Goal: Information Seeking & Learning: Check status

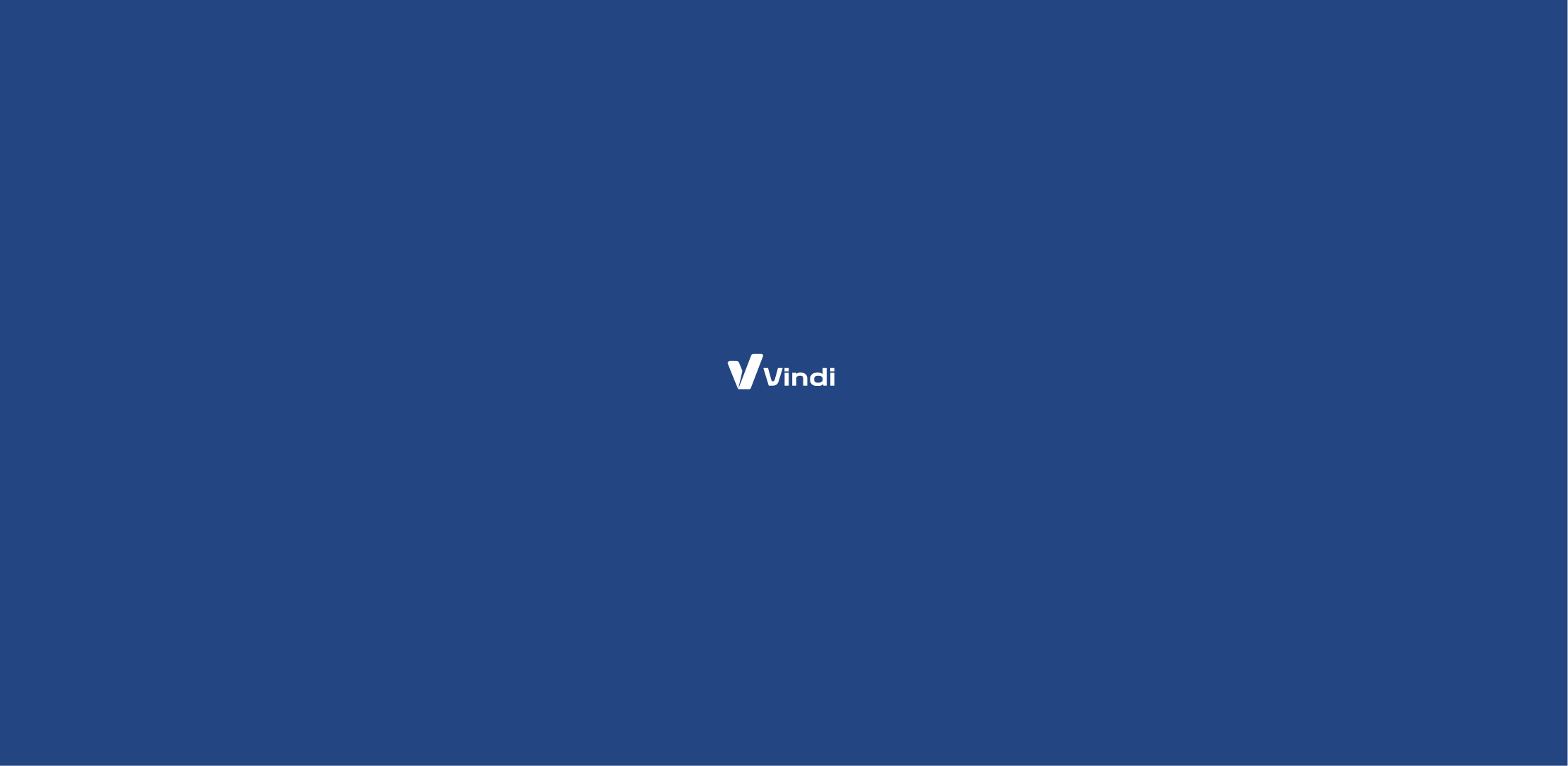
click at [774, 0] on html at bounding box center [784, 0] width 1568 height 0
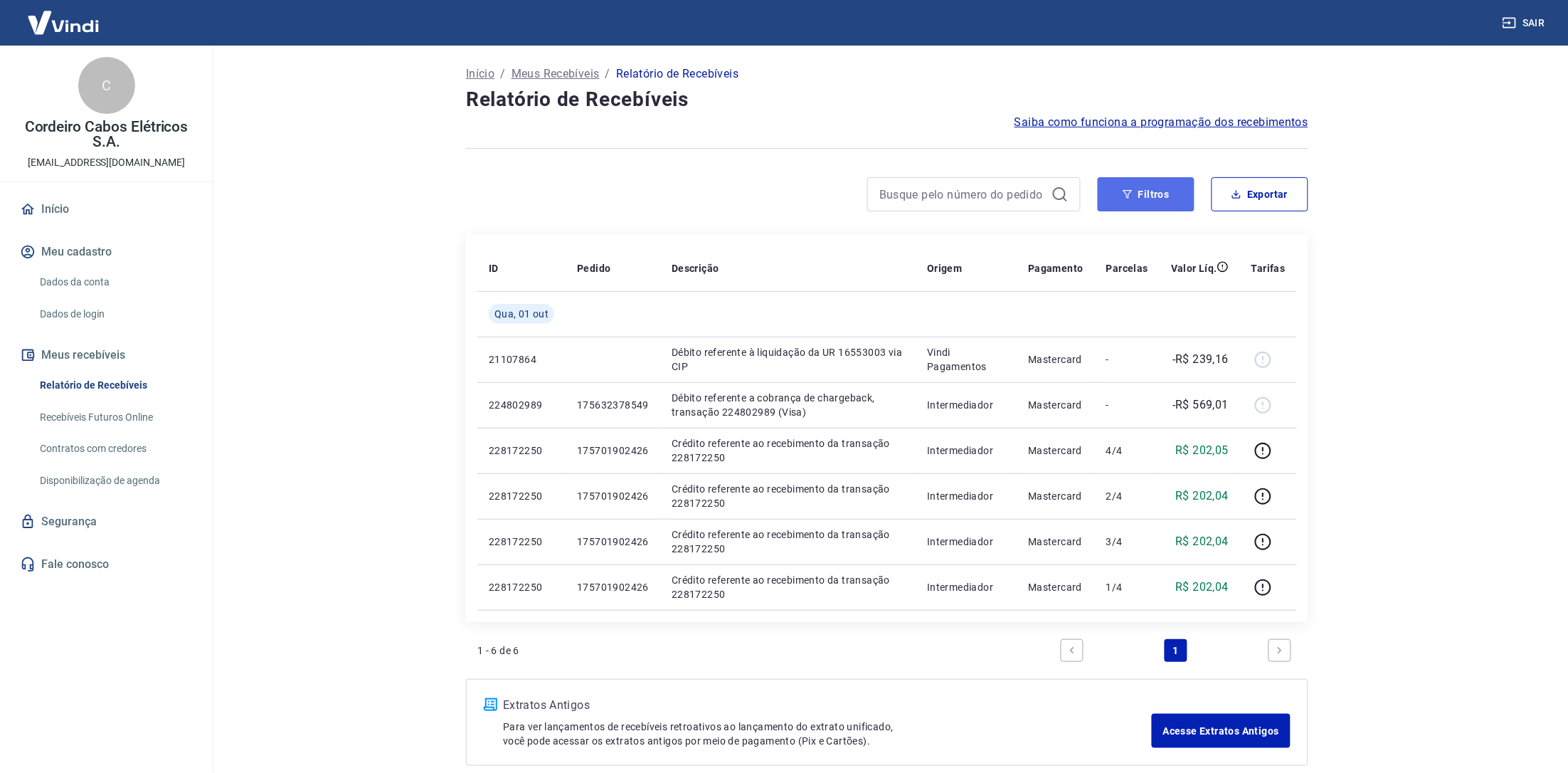
click at [1139, 200] on button "Filtros" at bounding box center [1147, 194] width 97 height 34
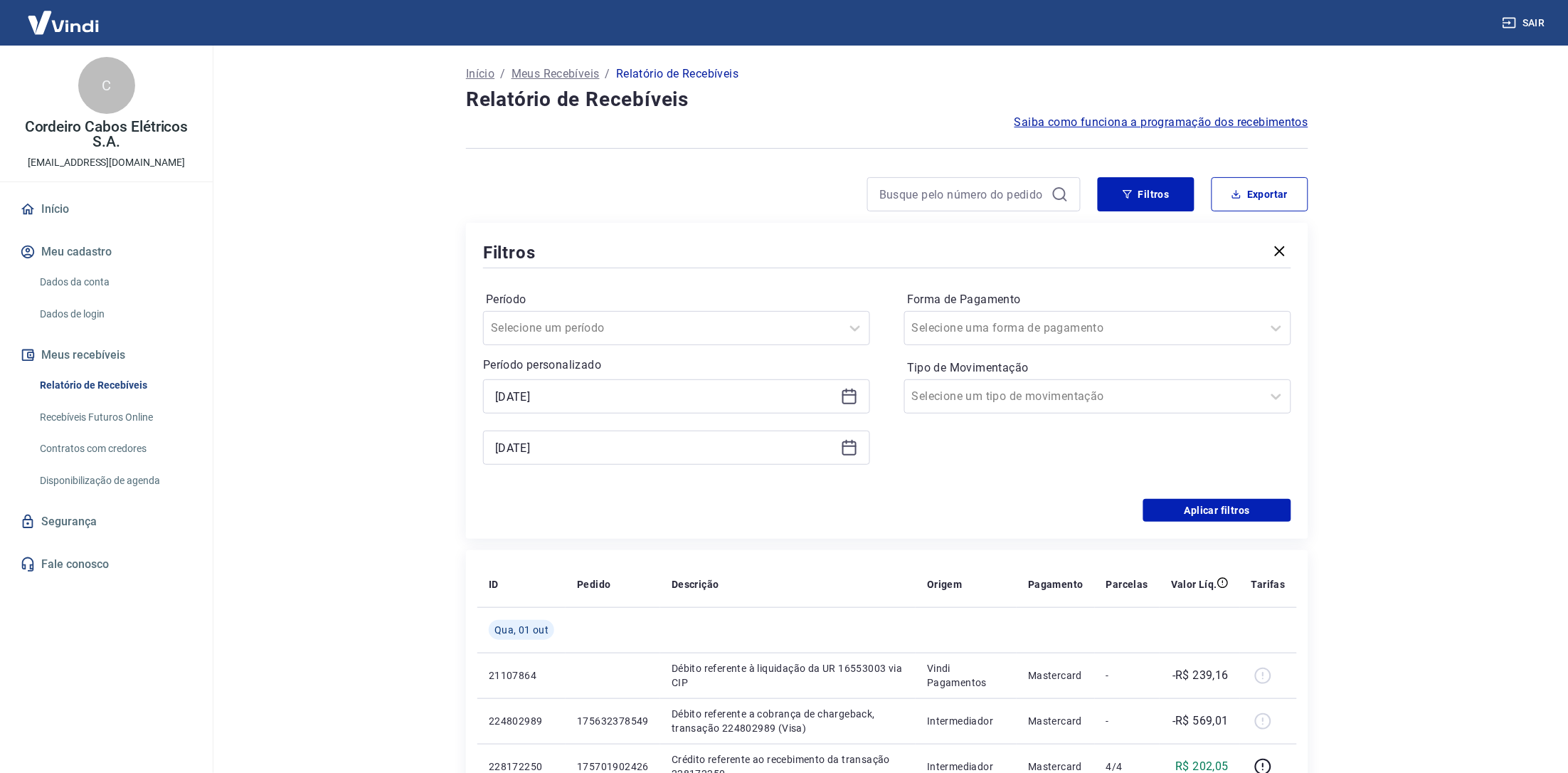
click at [850, 395] on icon at bounding box center [849, 396] width 17 height 17
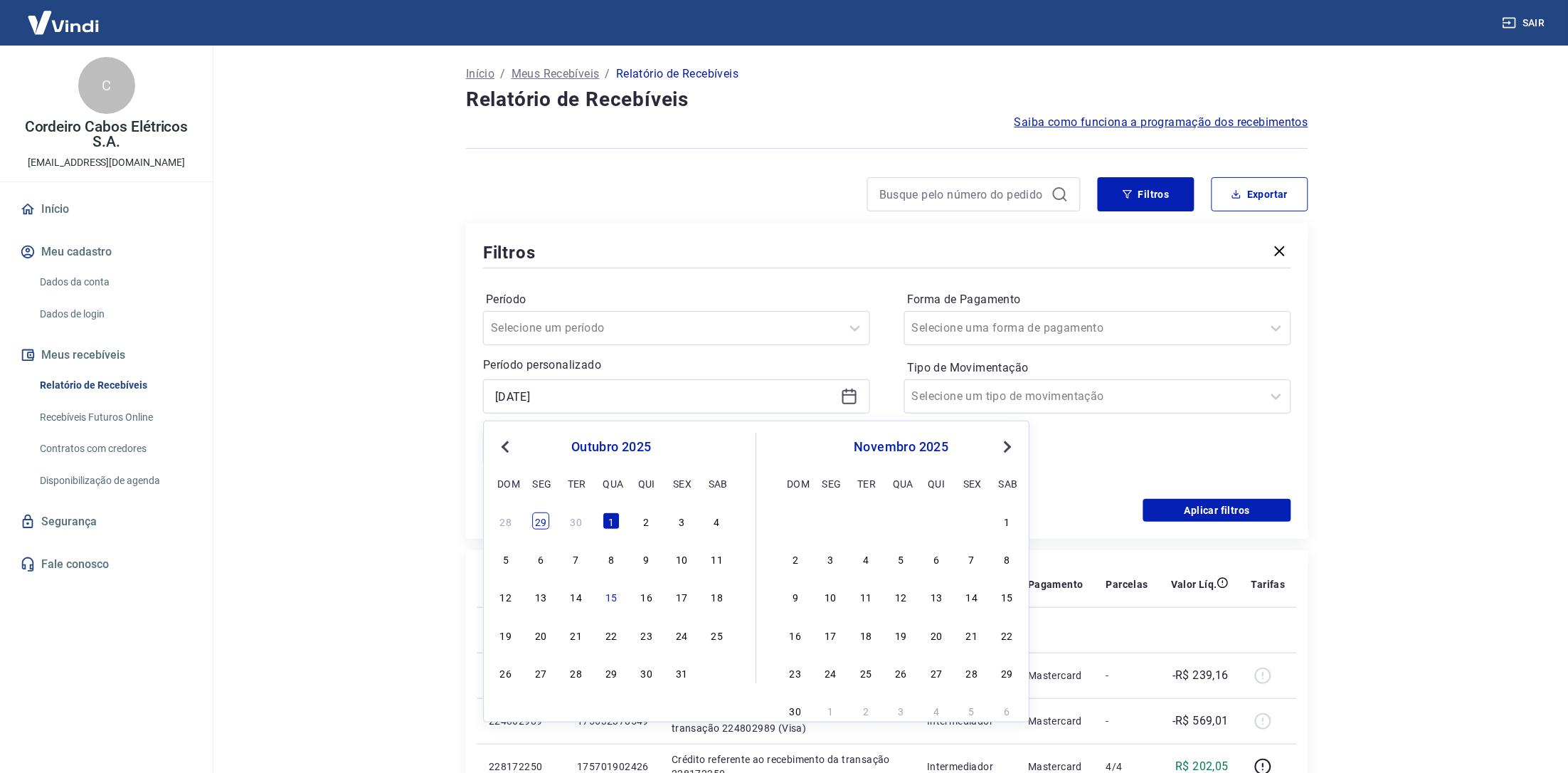
click at [541, 521] on div "29" at bounding box center [541, 521] width 17 height 17
type input "29/09/2025"
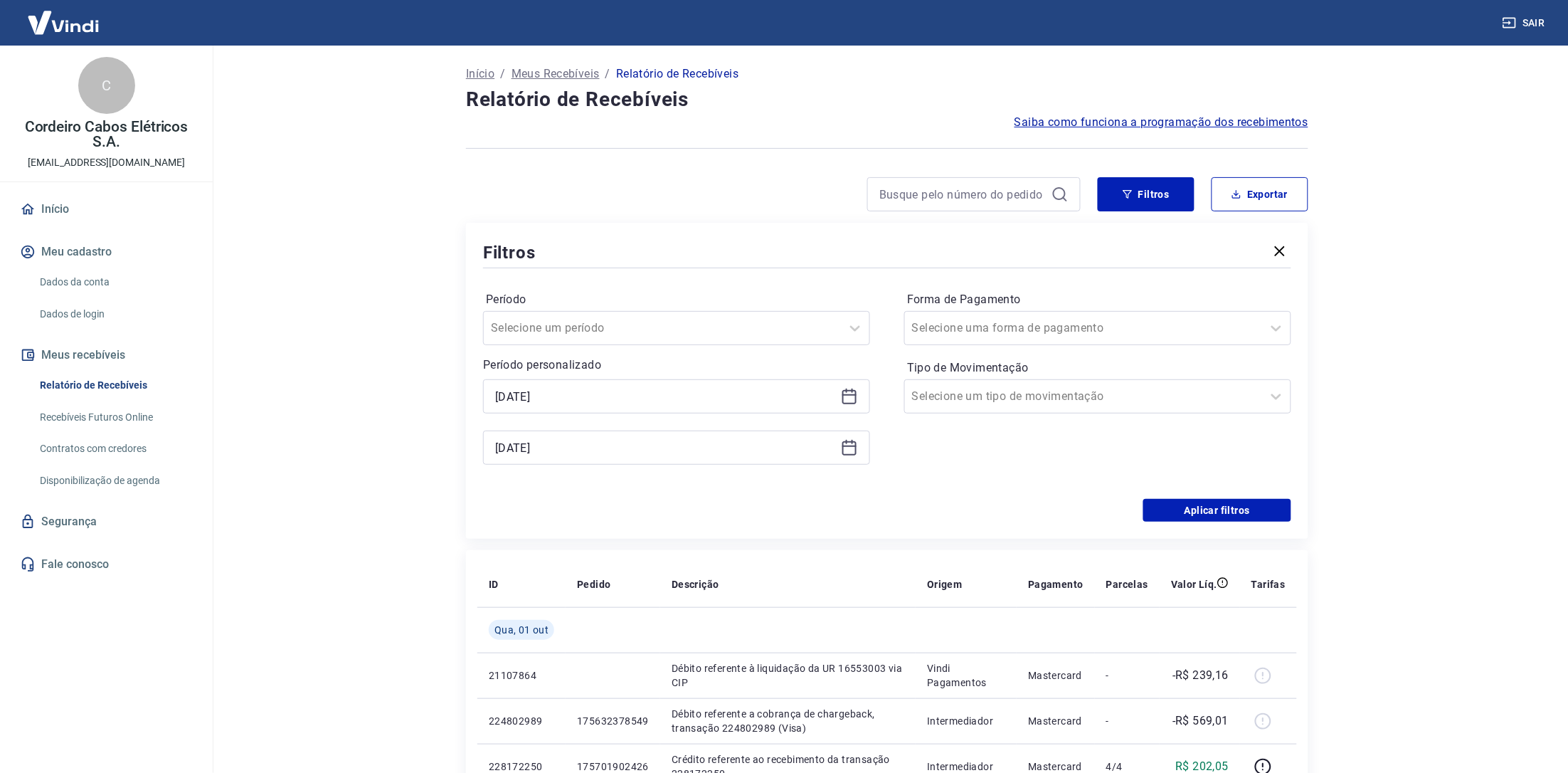
click at [852, 446] on icon at bounding box center [849, 447] width 17 height 17
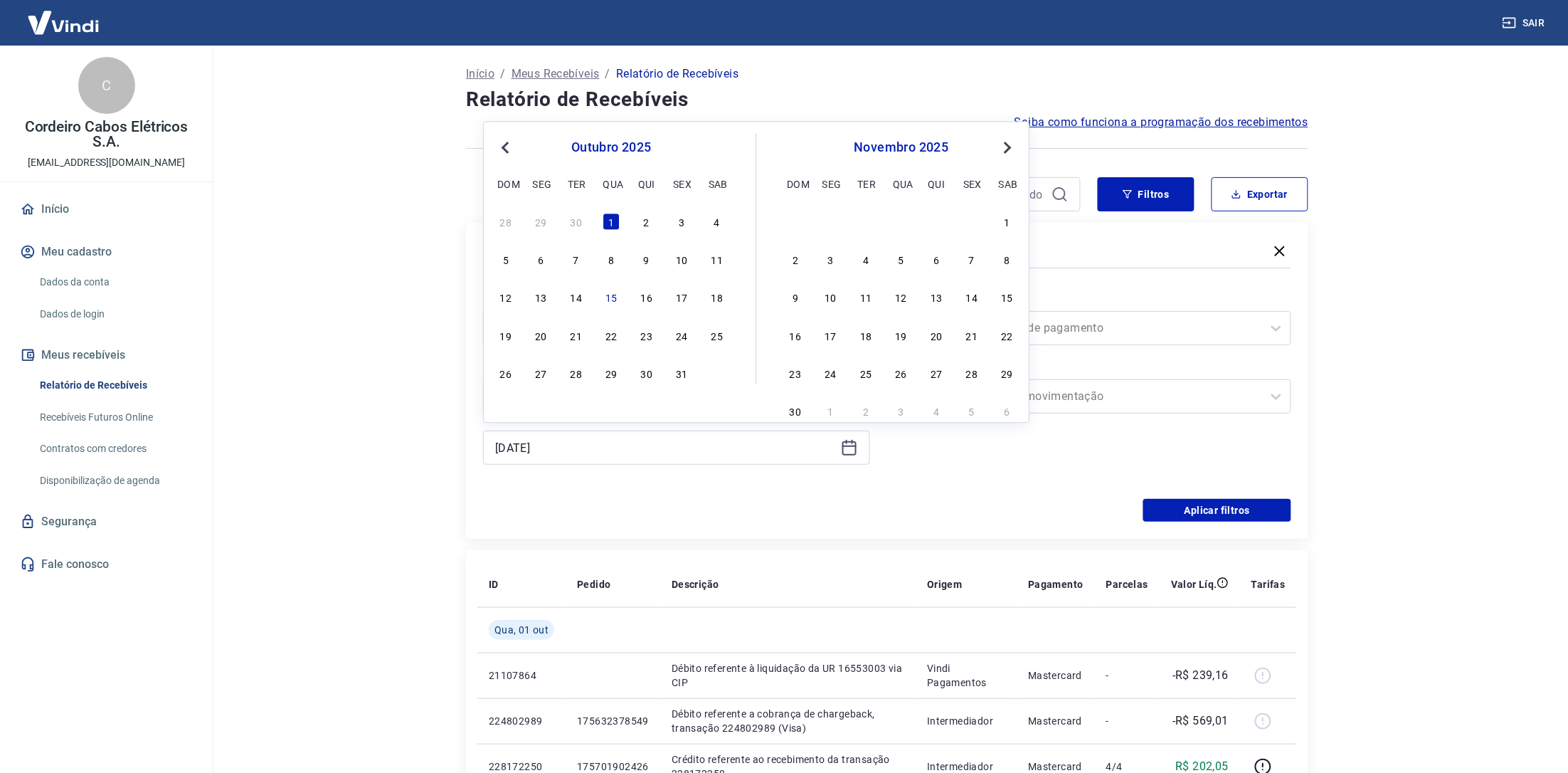
drag, startPoint x: 540, startPoint y: 226, endPoint x: 1001, endPoint y: 221, distance: 461.0
click at [545, 226] on div "29" at bounding box center [541, 221] width 17 height 17
type input "29/09/2025"
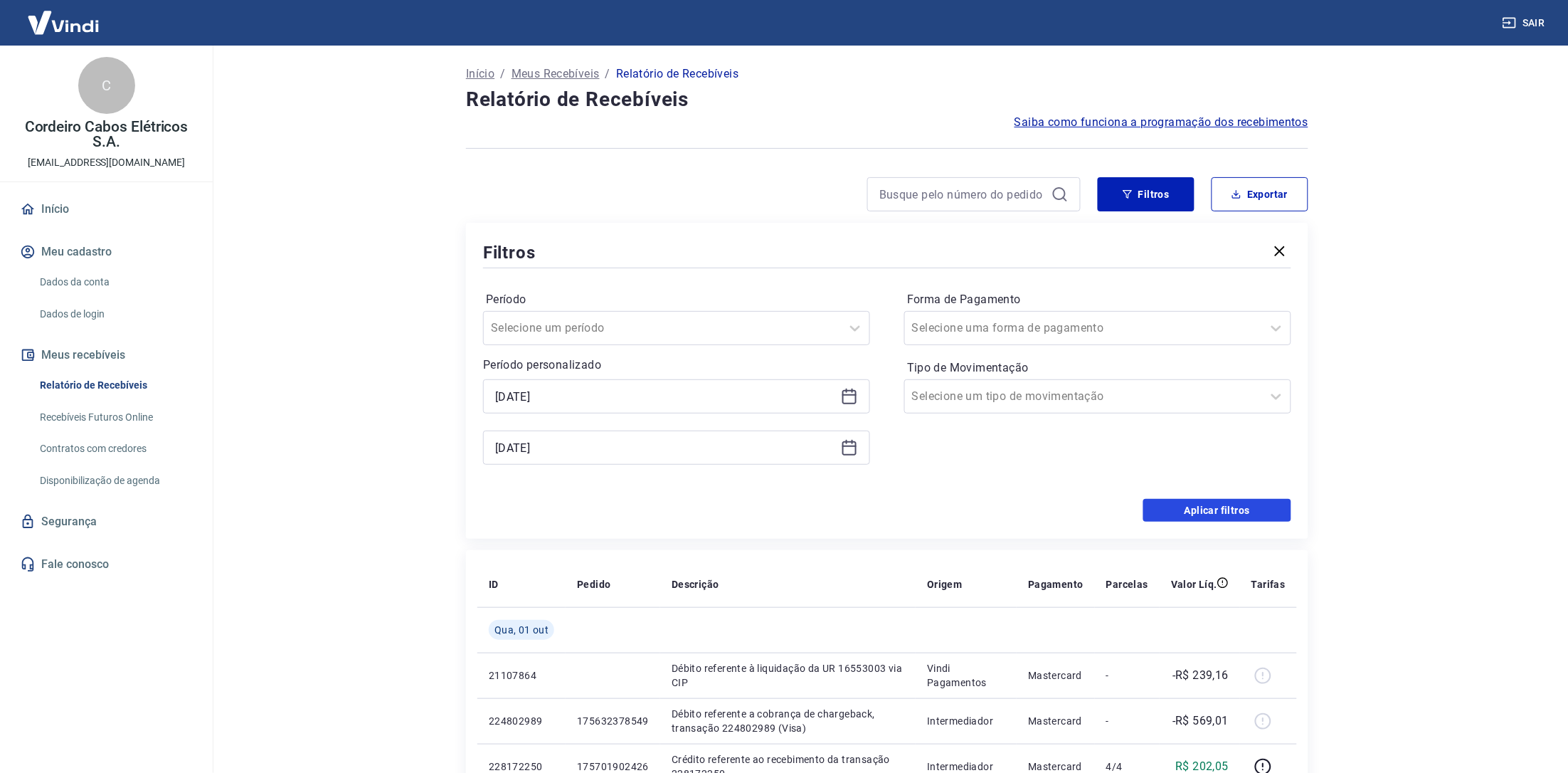
drag, startPoint x: 1229, startPoint y: 516, endPoint x: 1220, endPoint y: 516, distance: 9.0
click at [1232, 510] on button "Aplicar filtros" at bounding box center [1216, 510] width 148 height 22
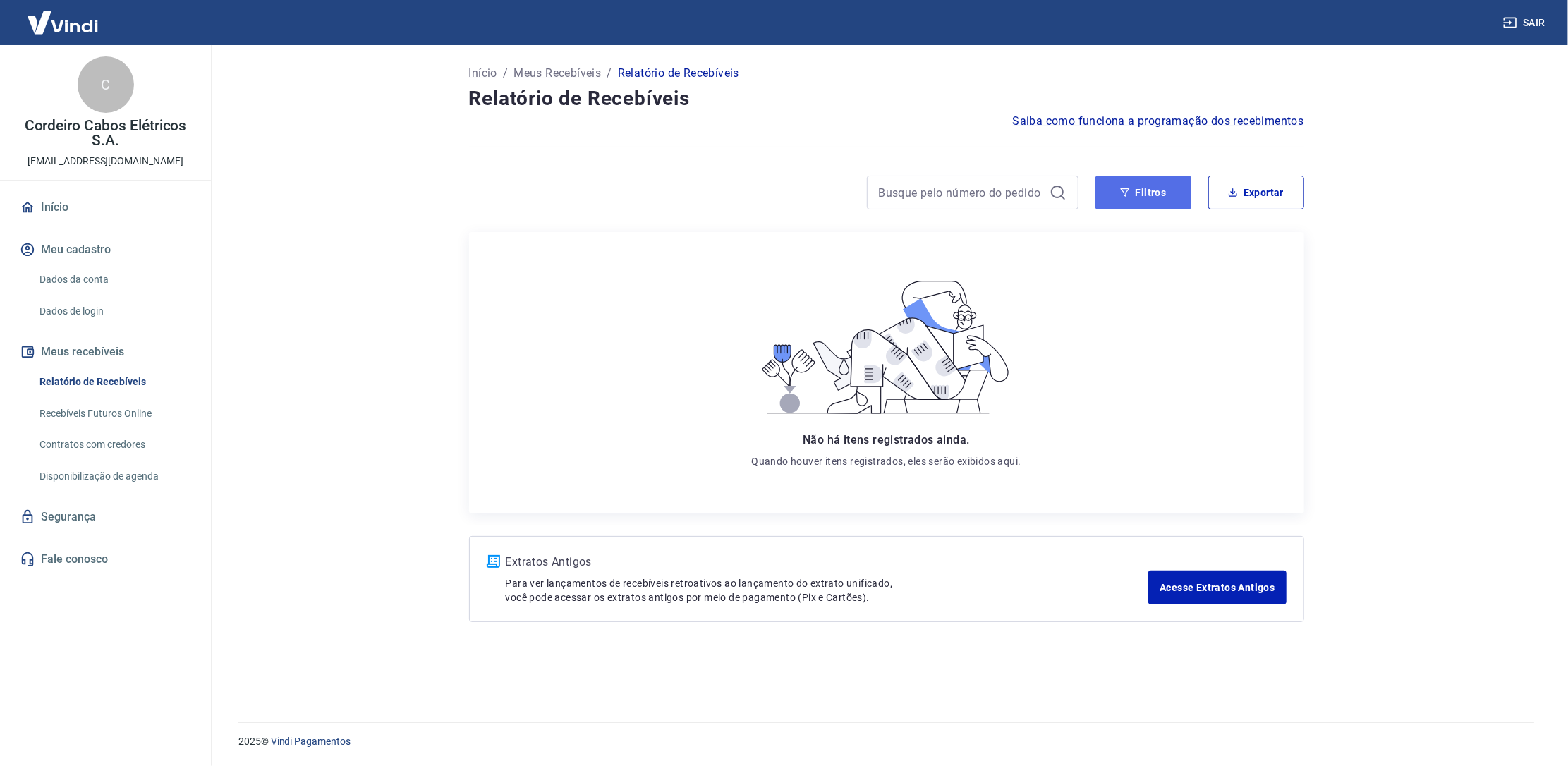
click at [1142, 195] on button "Filtros" at bounding box center [1143, 193] width 96 height 34
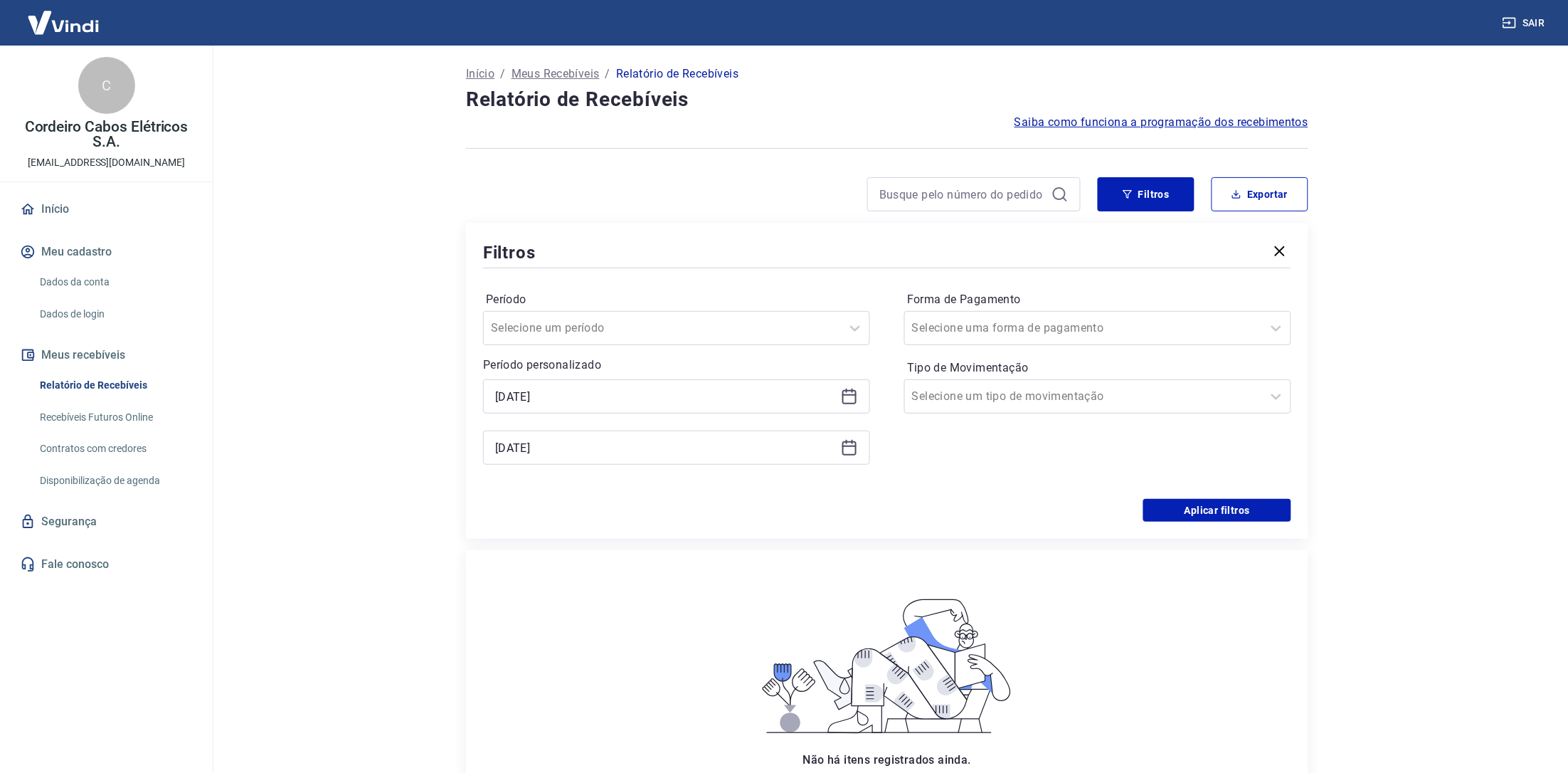
click at [852, 398] on icon at bounding box center [849, 396] width 17 height 17
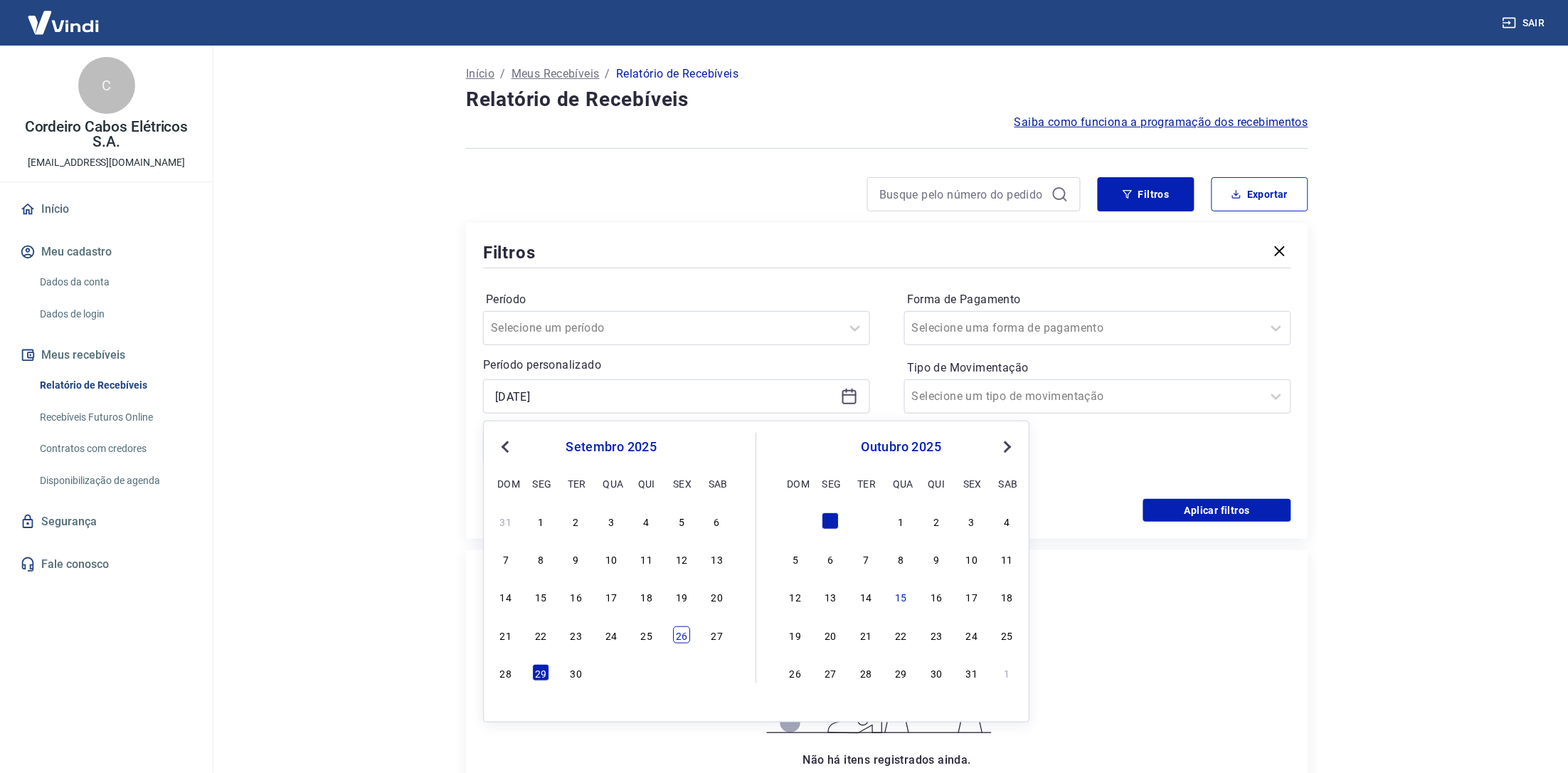
click at [678, 634] on div "26" at bounding box center [682, 634] width 17 height 17
type input "[DATE]"
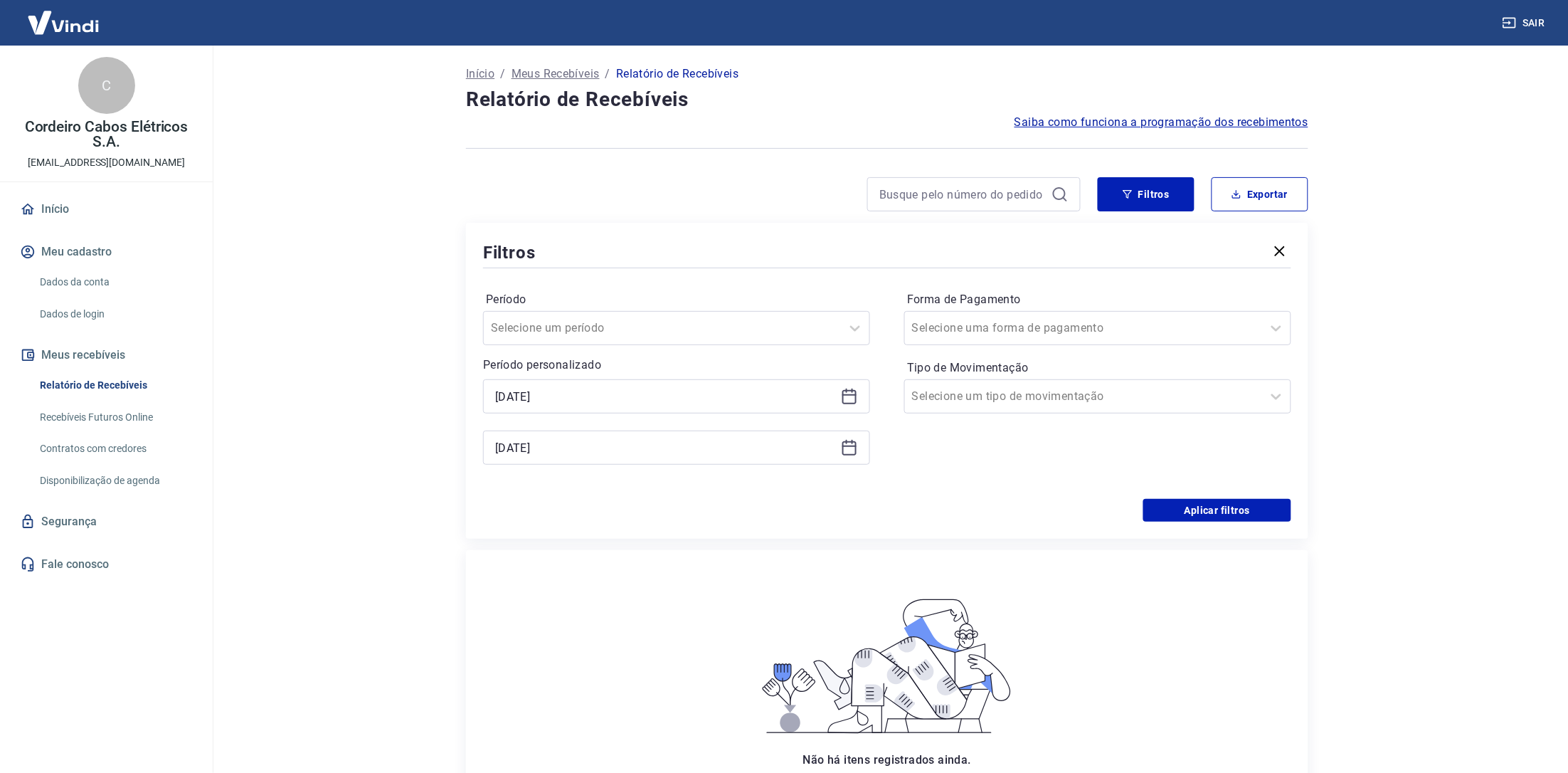
click at [848, 446] on icon at bounding box center [849, 446] width 14 height 2
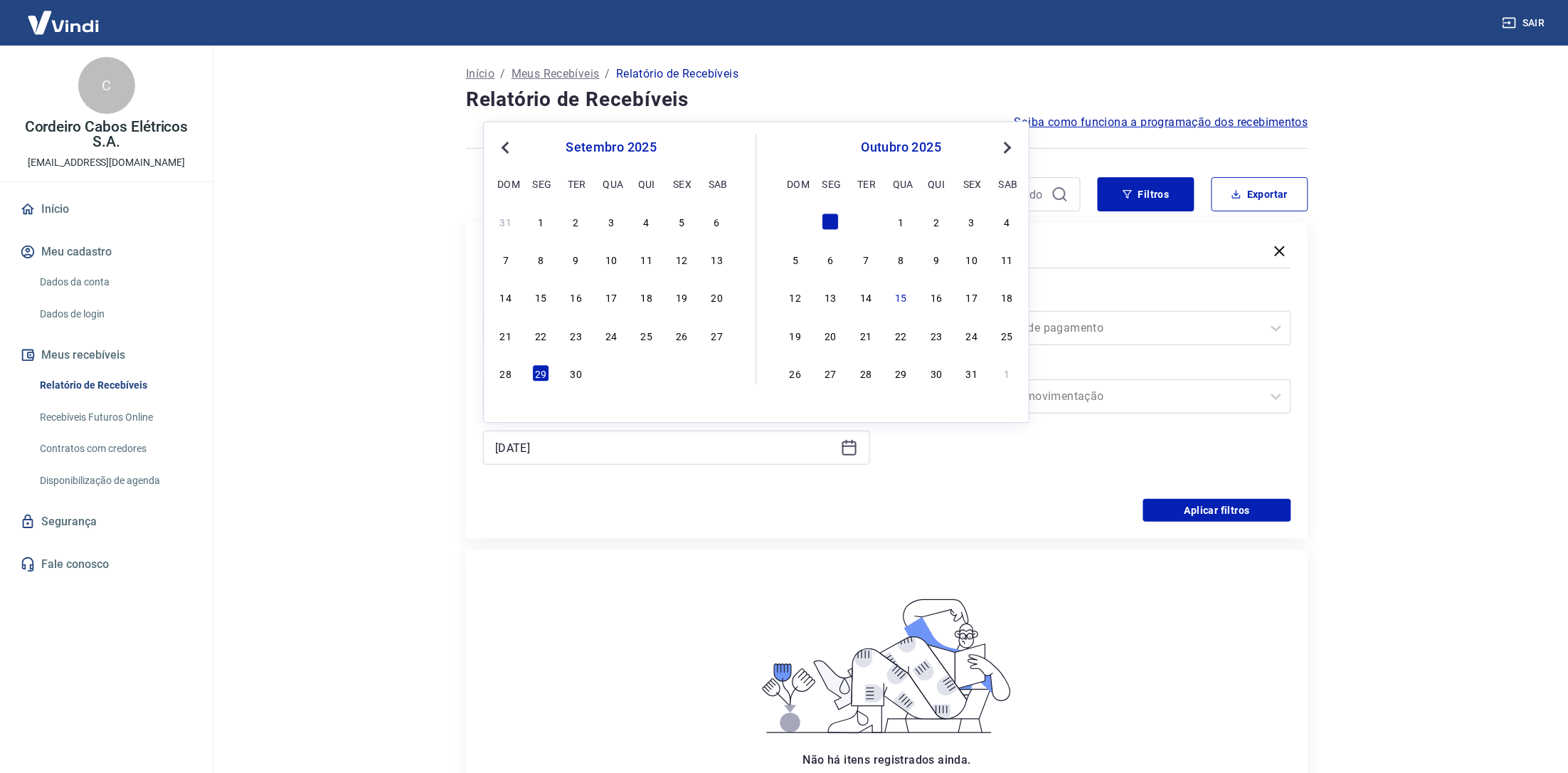
drag, startPoint x: 574, startPoint y: 372, endPoint x: 626, endPoint y: 374, distance: 52.0
click at [576, 372] on div "30" at bounding box center [577, 373] width 17 height 17
type input "[DATE]"
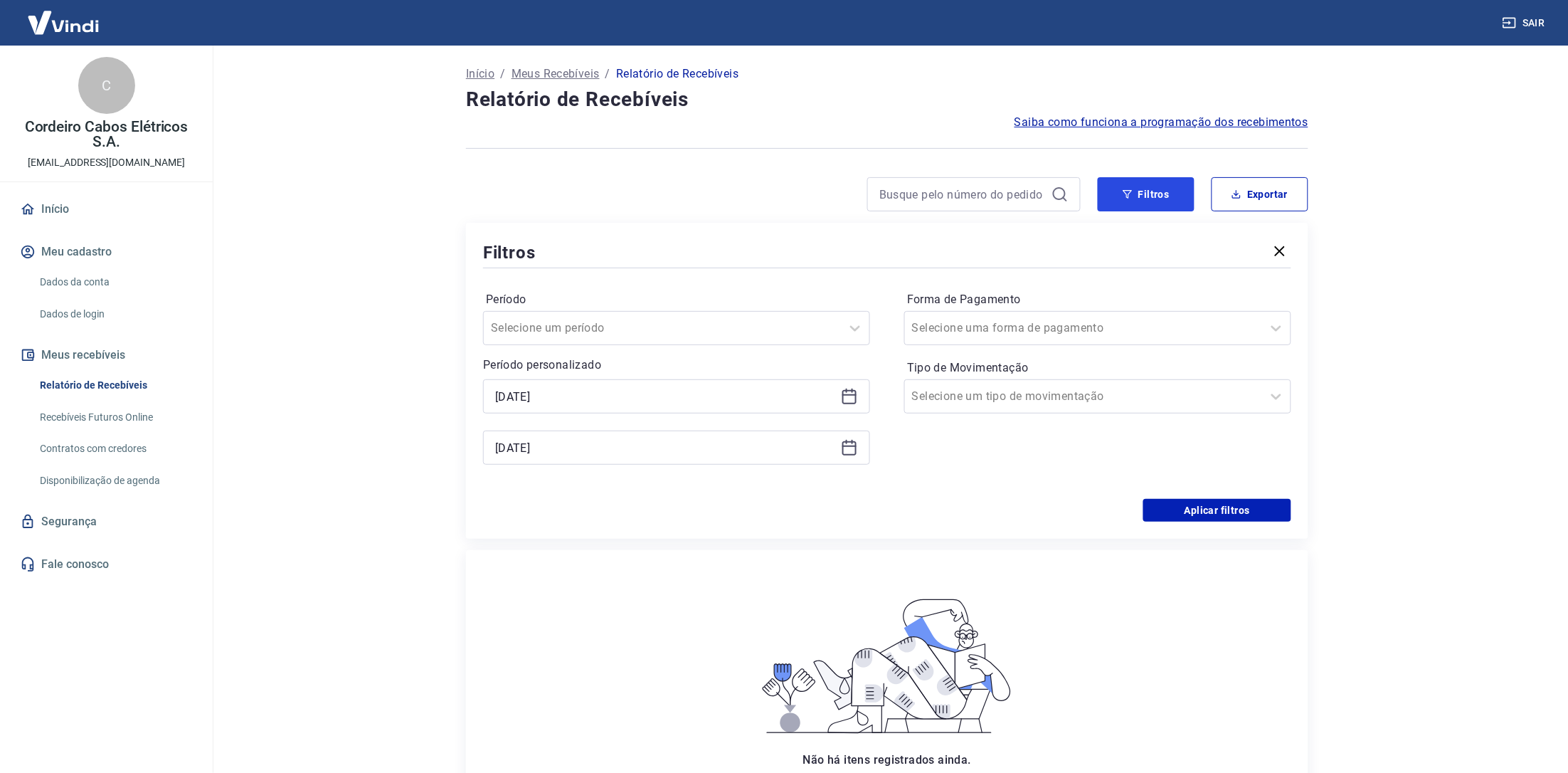
drag, startPoint x: 1157, startPoint y: 201, endPoint x: 1207, endPoint y: 345, distance: 152.4
click at [1158, 201] on button "Filtros" at bounding box center [1147, 194] width 97 height 34
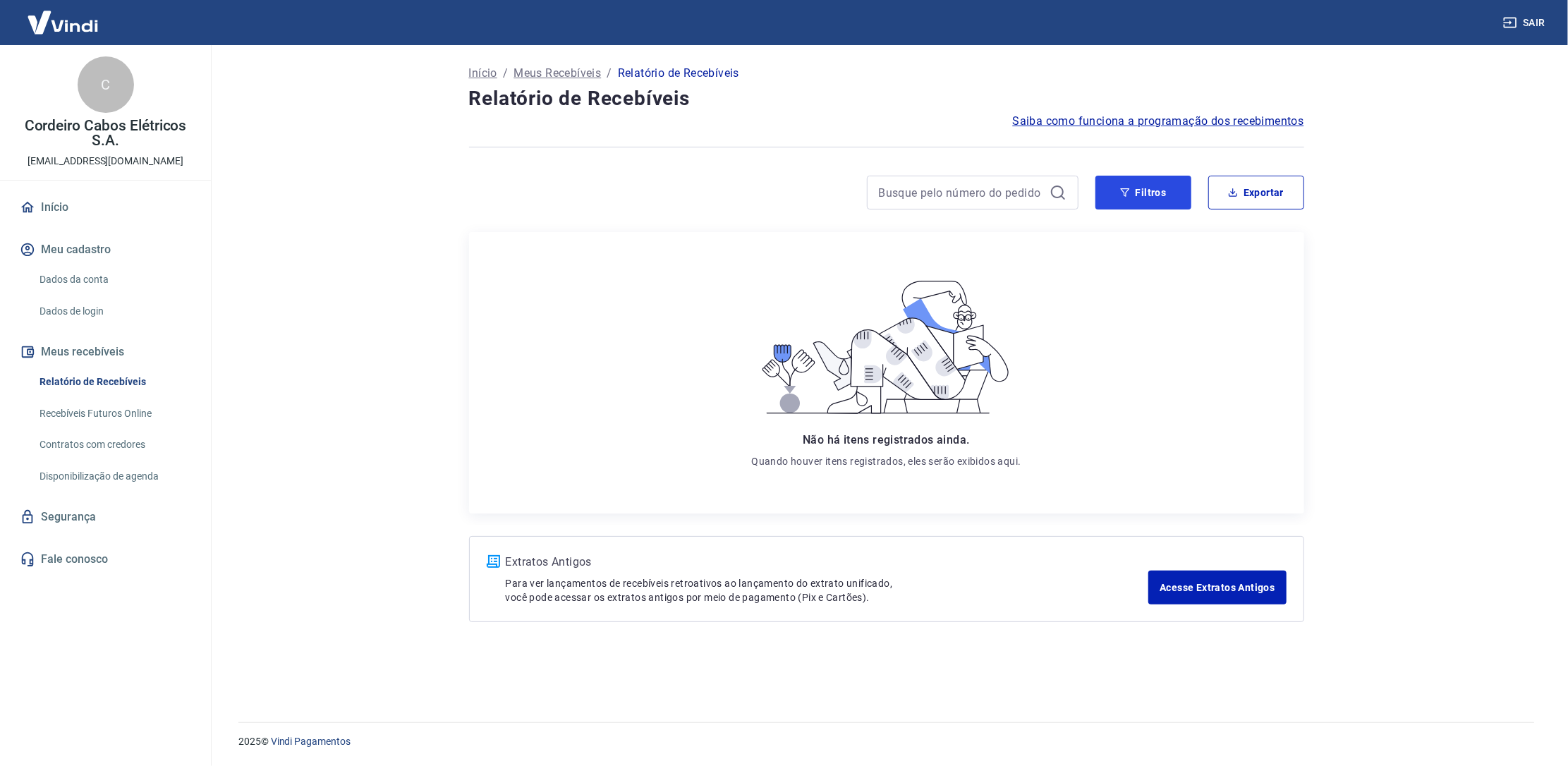
drag, startPoint x: 1161, startPoint y: 190, endPoint x: 1163, endPoint y: 219, distance: 29.1
click at [1161, 189] on button "Filtros" at bounding box center [1143, 193] width 96 height 34
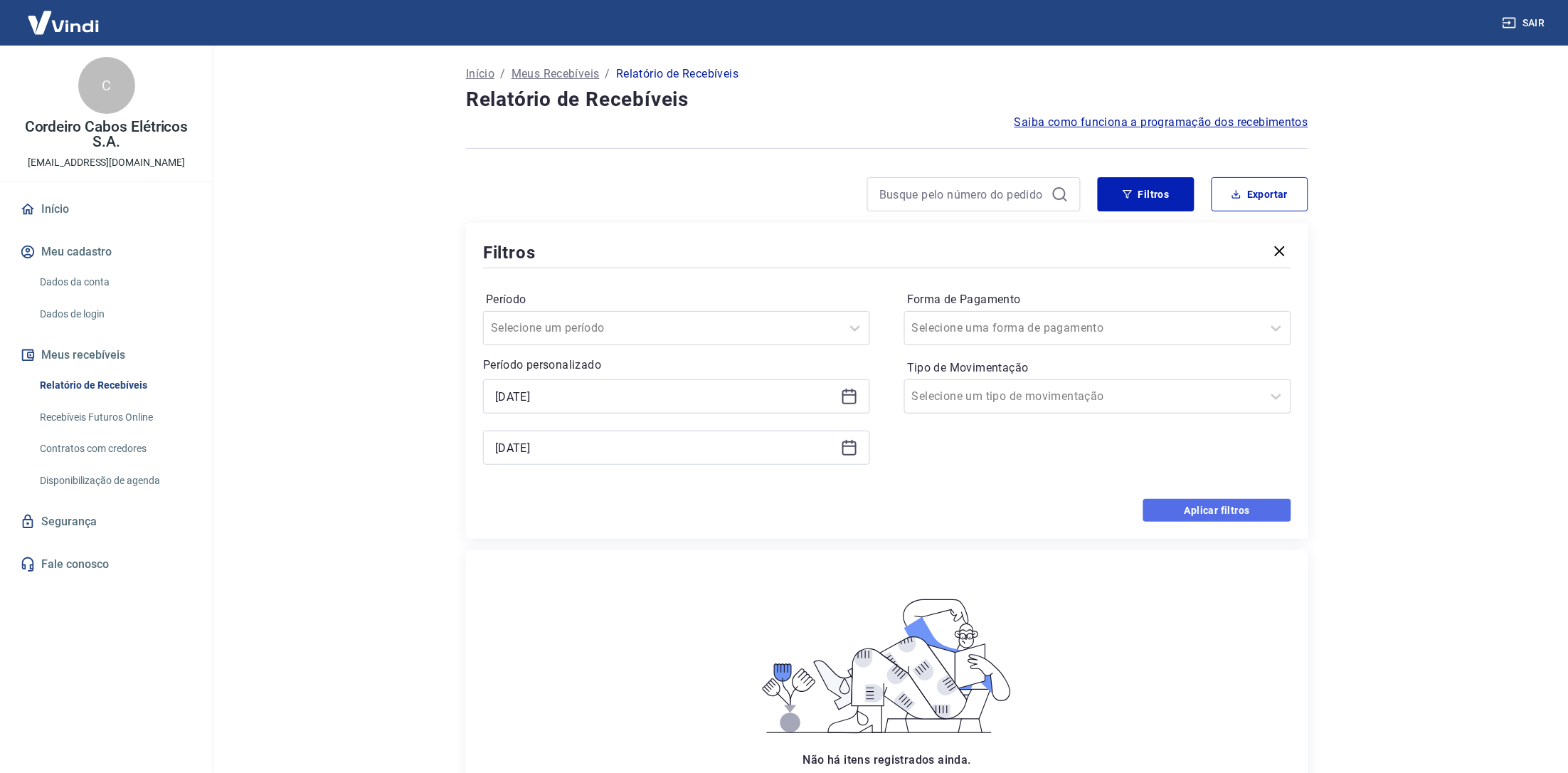
click at [1216, 512] on button "Aplicar filtros" at bounding box center [1216, 510] width 148 height 22
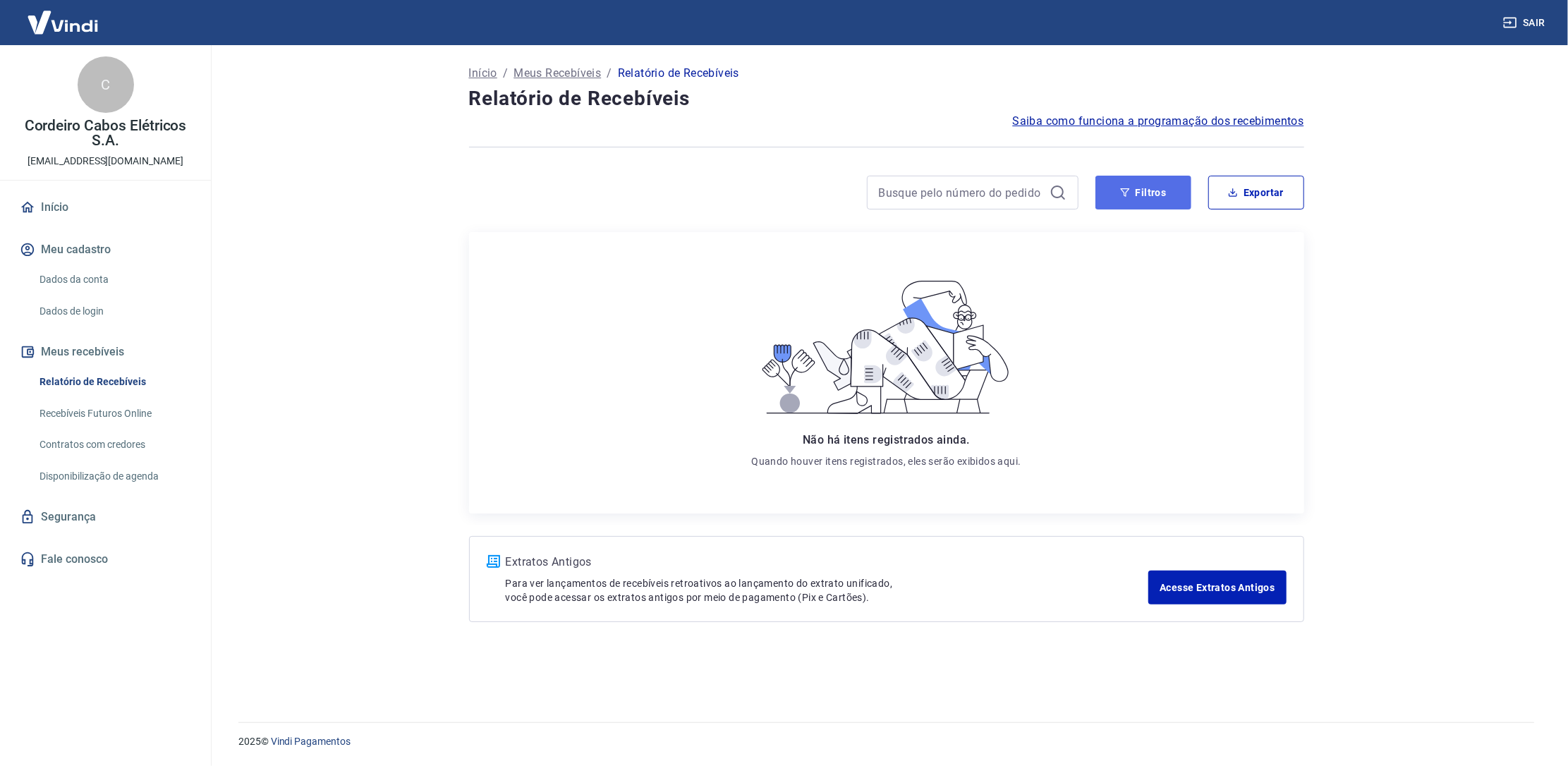
click at [1107, 198] on button "Filtros" at bounding box center [1143, 193] width 96 height 34
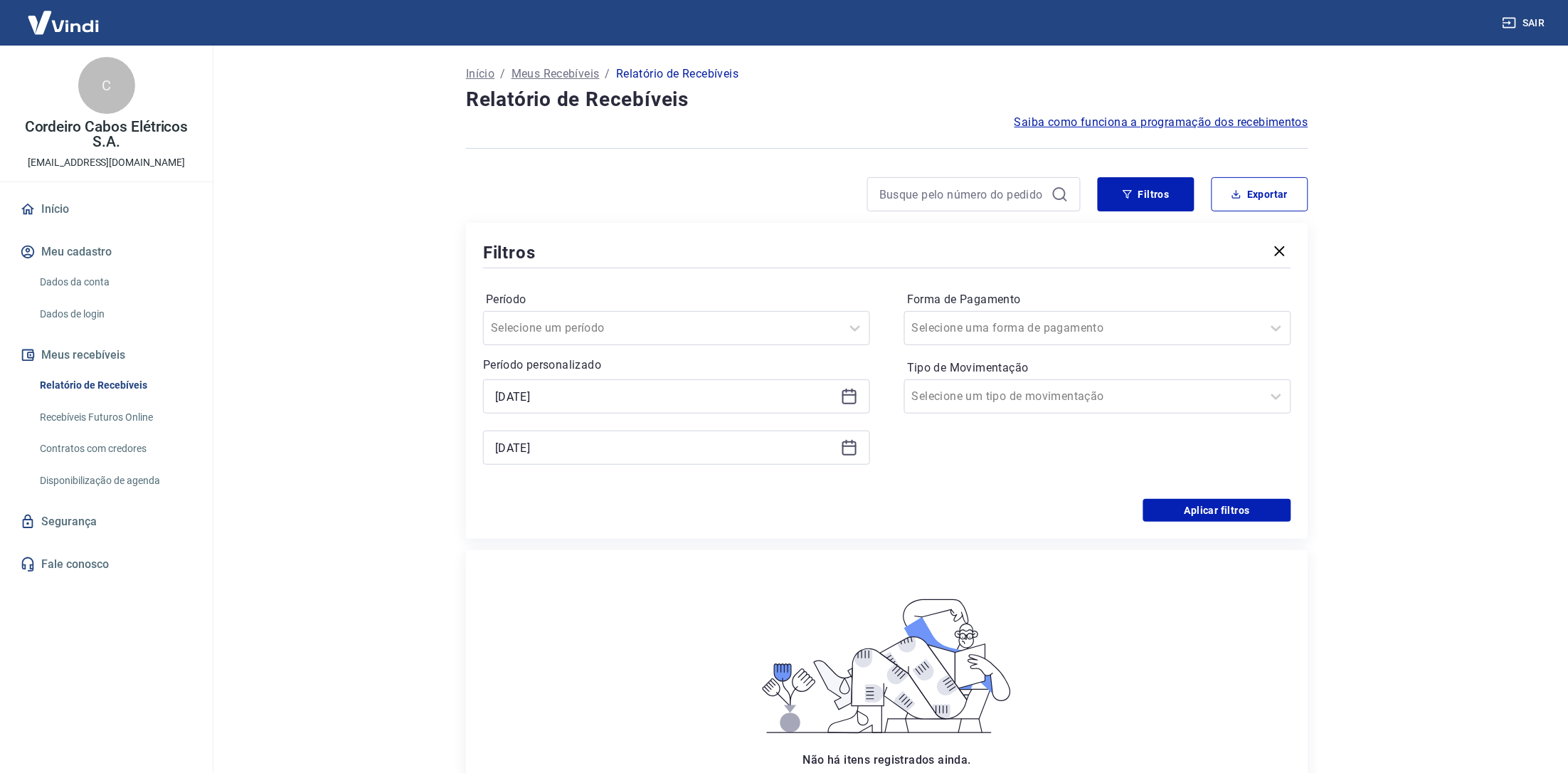
click at [854, 396] on icon at bounding box center [849, 396] width 17 height 17
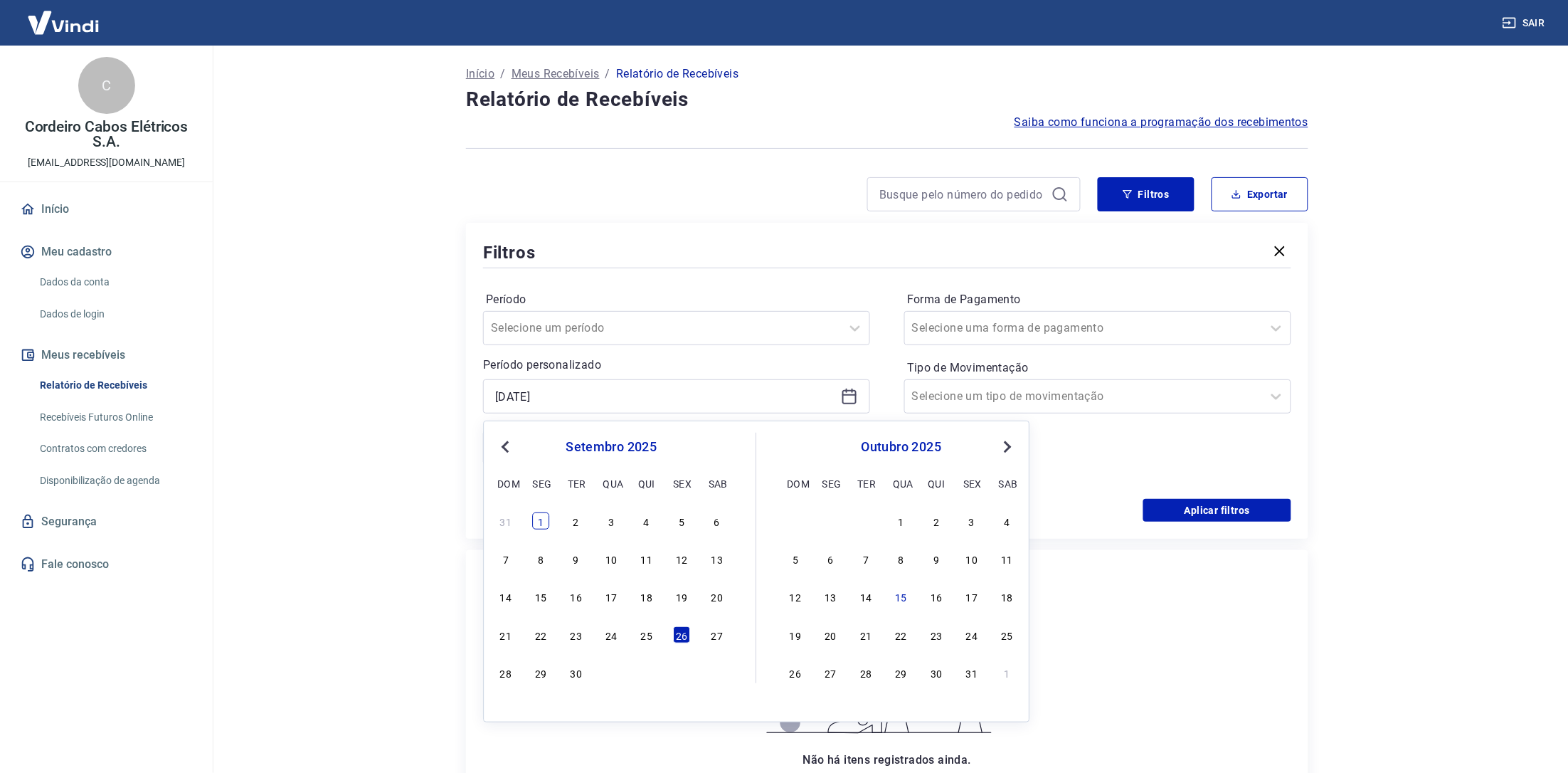
click at [536, 523] on div "1" at bounding box center [541, 521] width 17 height 17
type input "[DATE]"
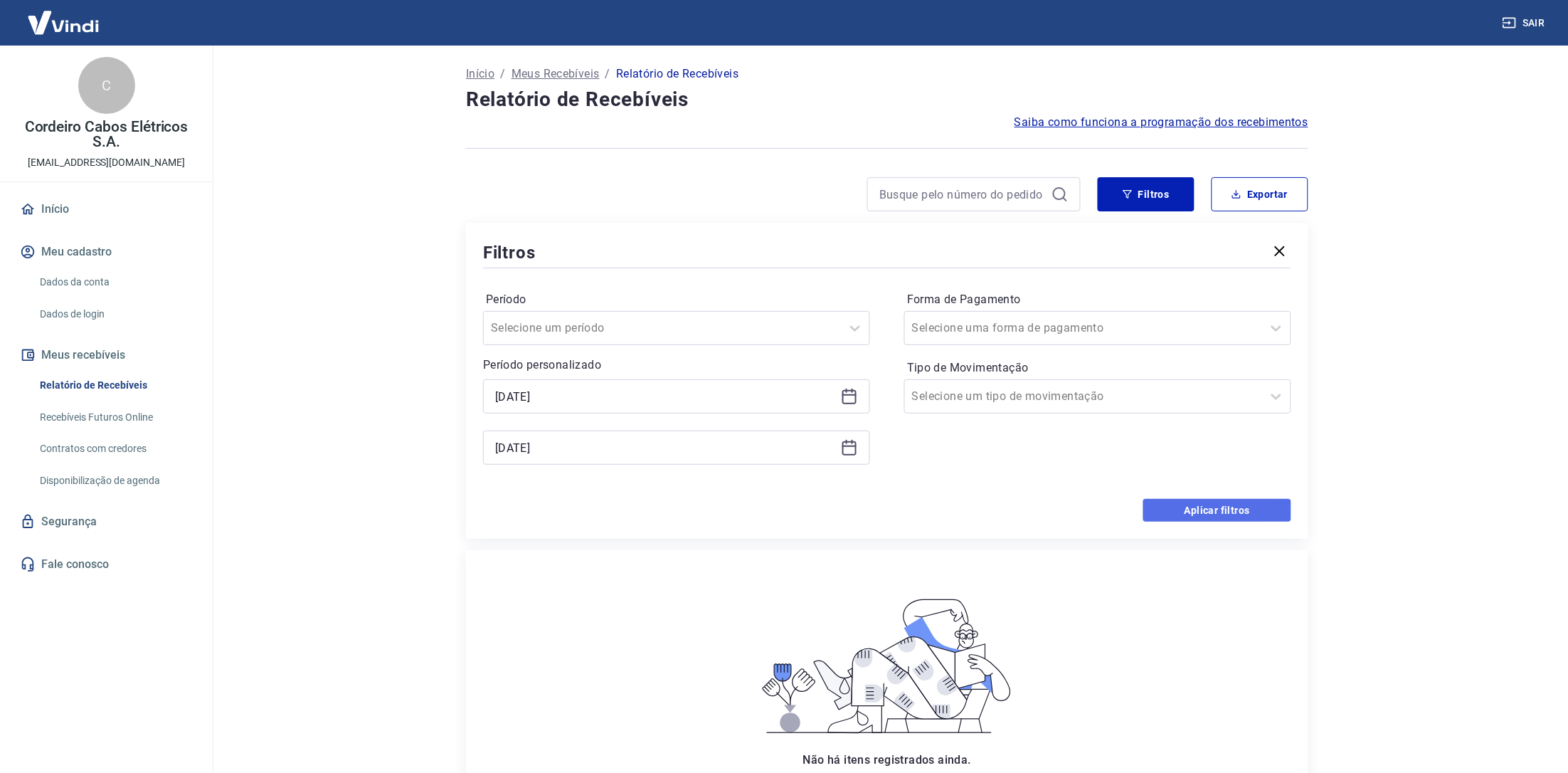
click at [1231, 508] on button "Aplicar filtros" at bounding box center [1216, 510] width 148 height 22
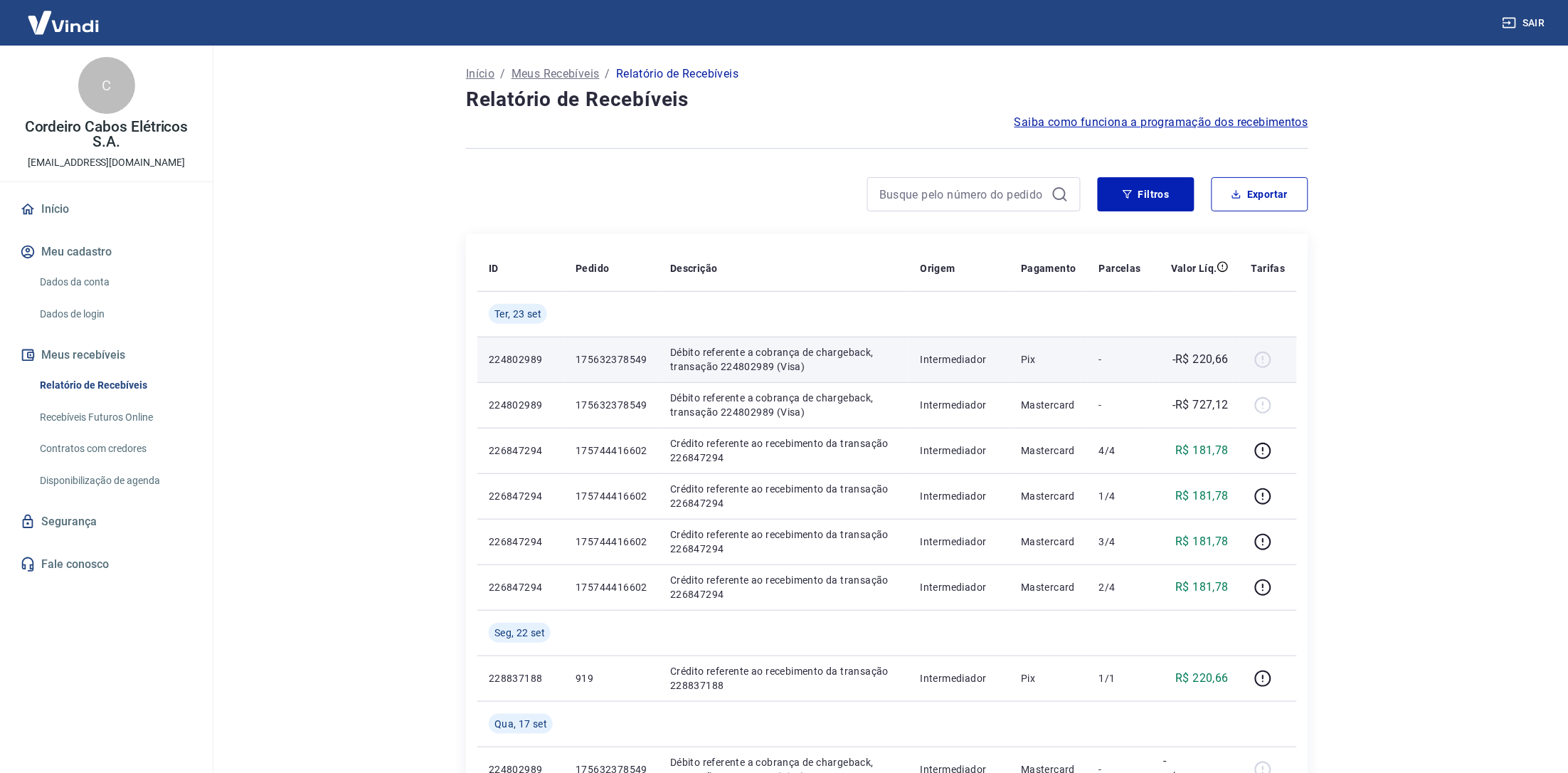
click at [755, 365] on p "Débito referente a cobrança de chargeback, transação 224802989 (Visa)" at bounding box center [784, 359] width 228 height 29
copy p "224802989"
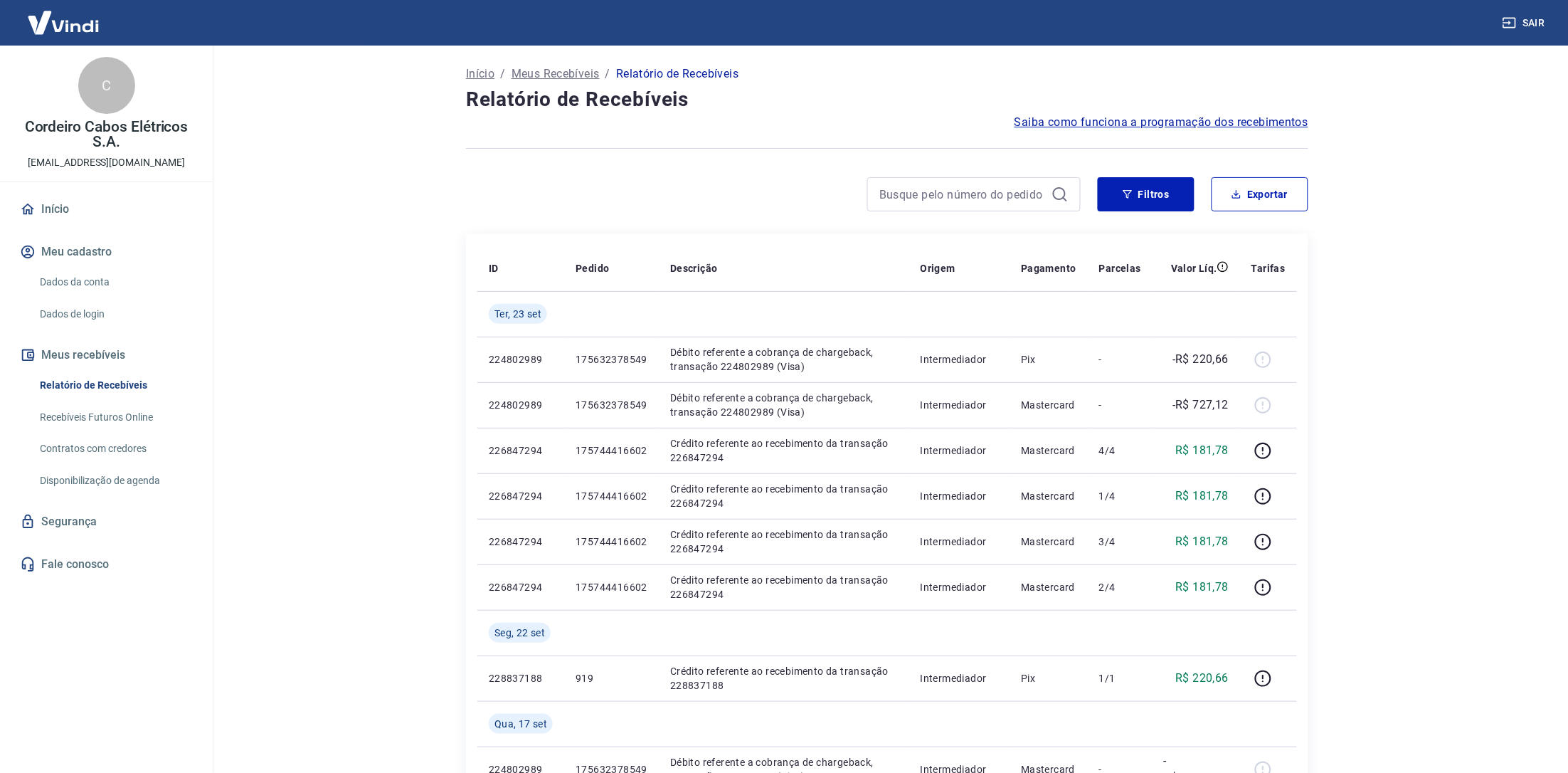
click at [1399, 449] on main "Início / Meus Recebíveis / Relatório de Recebíveis Relatório de Recebíveis Saib…" at bounding box center [887, 409] width 1362 height 727
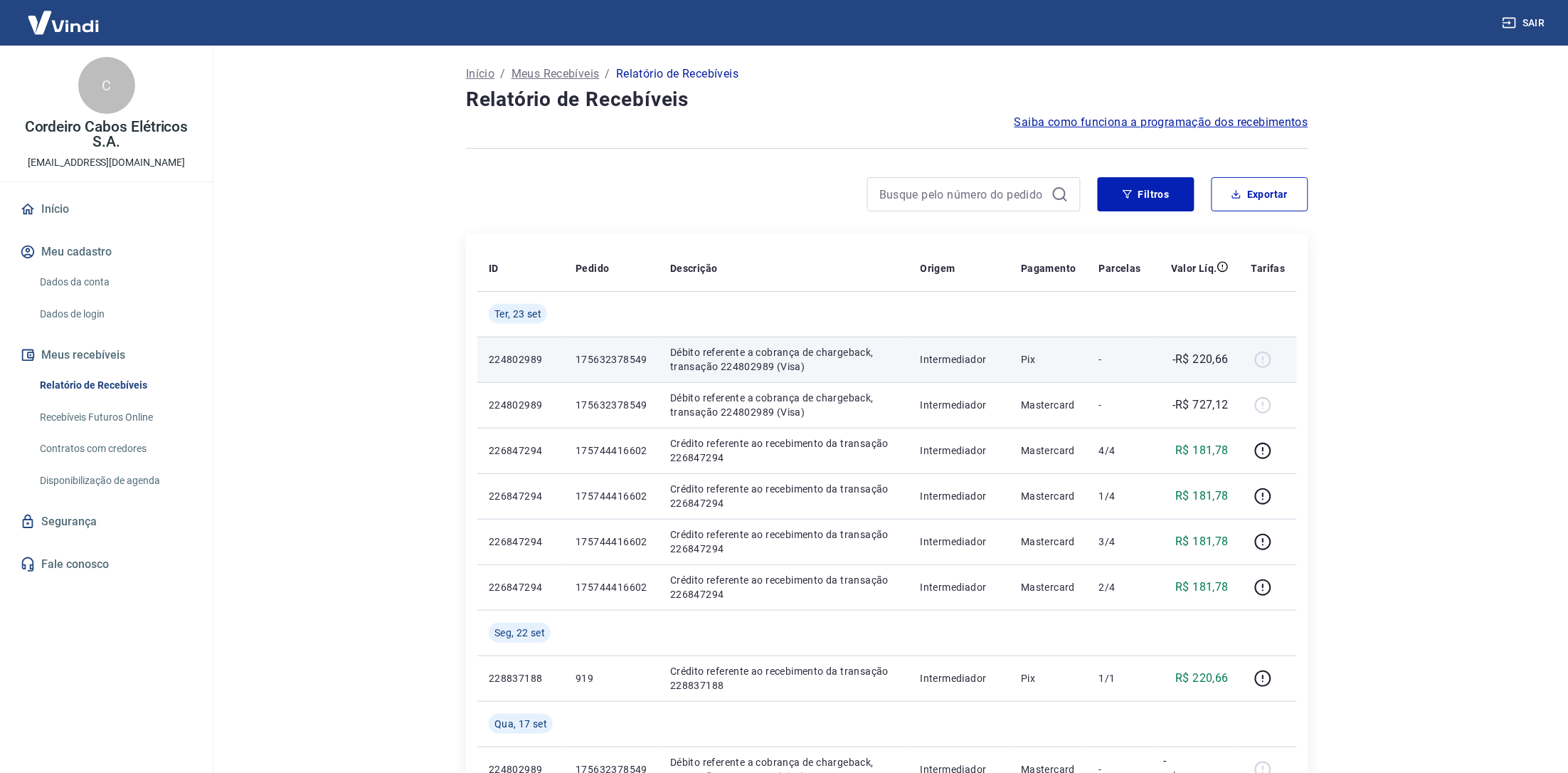
click at [844, 352] on p "Débito referente a cobrança de chargeback, transação 224802989 (Visa)" at bounding box center [784, 359] width 228 height 29
copy p "chargeback"
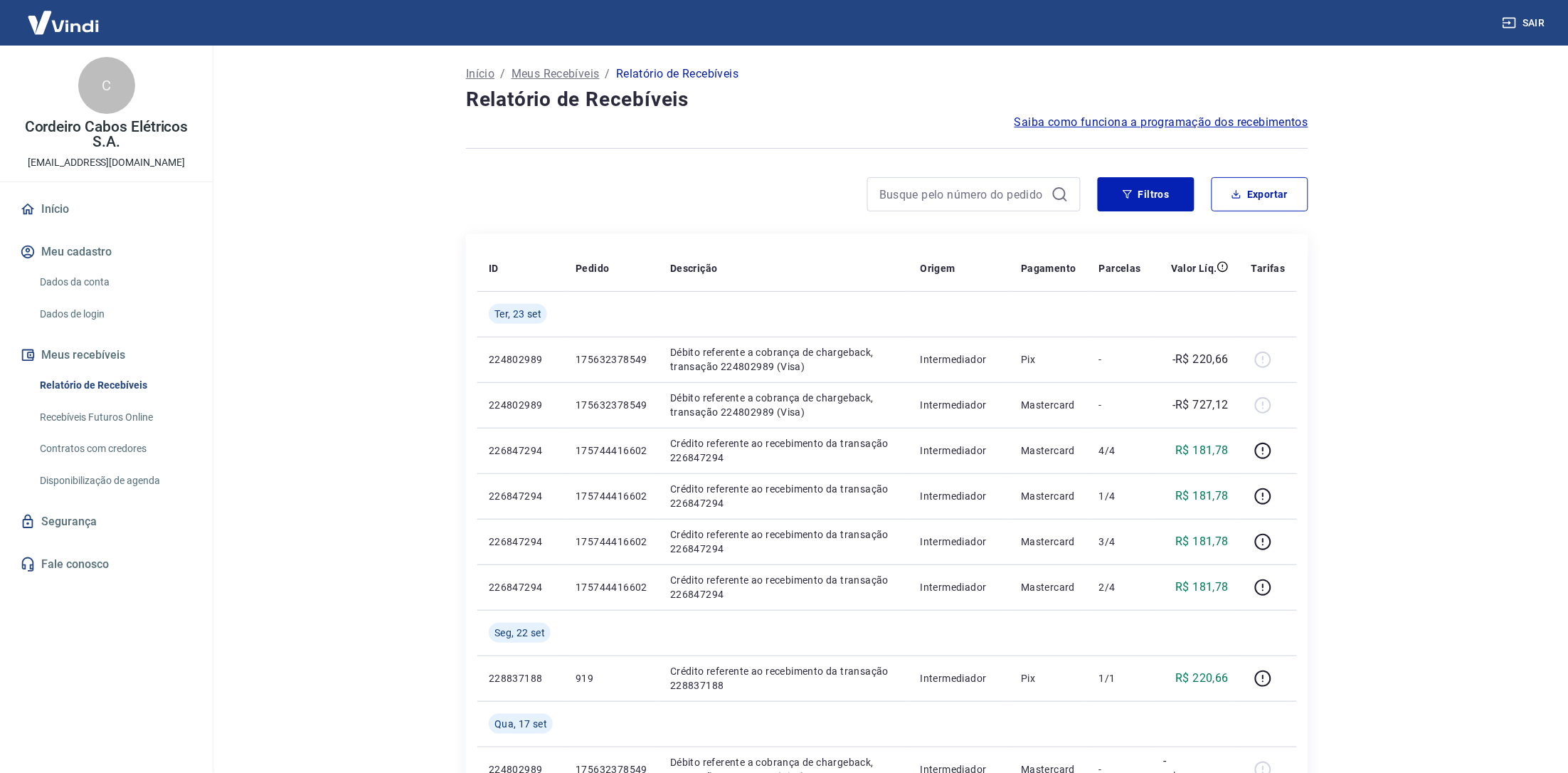
click at [1402, 404] on main "Início / Meus Recebíveis / Relatório de Recebíveis Relatório de Recebíveis Saib…" at bounding box center [887, 409] width 1362 height 727
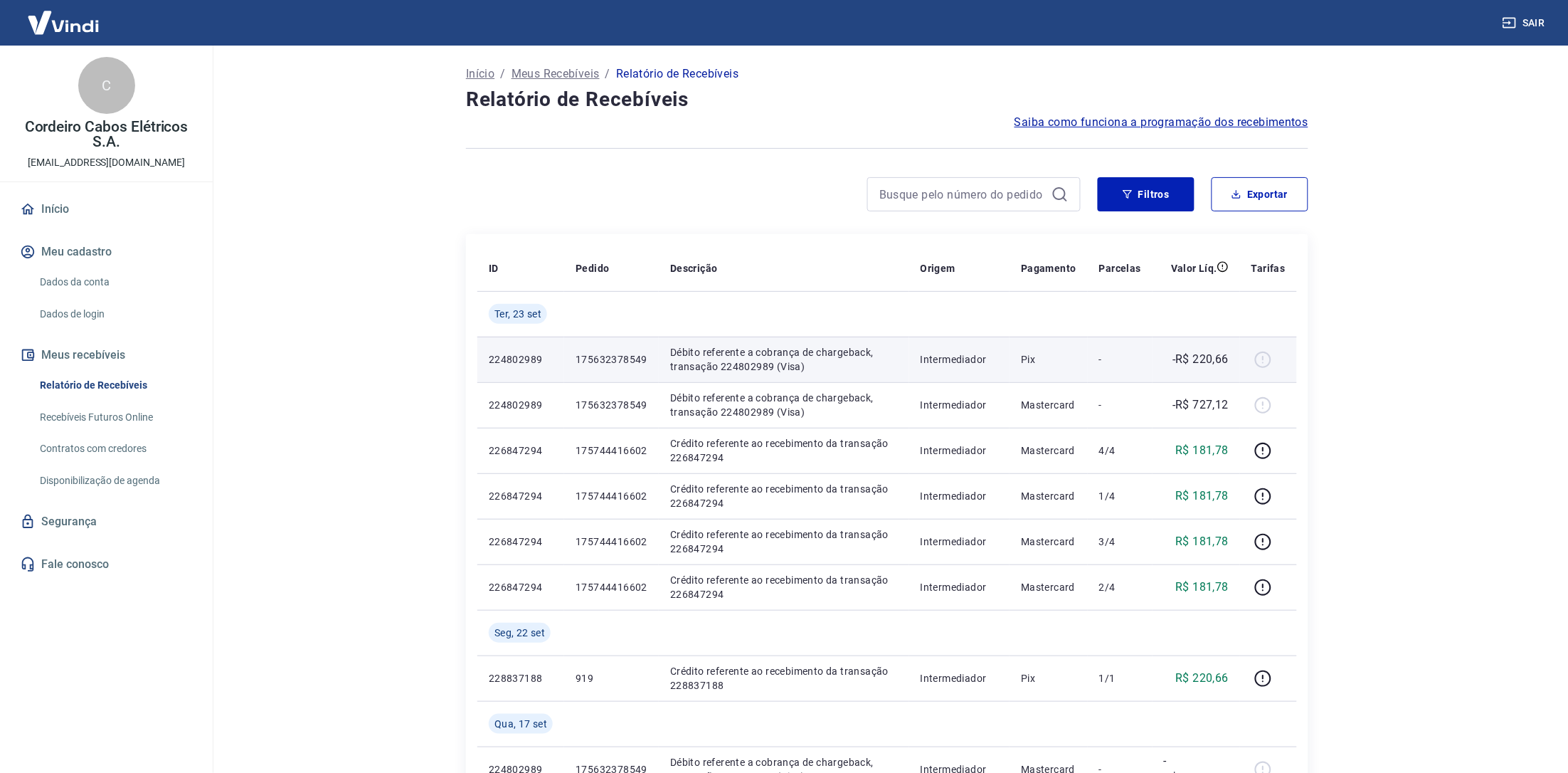
click at [613, 362] on p "175632378549" at bounding box center [611, 359] width 72 height 14
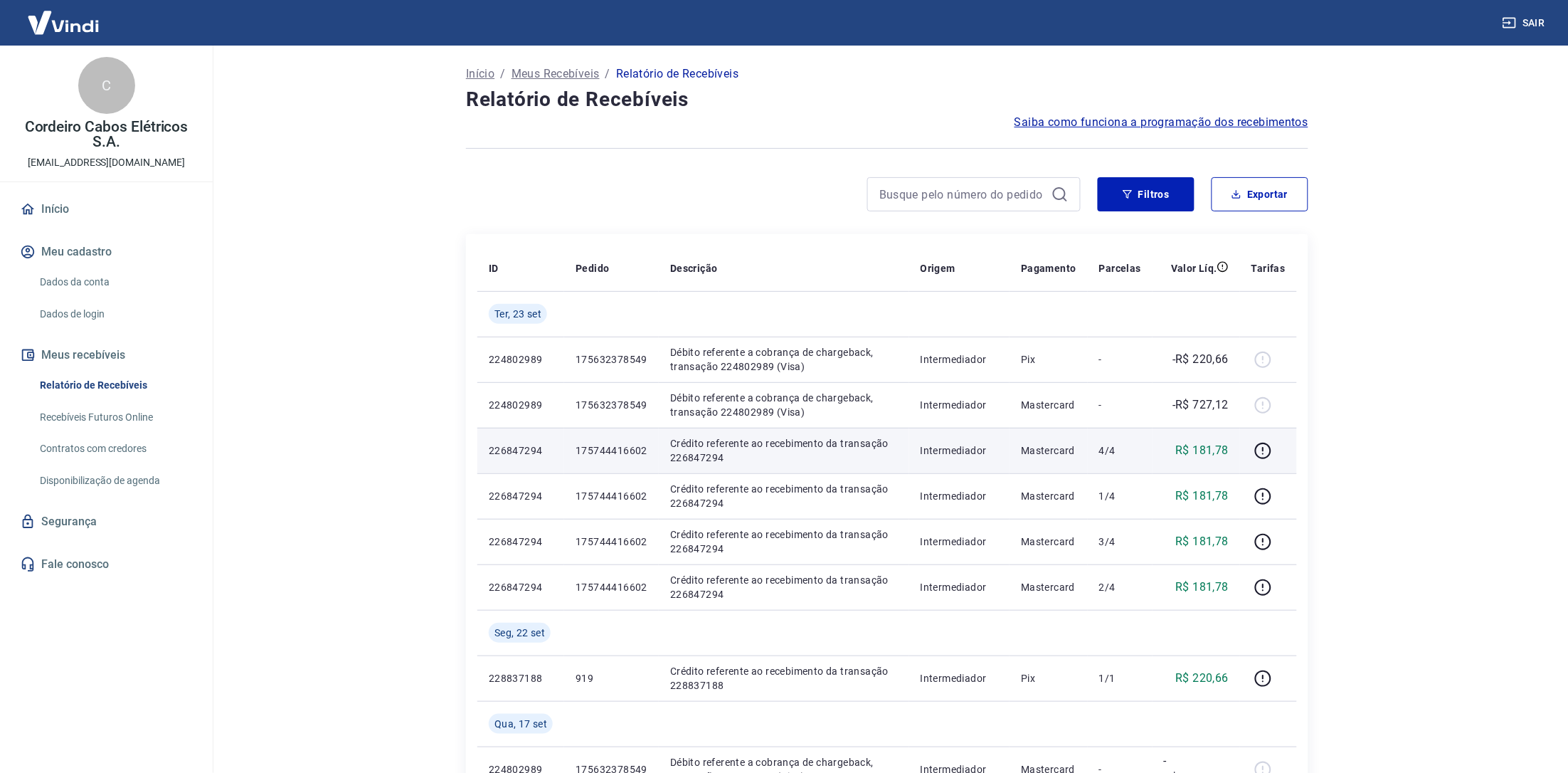
click at [623, 445] on p "175744416602" at bounding box center [611, 450] width 72 height 14
copy p "175744416602"
click at [694, 459] on p "Crédito referente ao recebimento da transação 226847294" at bounding box center [784, 450] width 228 height 29
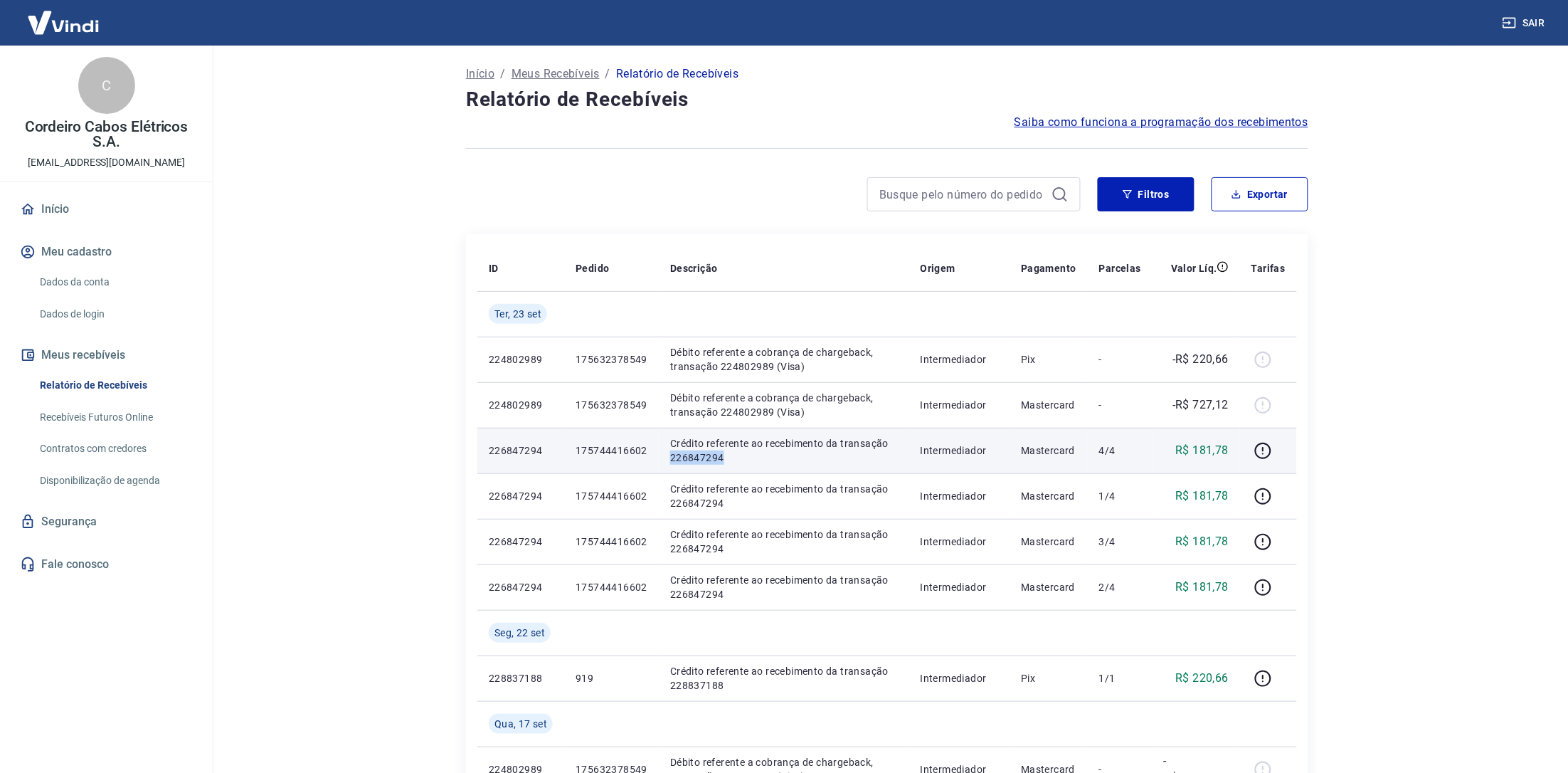
copy p "226847294"
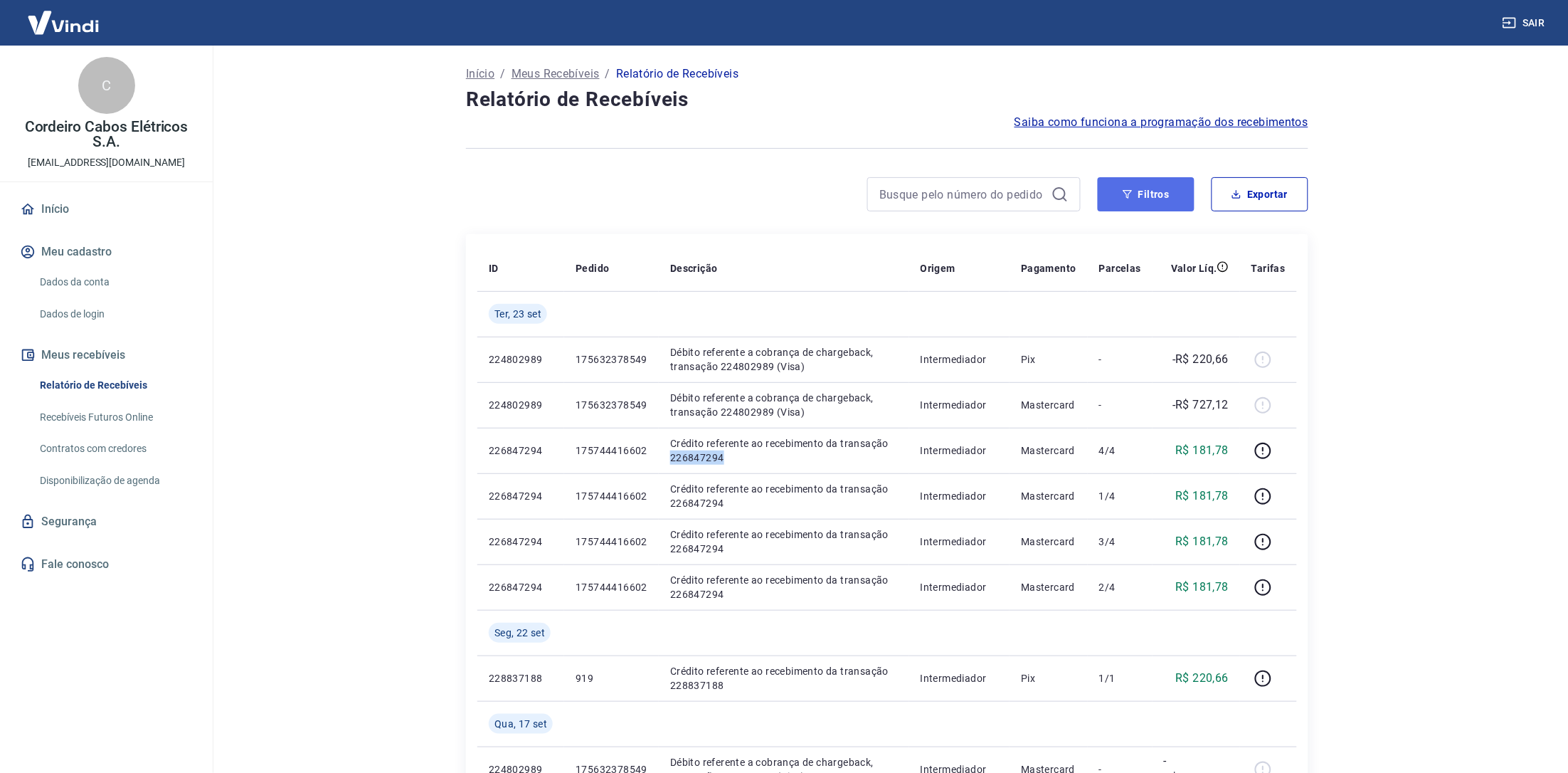
click at [1164, 192] on button "Filtros" at bounding box center [1147, 194] width 97 height 34
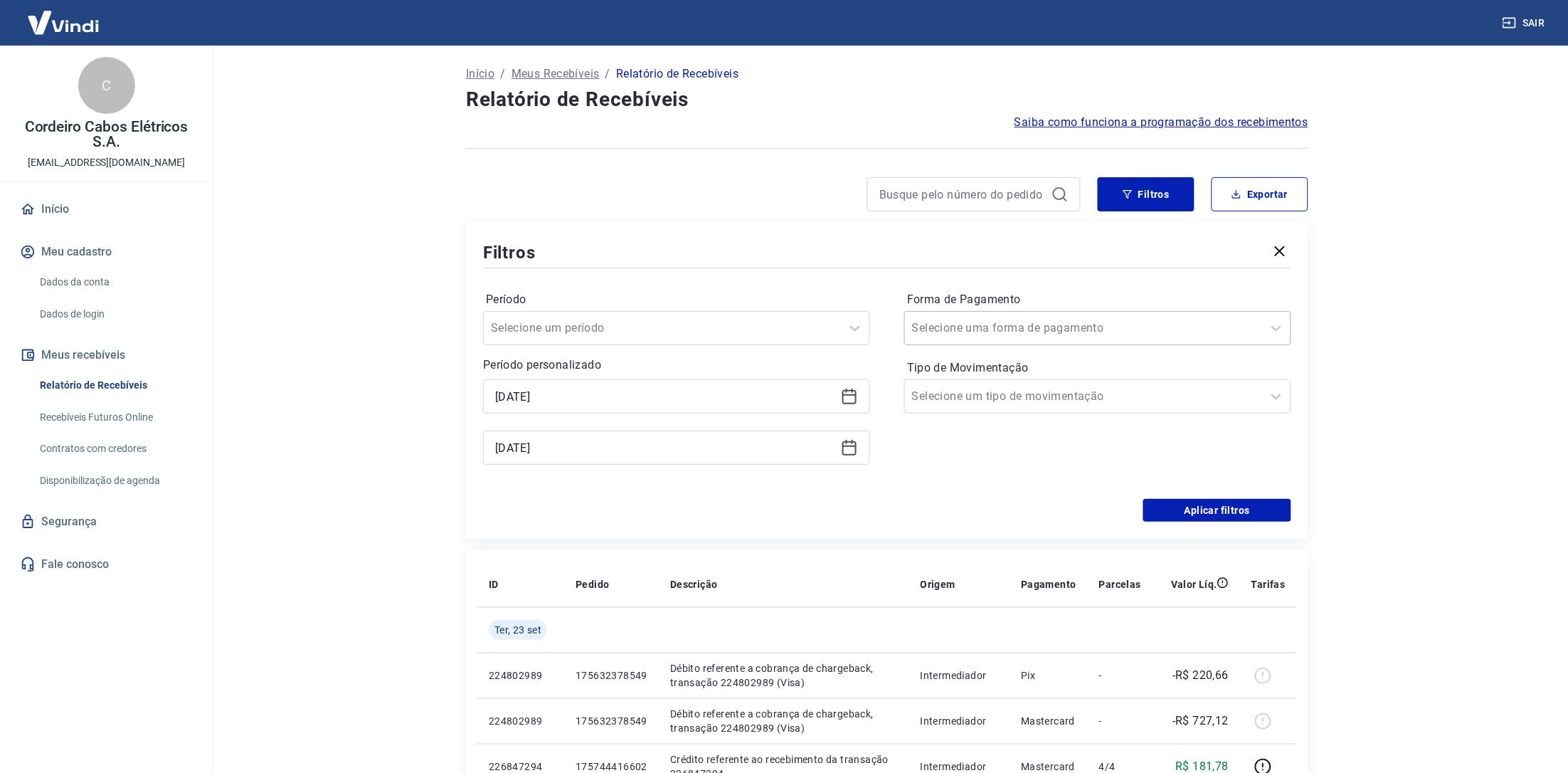
click at [950, 329] on input "Forma de Pagamento" at bounding box center [984, 328] width 144 height 17
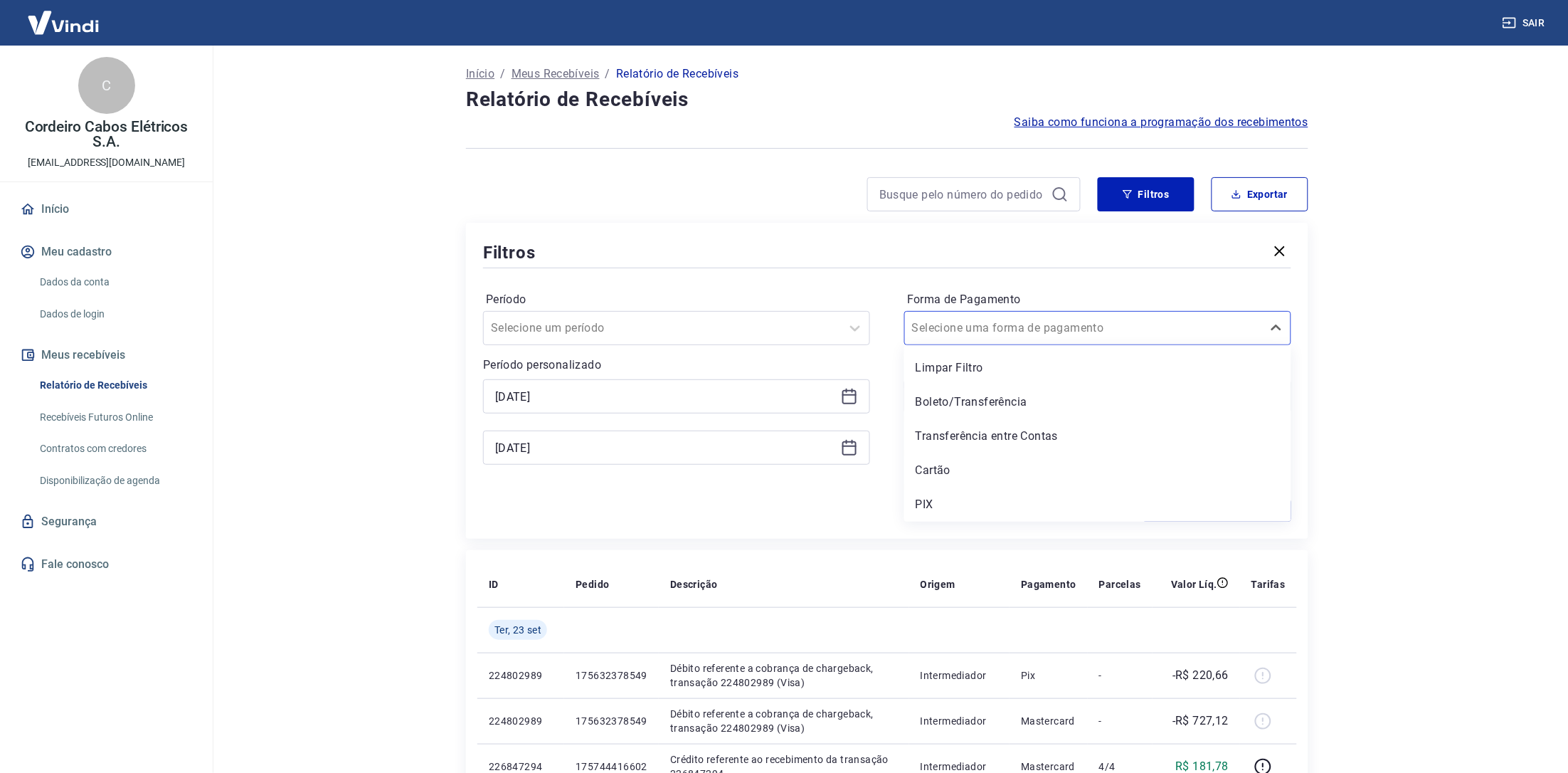
click at [952, 395] on input "Tipo de Movimentação" at bounding box center [984, 396] width 144 height 17
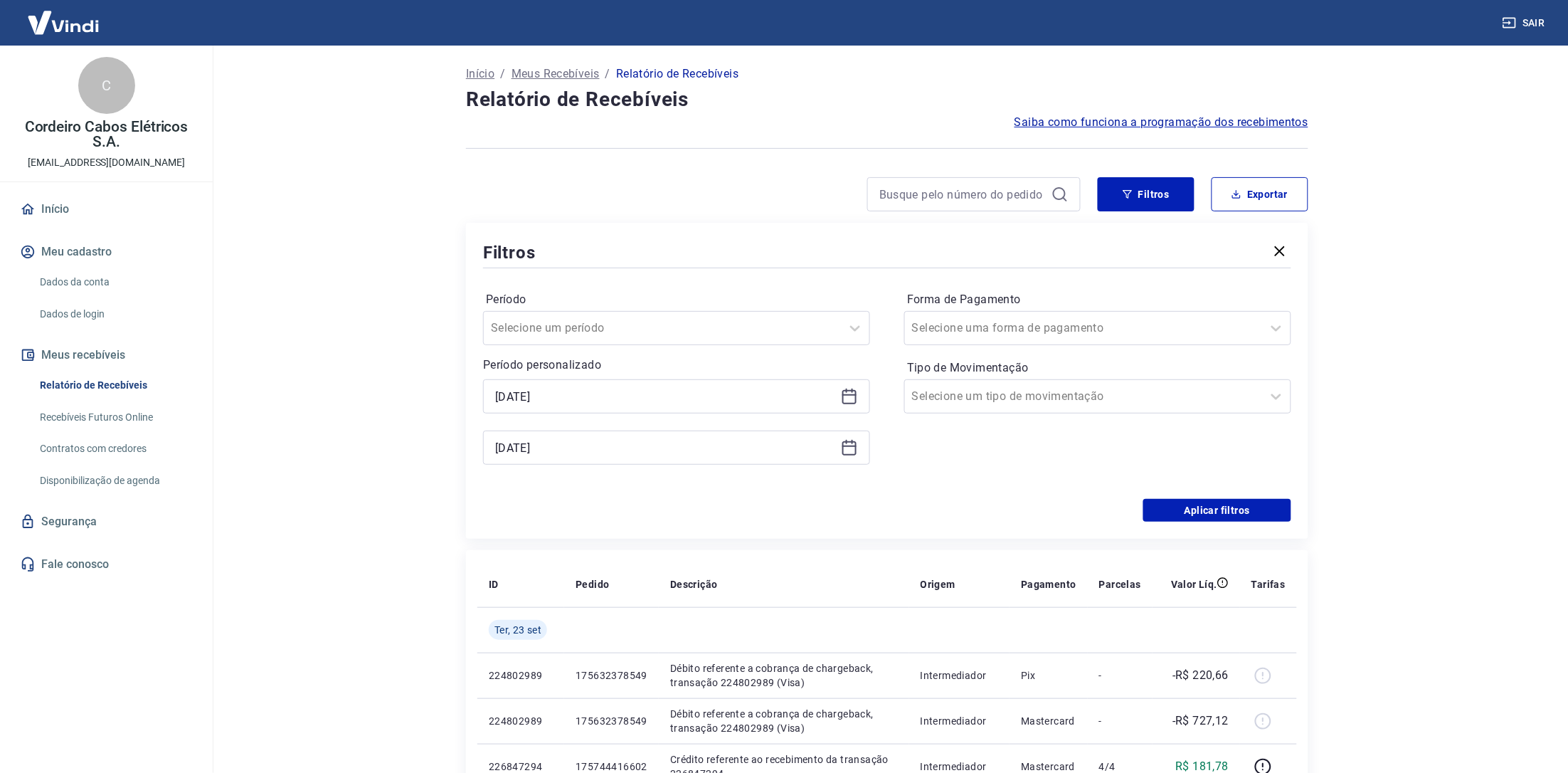
click at [832, 518] on div "Aplicar filtros" at bounding box center [886, 510] width 808 height 22
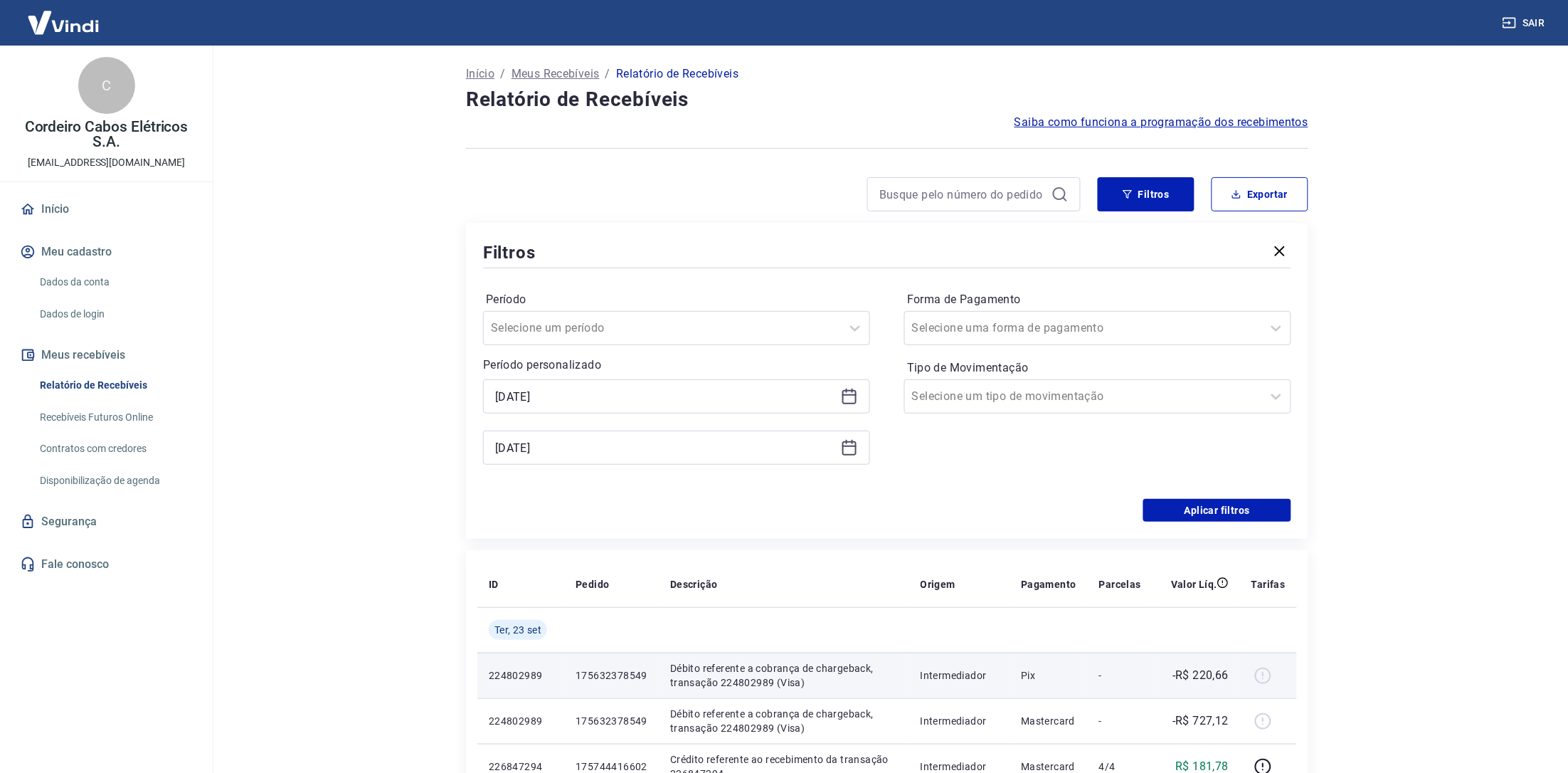
click at [829, 662] on p "Débito referente a cobrança de chargeback, transação 224802989 (Visa)" at bounding box center [784, 675] width 228 height 29
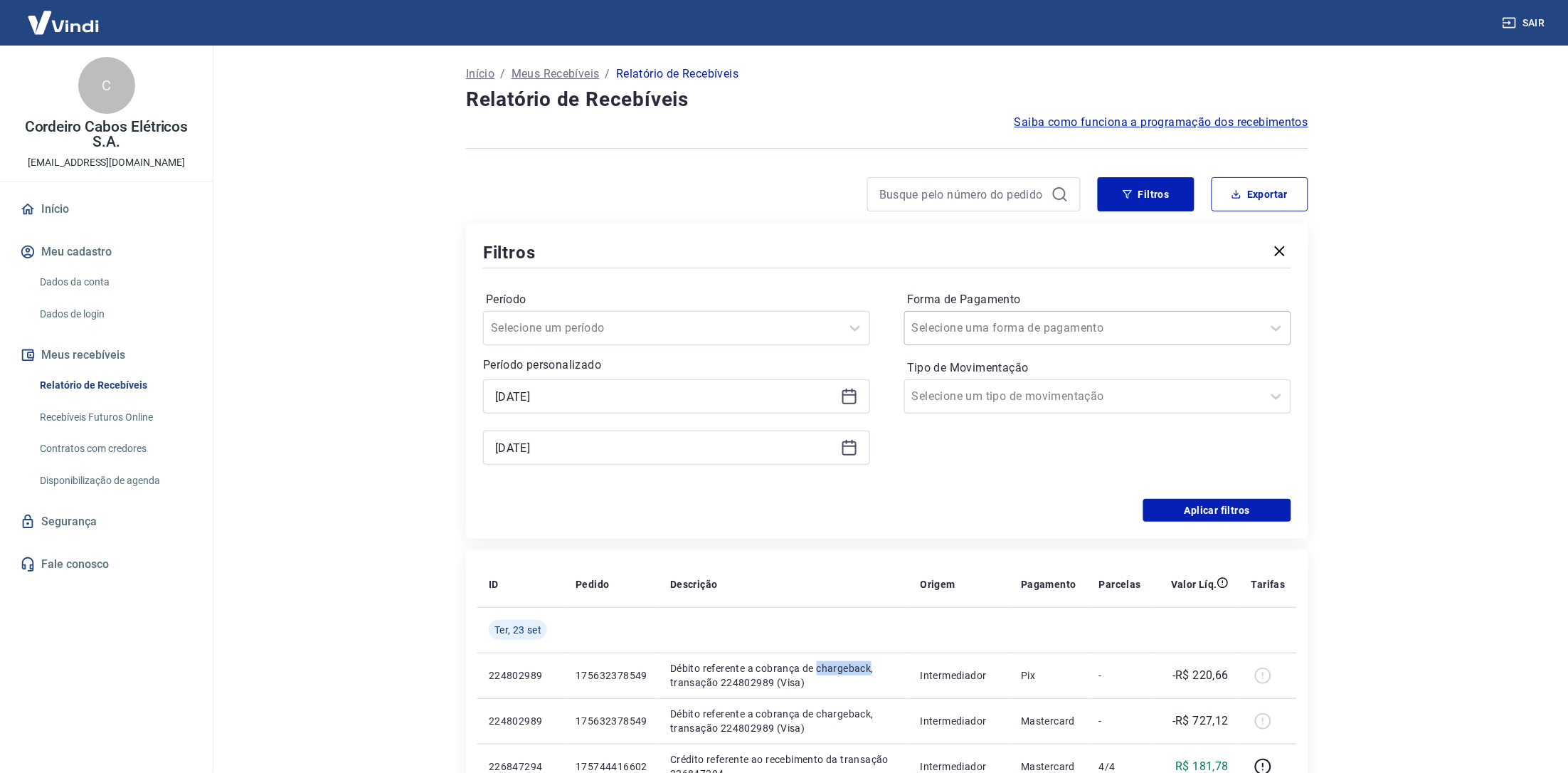
copy p "chargeback"
drag, startPoint x: 983, startPoint y: 186, endPoint x: 985, endPoint y: 199, distance: 13.2
click at [983, 190] on input at bounding box center [963, 193] width 166 height 21
paste input "chargeback"
click at [1028, 199] on input "chargeback" at bounding box center [963, 193] width 166 height 21
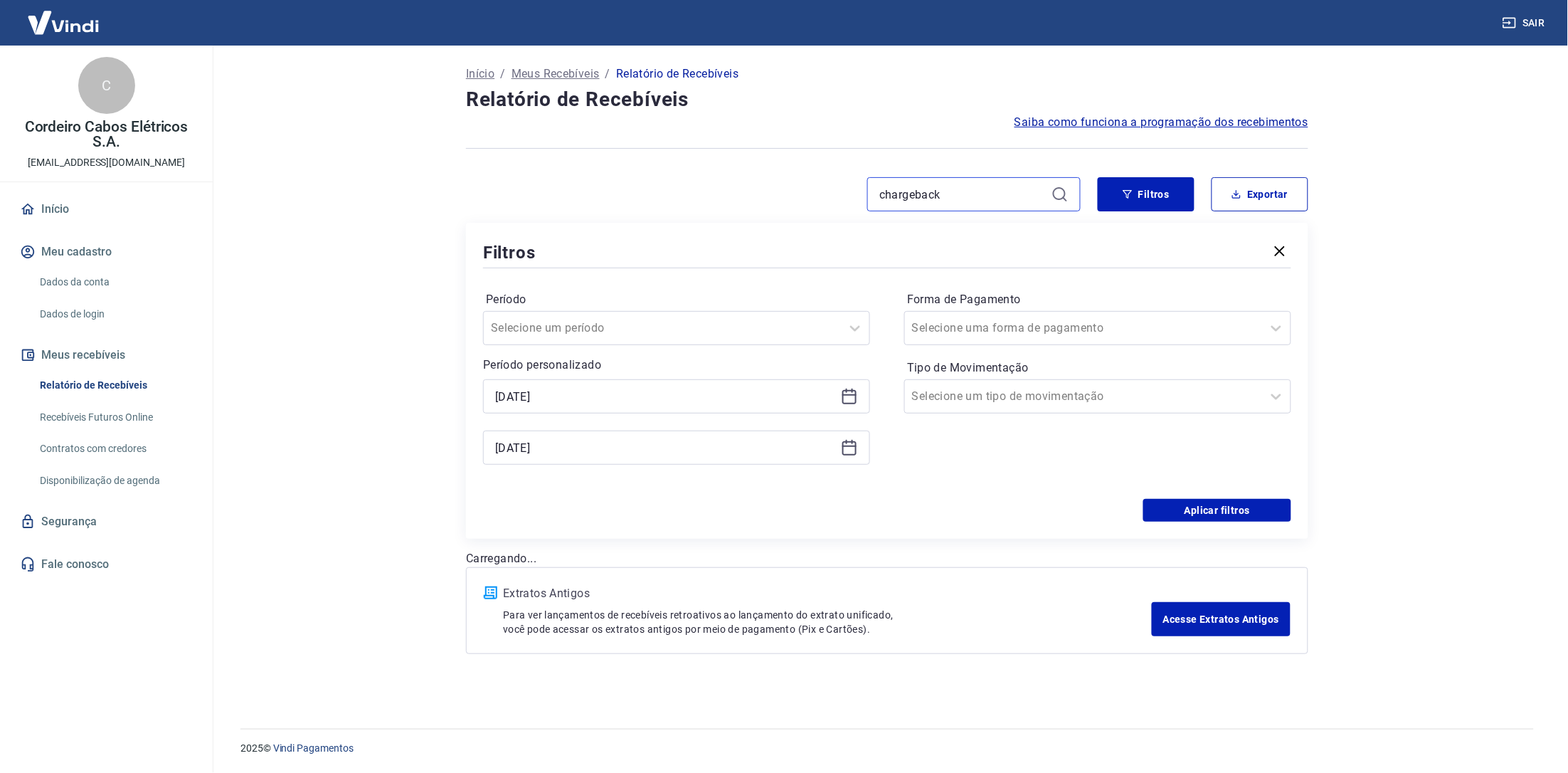
type input "chargeback"
drag, startPoint x: 1056, startPoint y: 193, endPoint x: 1070, endPoint y: 211, distance: 22.8
click at [1057, 193] on div "chargeback" at bounding box center [981, 194] width 214 height 34
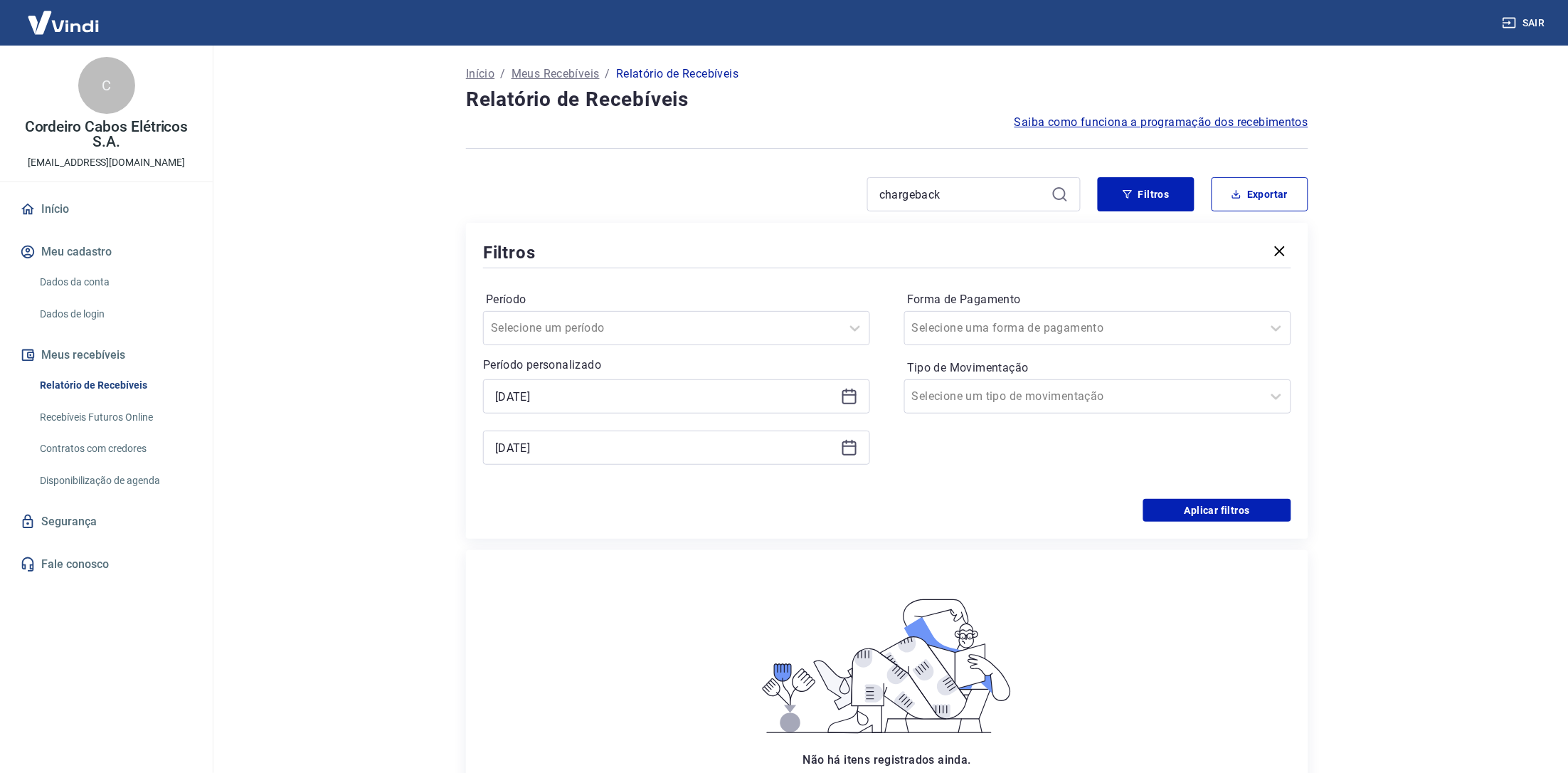
click at [1058, 195] on icon at bounding box center [1060, 194] width 17 height 17
drag, startPoint x: 964, startPoint y: 193, endPoint x: 747, endPoint y: 195, distance: 217.0
click at [747, 195] on div "chargeback" at bounding box center [773, 194] width 615 height 34
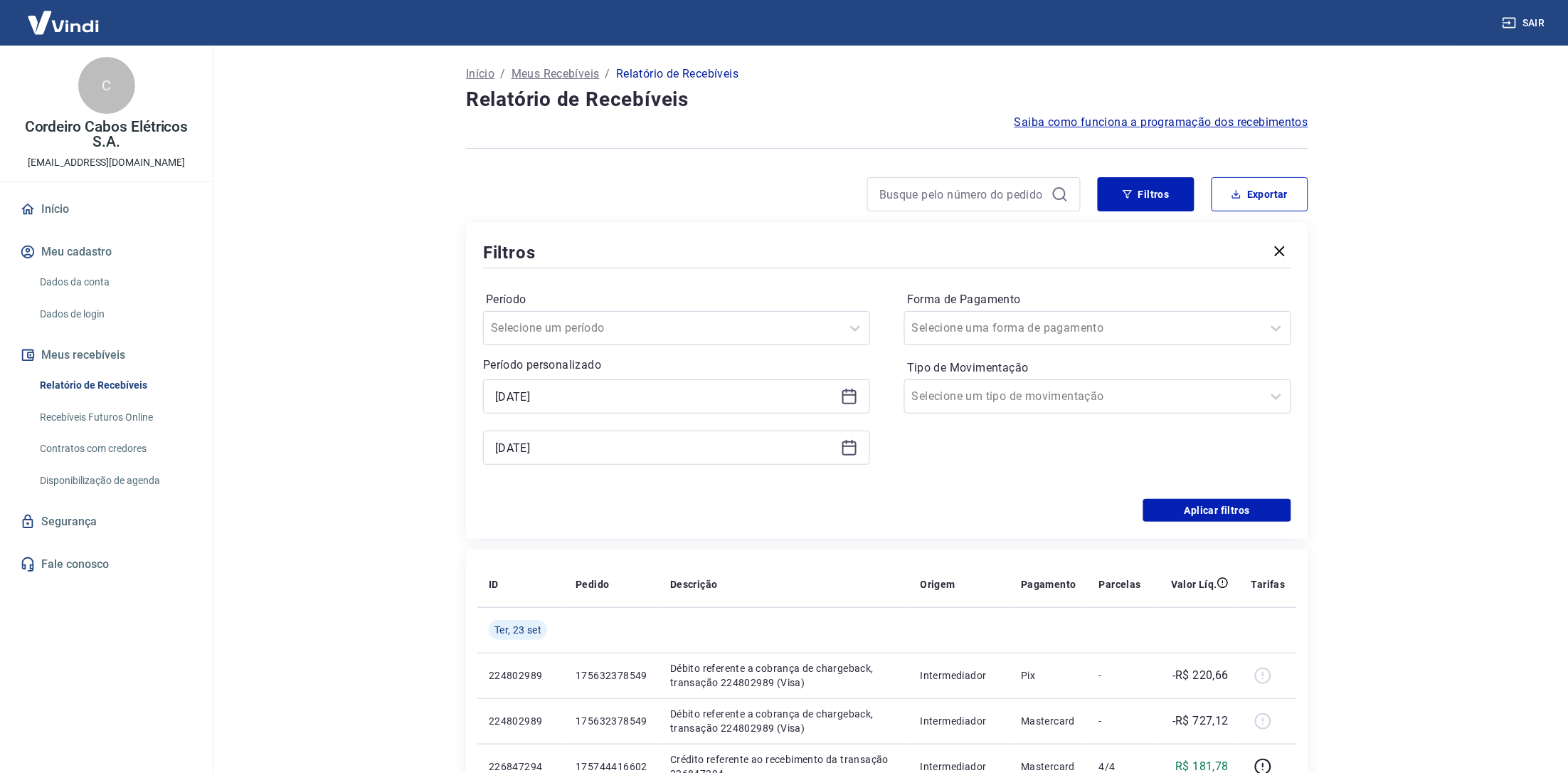
click at [848, 398] on icon at bounding box center [849, 396] width 17 height 17
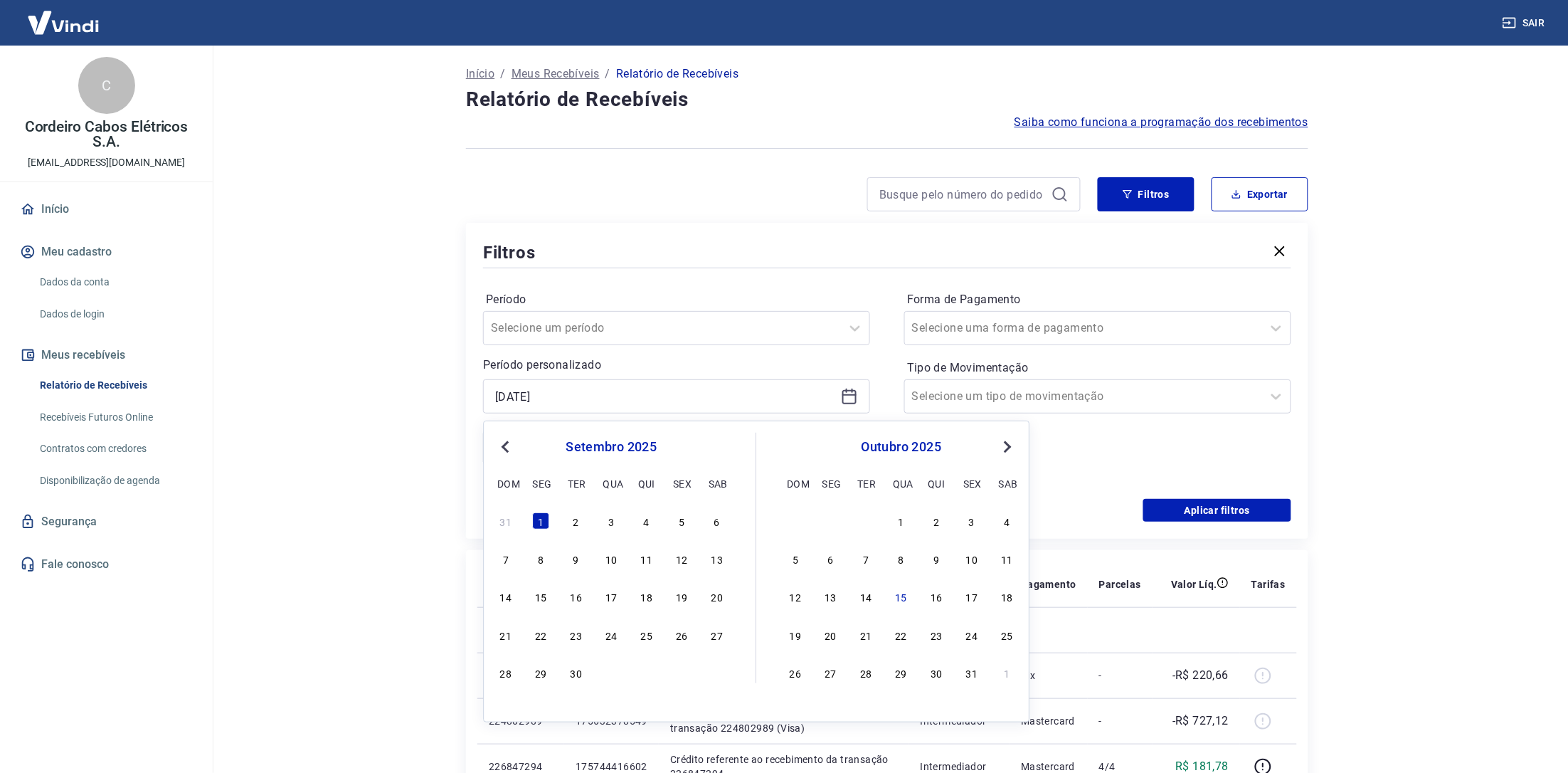
click at [1076, 484] on div "Período Selecione um período Período personalizado [DATE] Previous Month Next M…" at bounding box center [886, 384] width 808 height 228
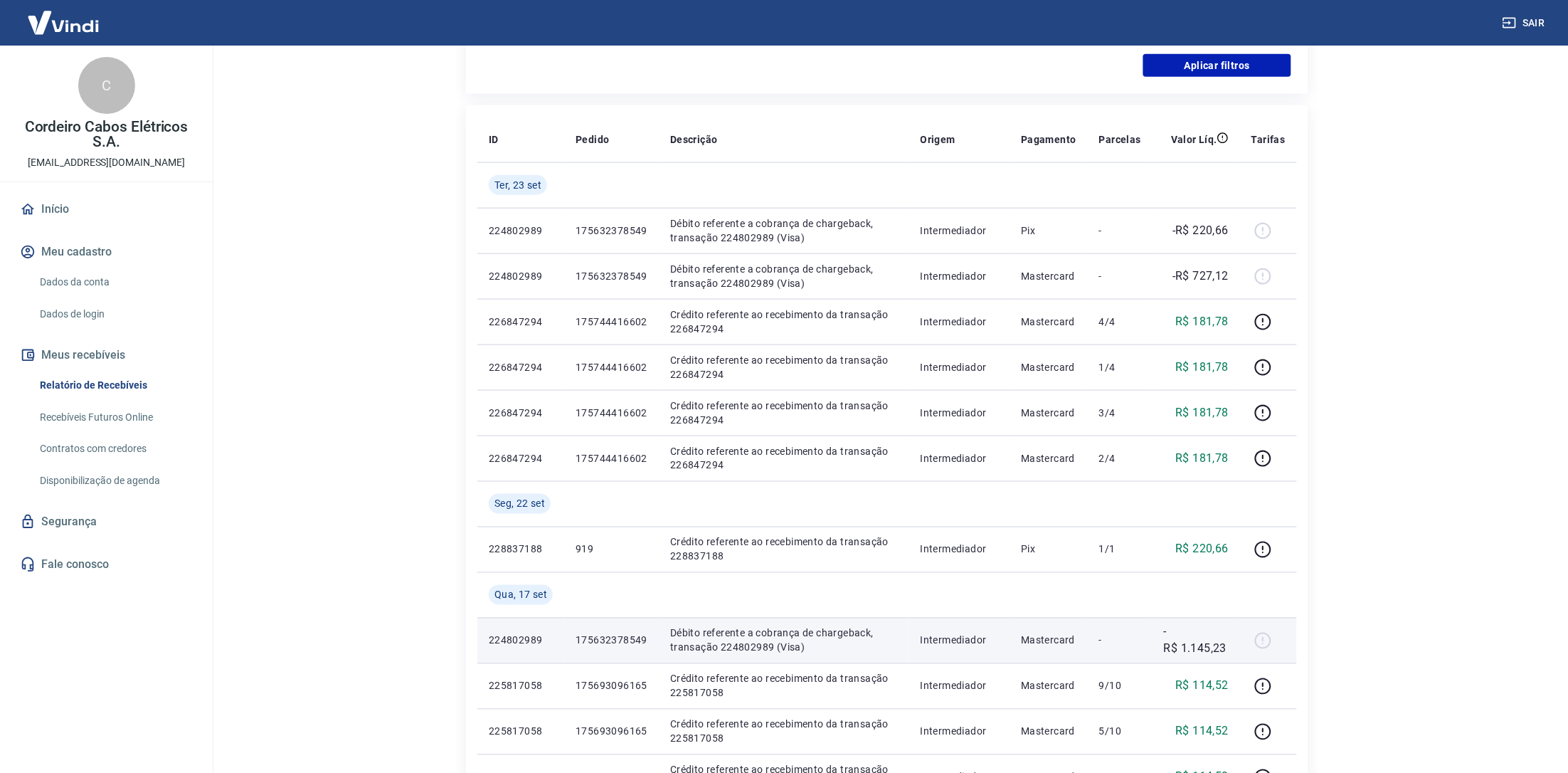
scroll to position [534, 0]
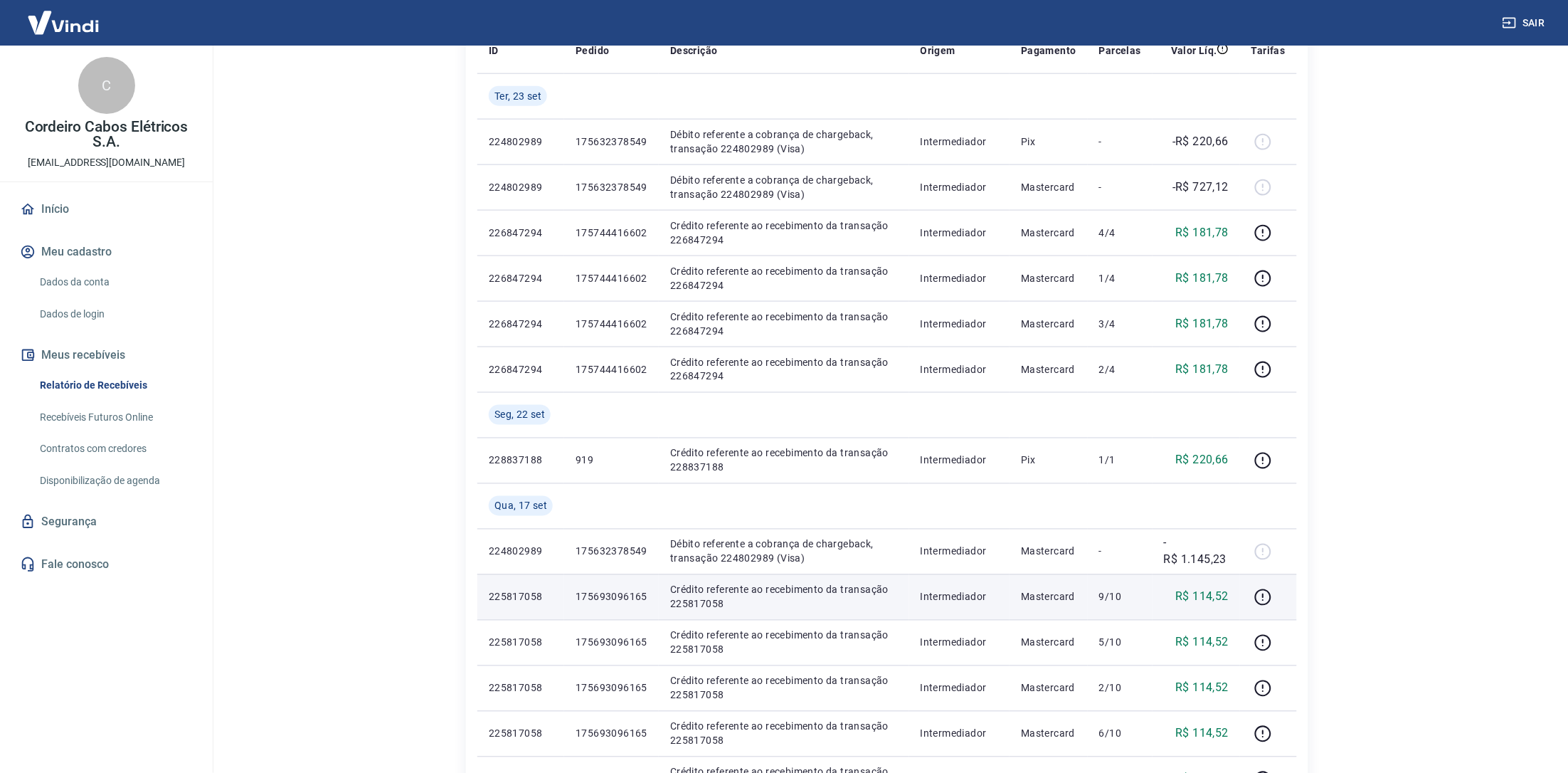
click at [700, 600] on p "Crédito referente ao recebimento da transação 225817058" at bounding box center [784, 597] width 228 height 29
copy p "225817058"
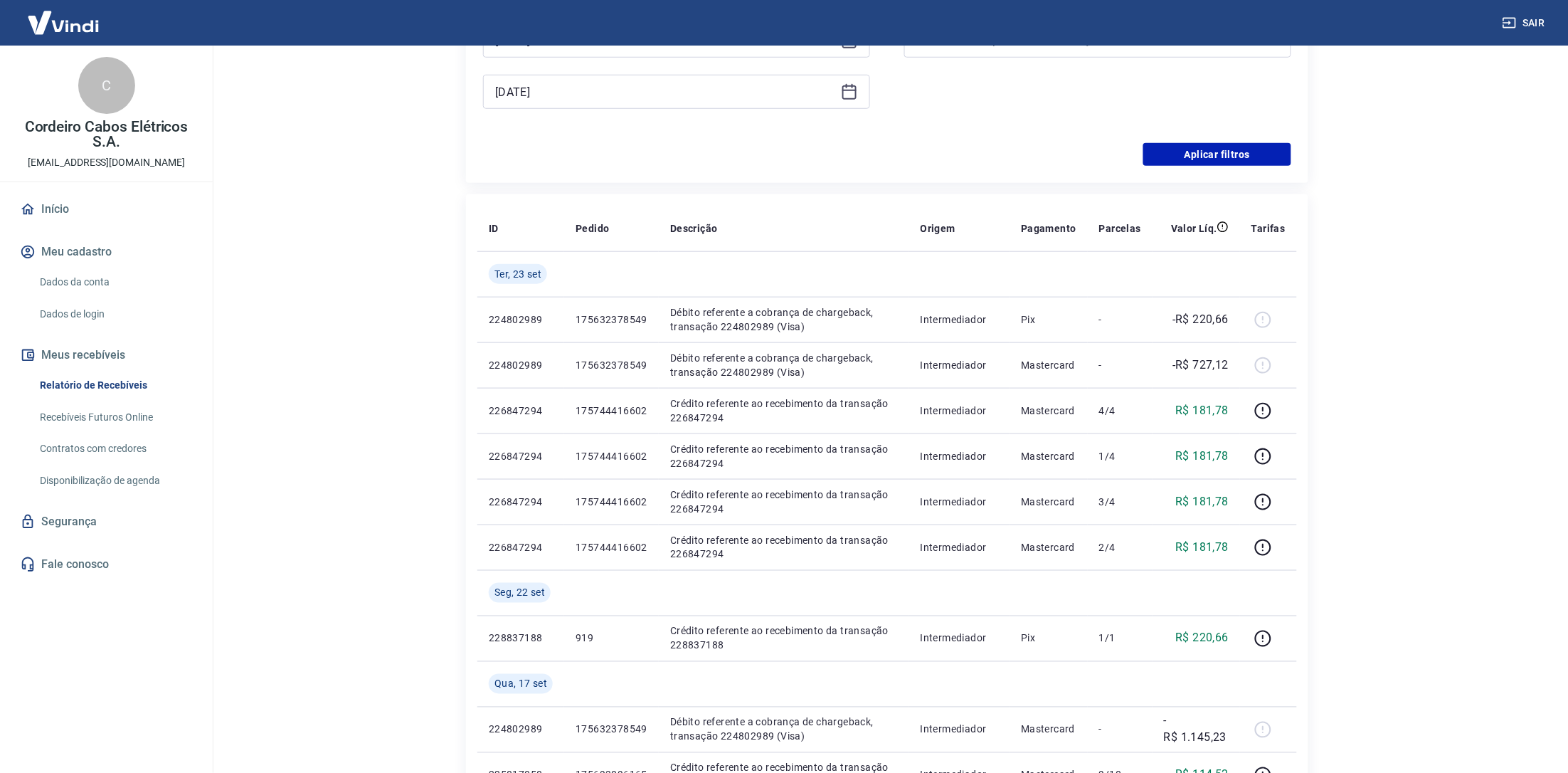
scroll to position [267, 0]
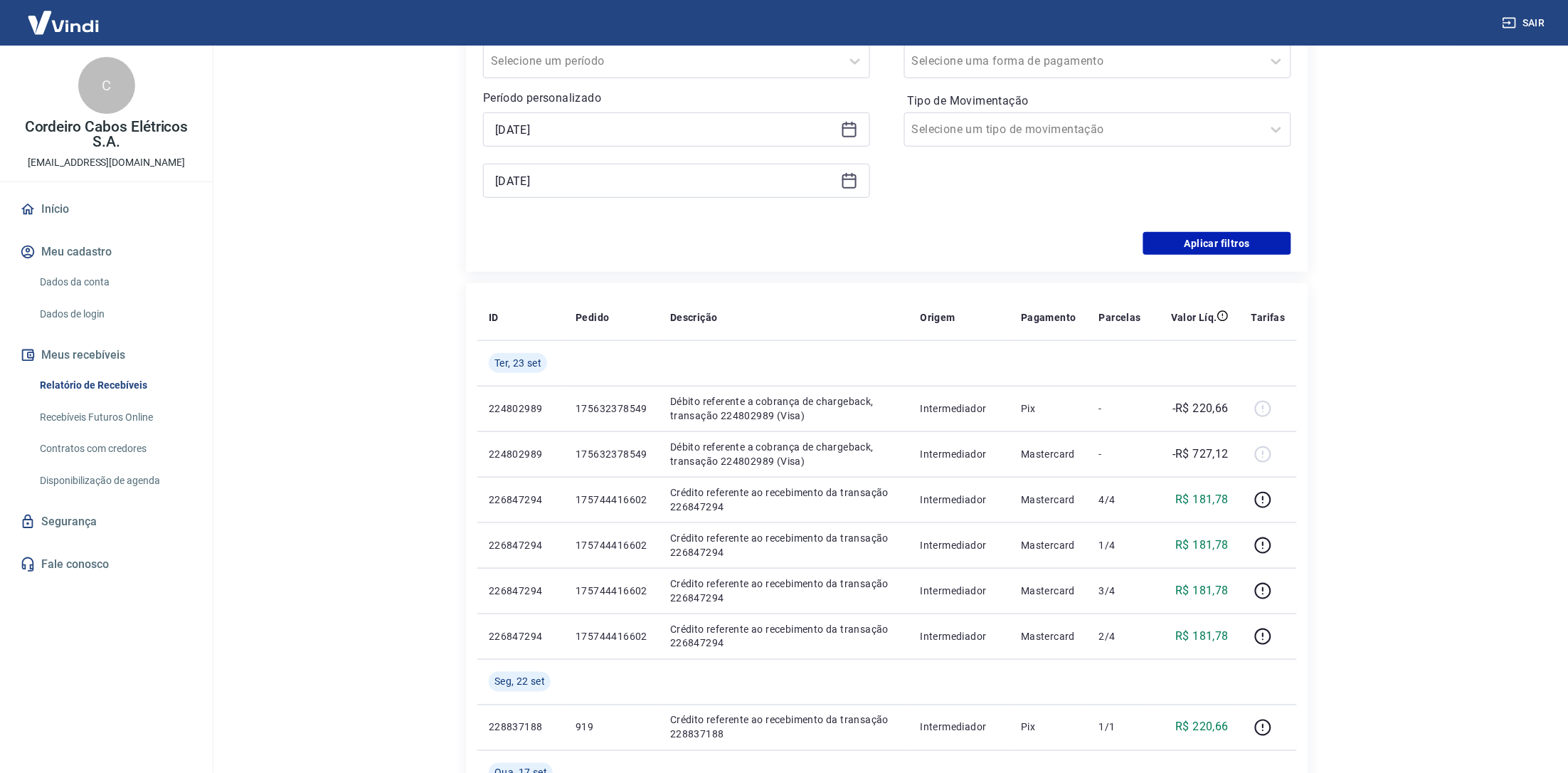
click at [855, 127] on icon at bounding box center [849, 129] width 17 height 17
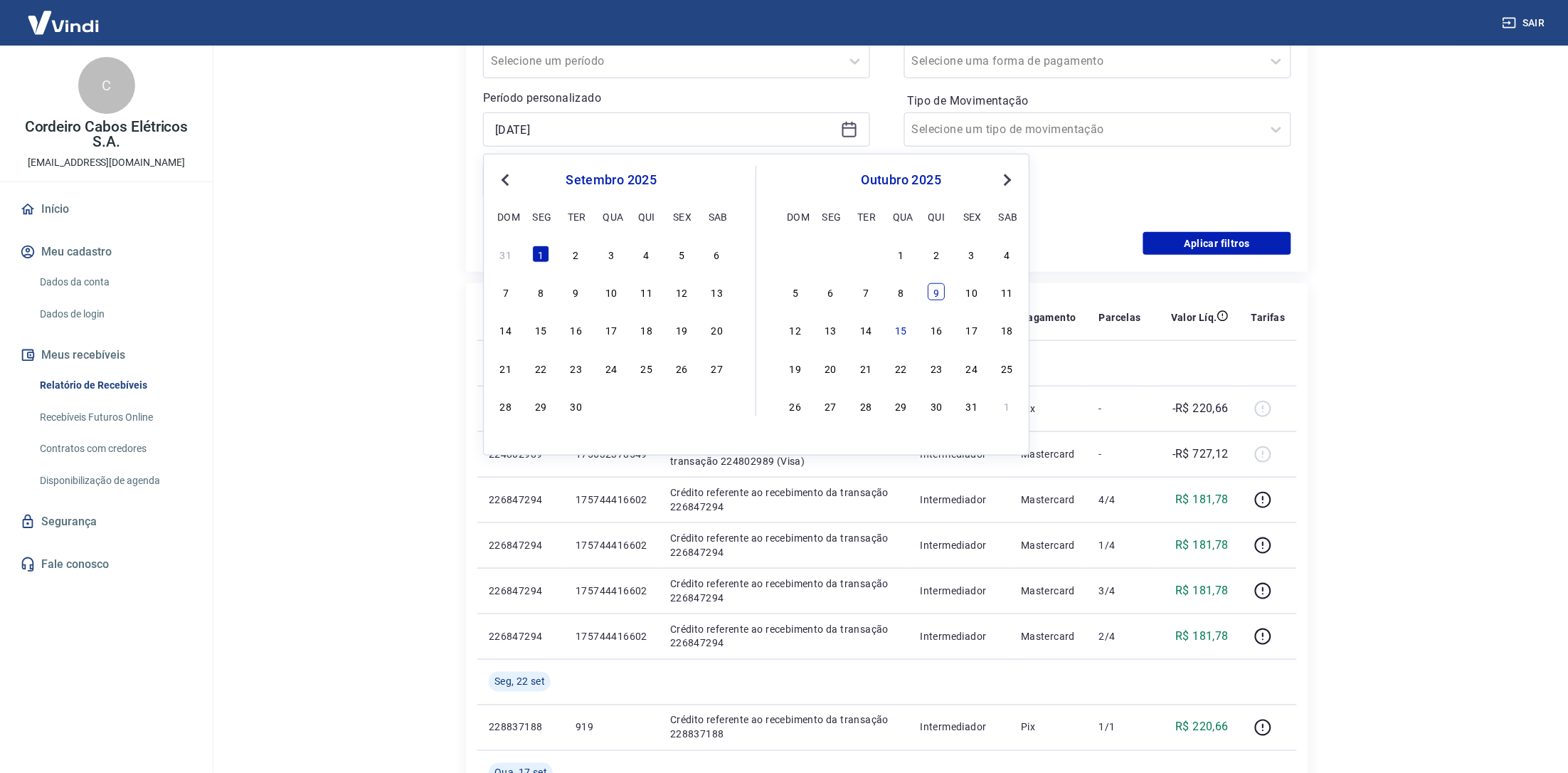
click at [939, 285] on div "9" at bounding box center [937, 292] width 17 height 17
type input "[DATE]"
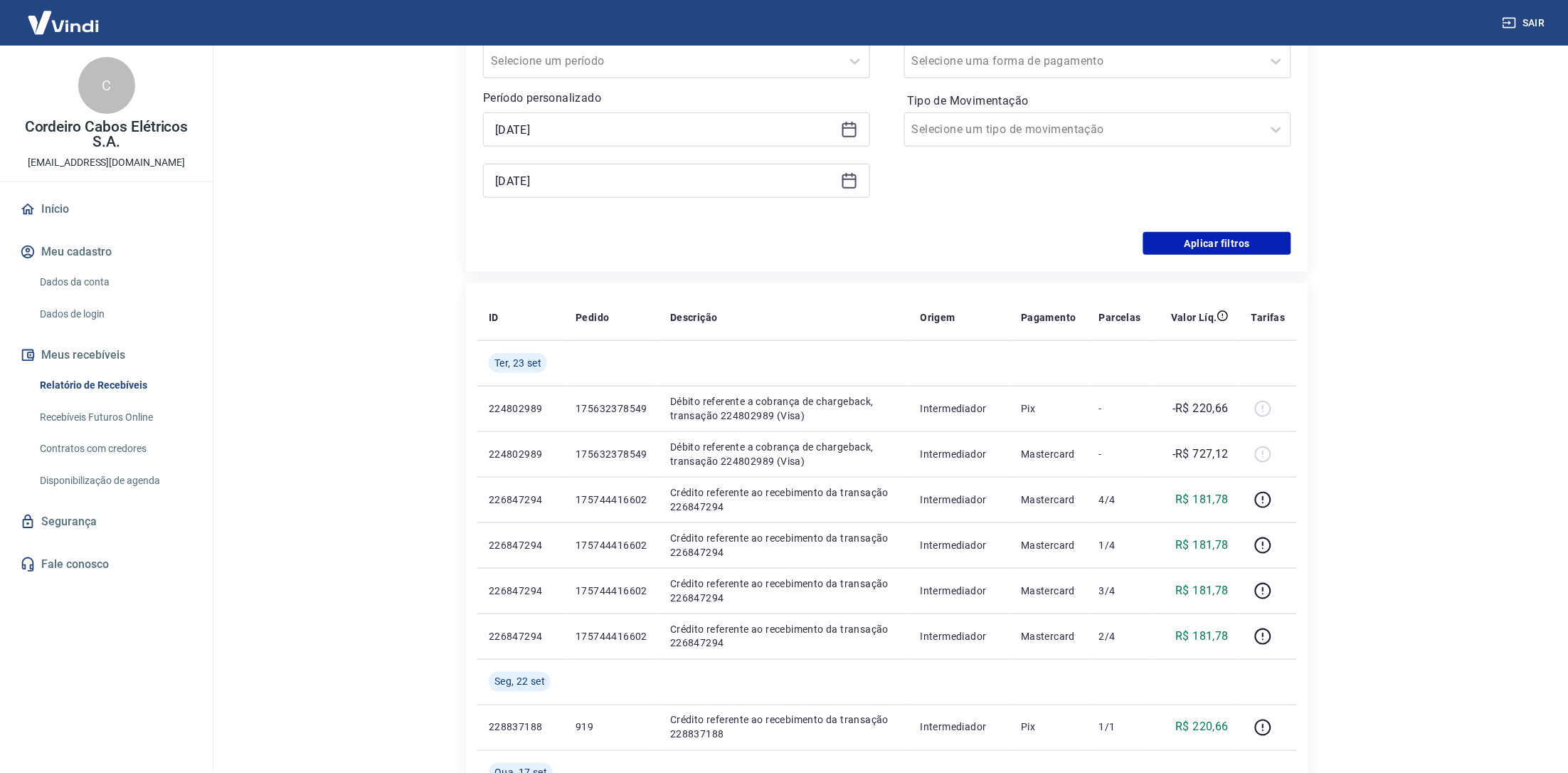
click at [853, 182] on icon at bounding box center [849, 180] width 17 height 17
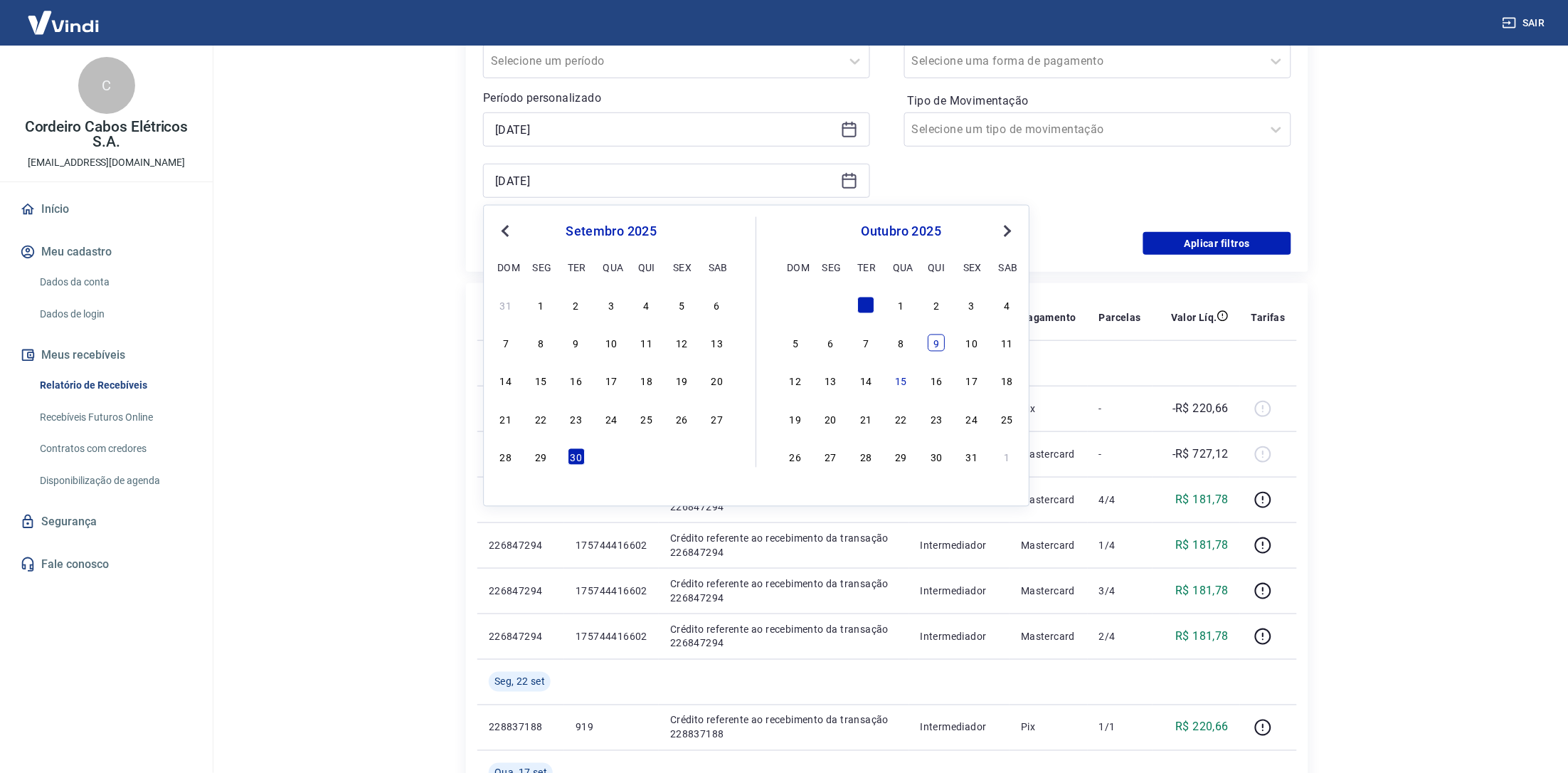
click at [935, 342] on div "9" at bounding box center [937, 343] width 17 height 17
type input "[DATE]"
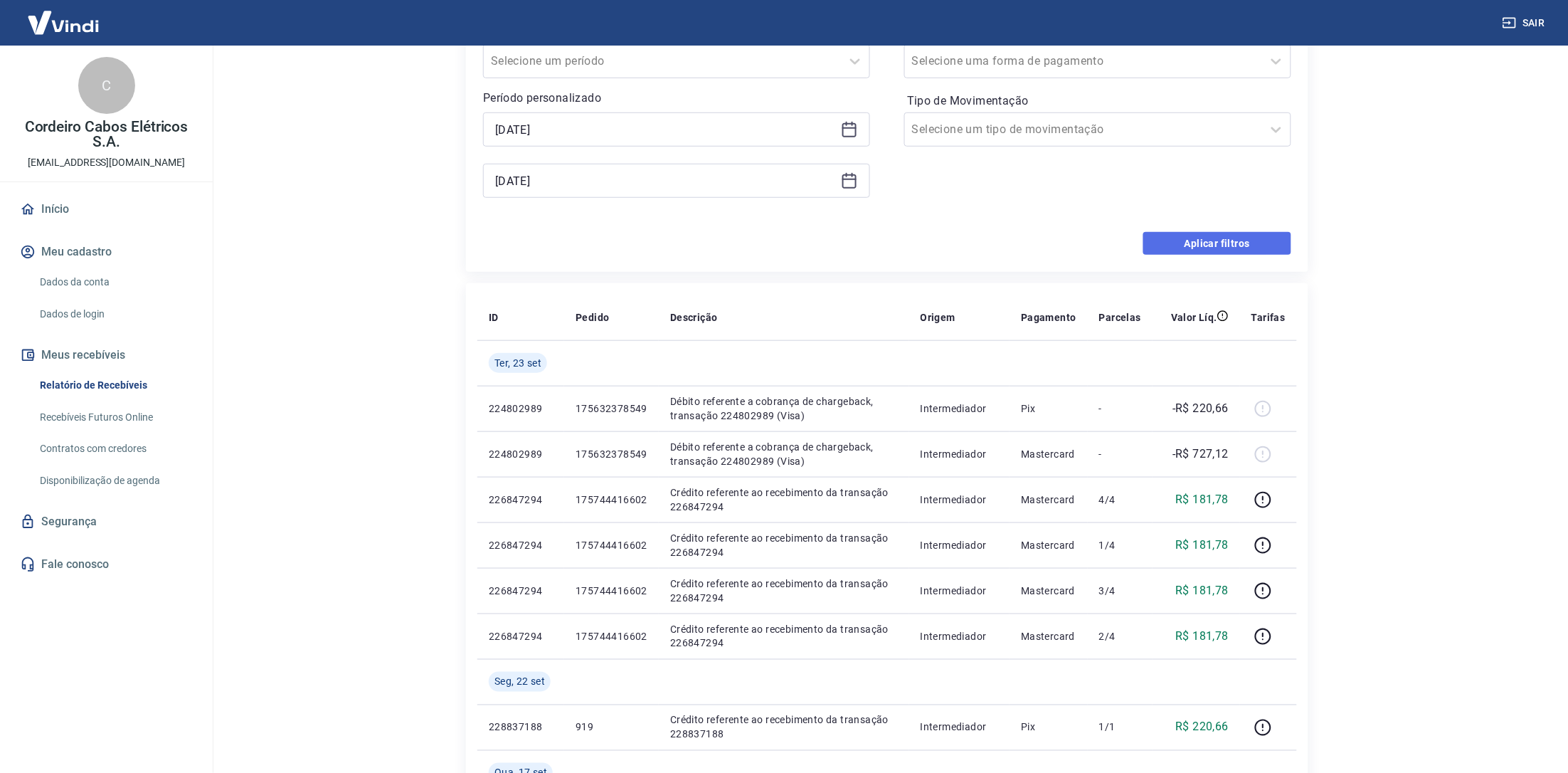
click at [1222, 244] on button "Aplicar filtros" at bounding box center [1216, 243] width 148 height 22
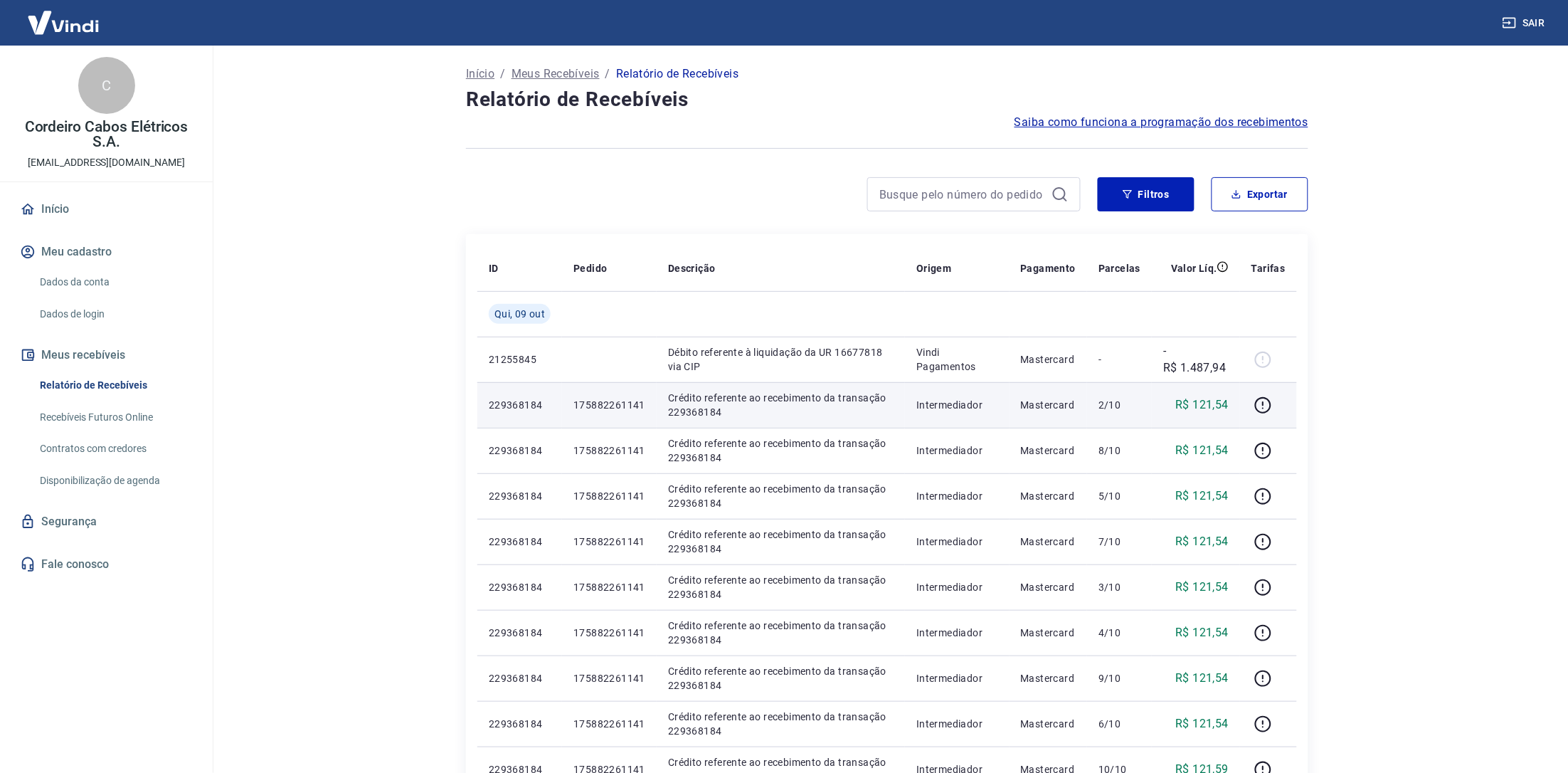
click at [695, 411] on p "Crédito referente ao recebimento da transação 229368184" at bounding box center [780, 405] width 226 height 29
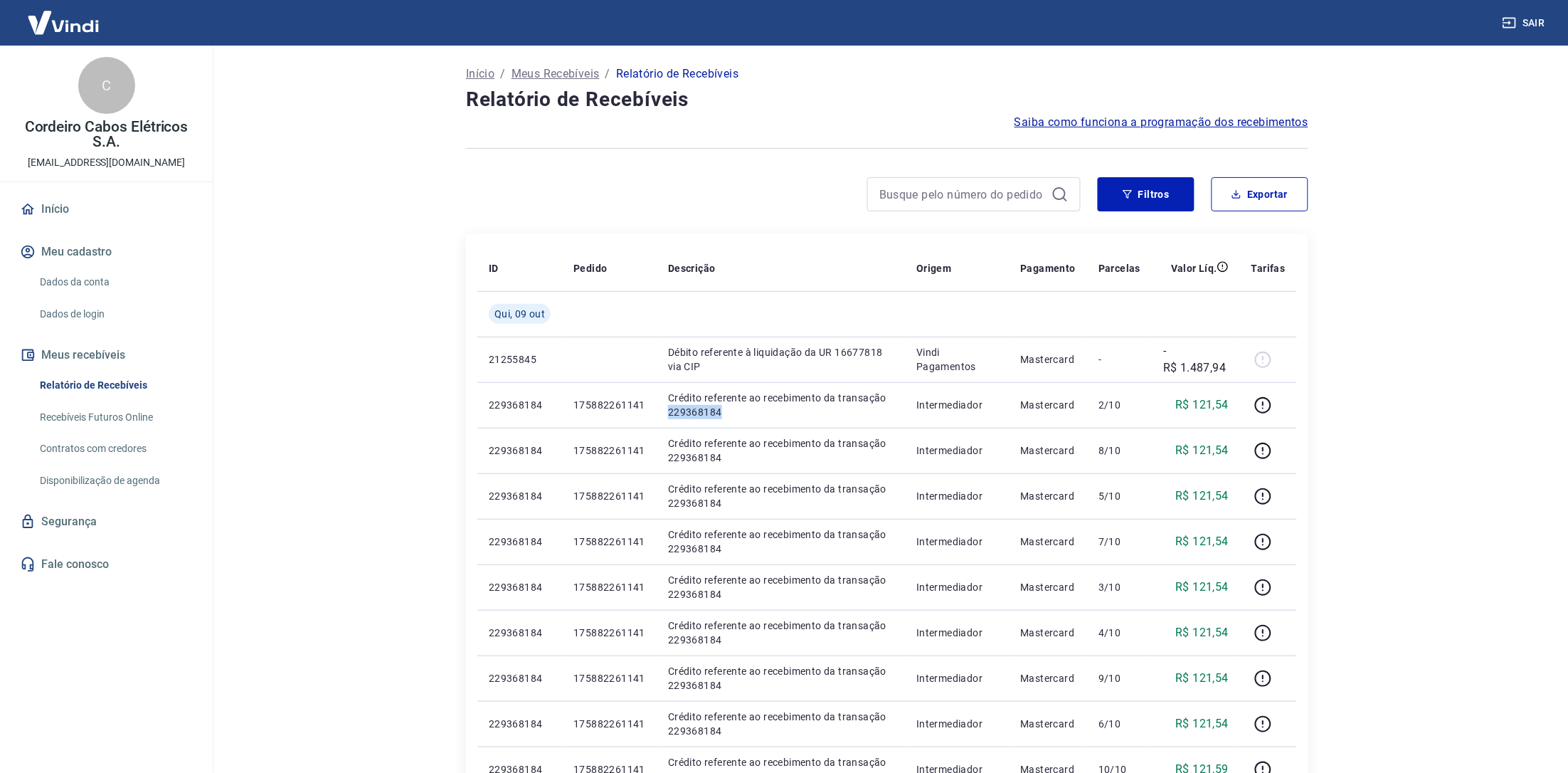
copy p "229368184"
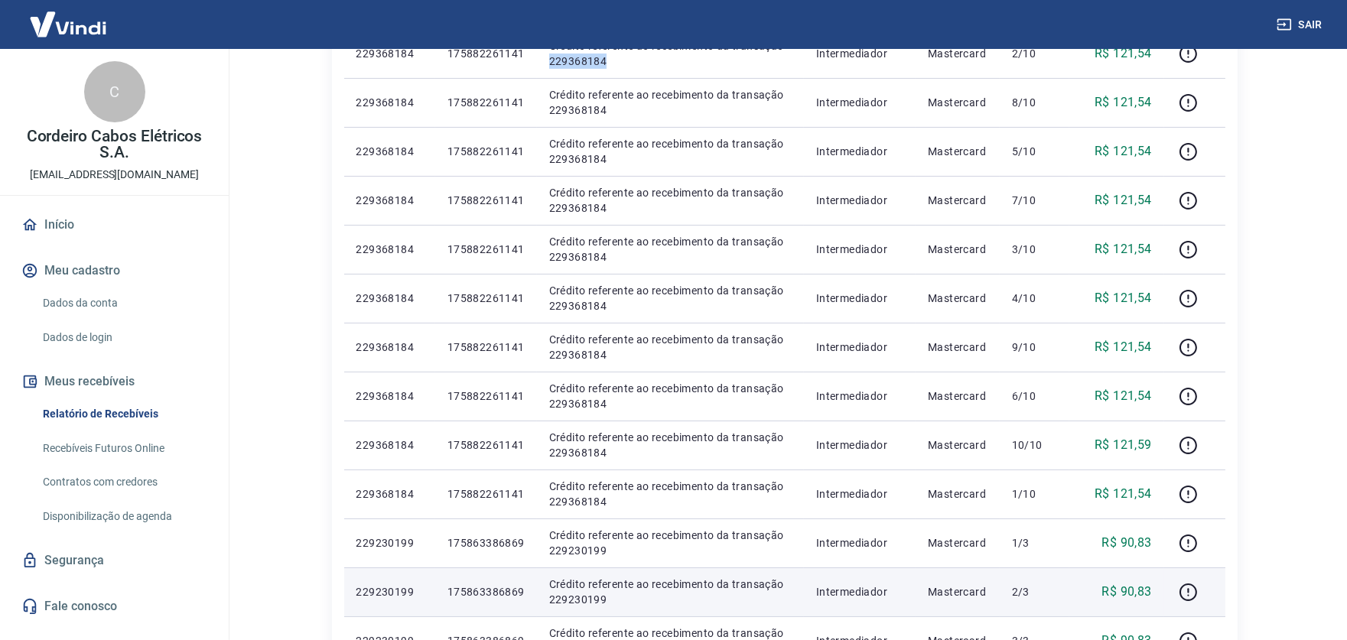
scroll to position [478, 0]
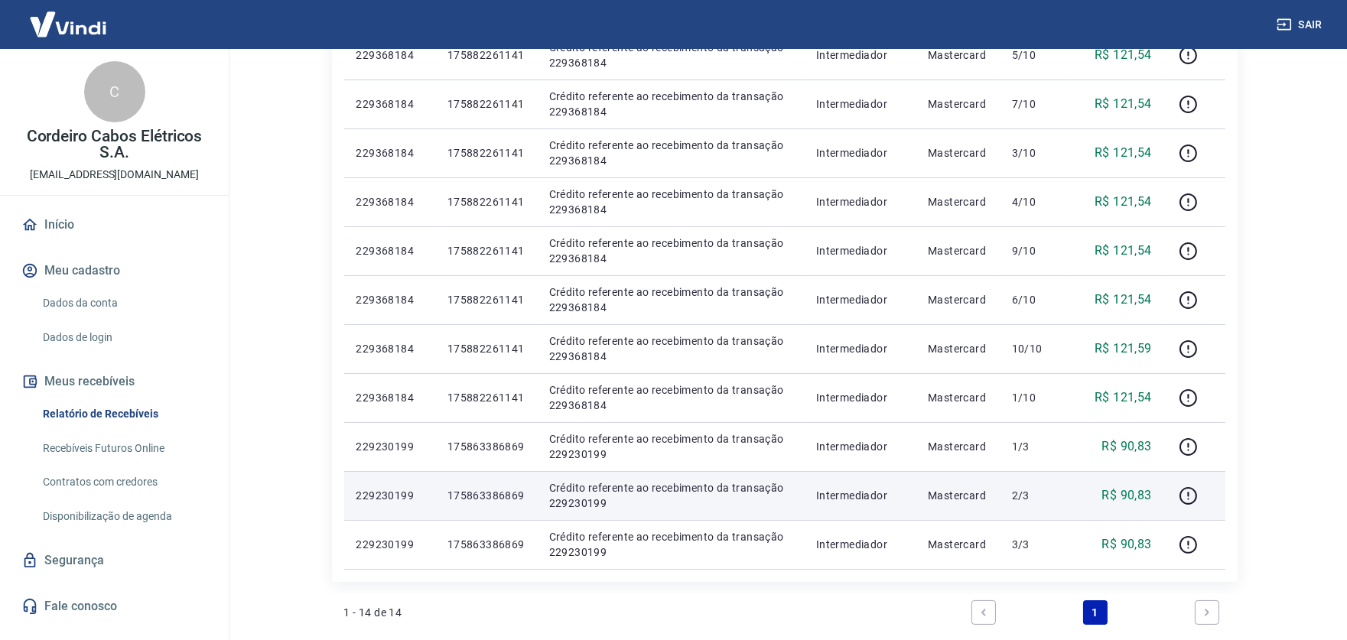
click at [581, 501] on p "Crédito referente ao recebimento da transação 229230199" at bounding box center [670, 495] width 243 height 31
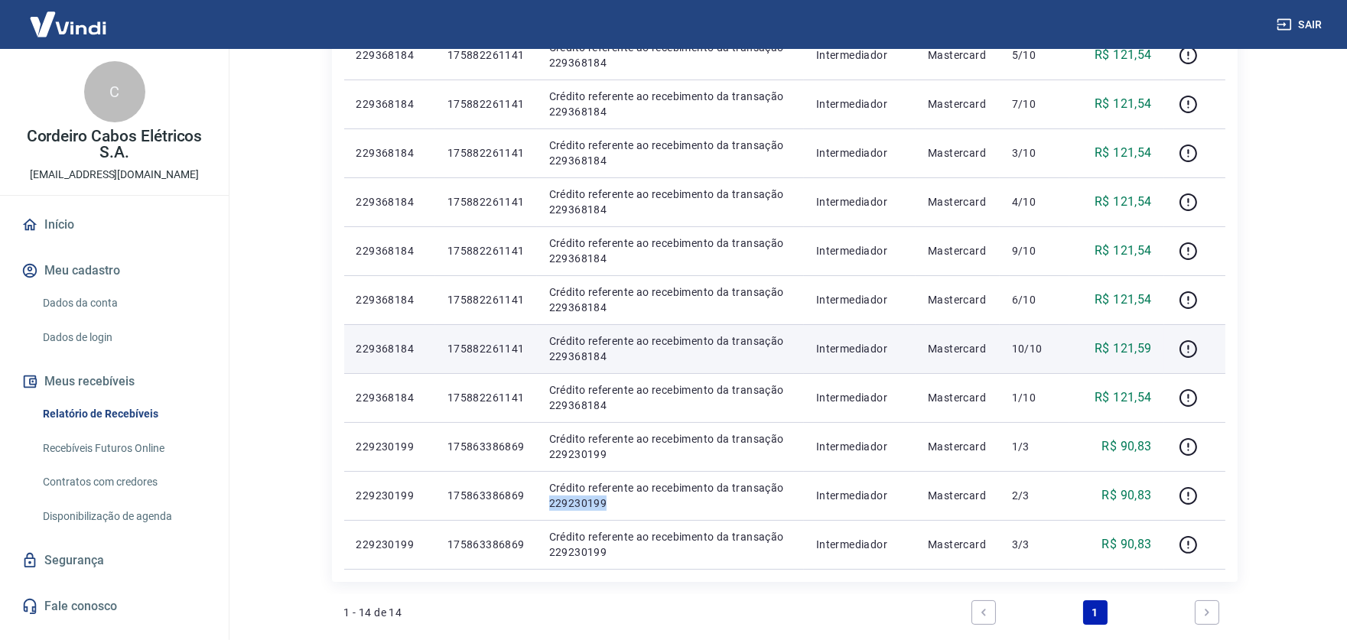
copy p "229230199"
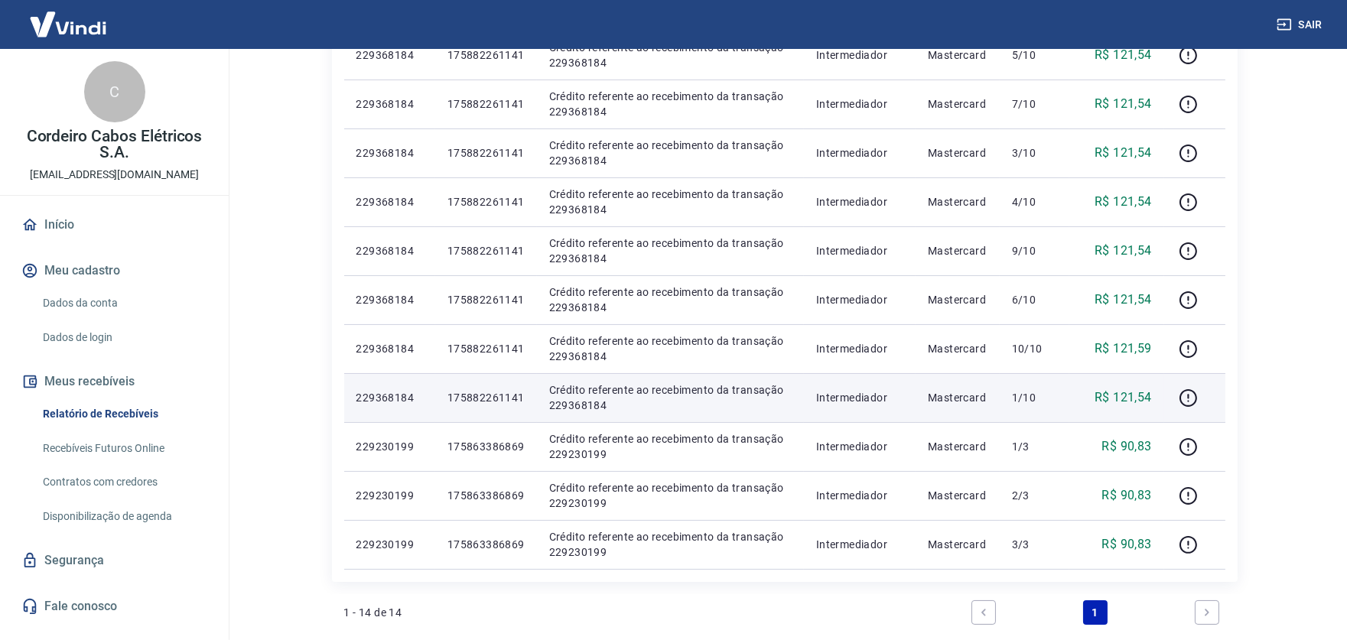
click at [593, 406] on p "Crédito referente ao recebimento da transação 229368184" at bounding box center [670, 398] width 243 height 31
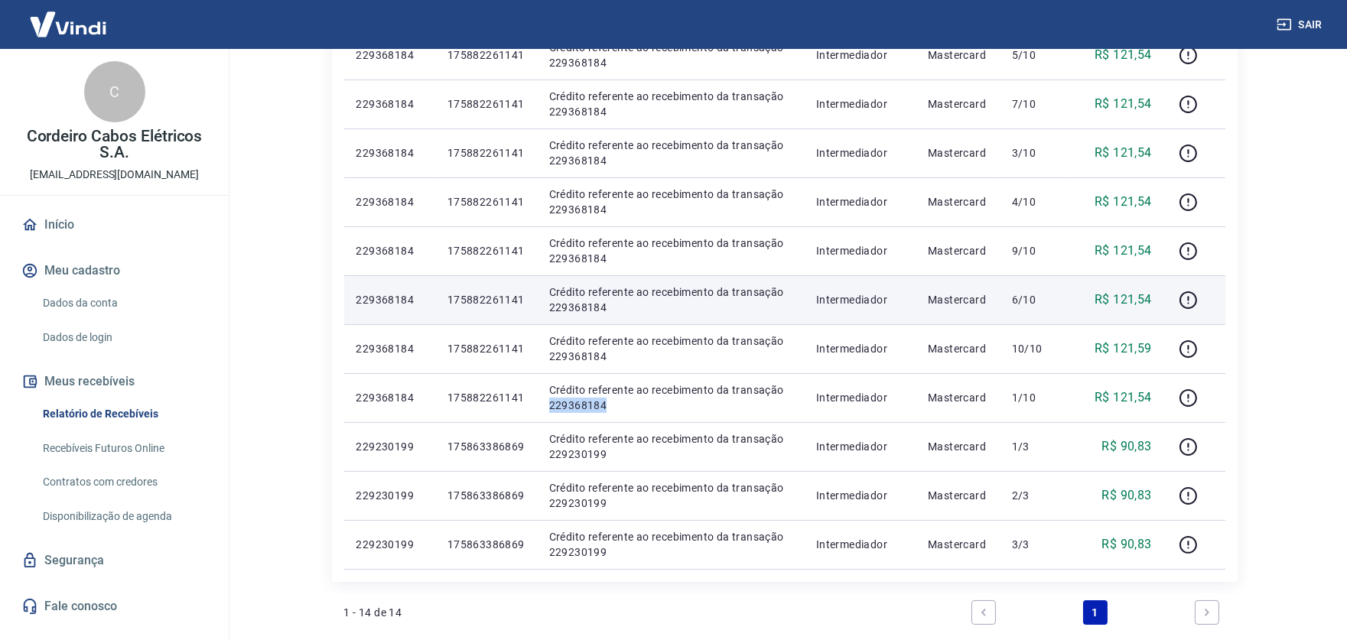
copy p "229368184"
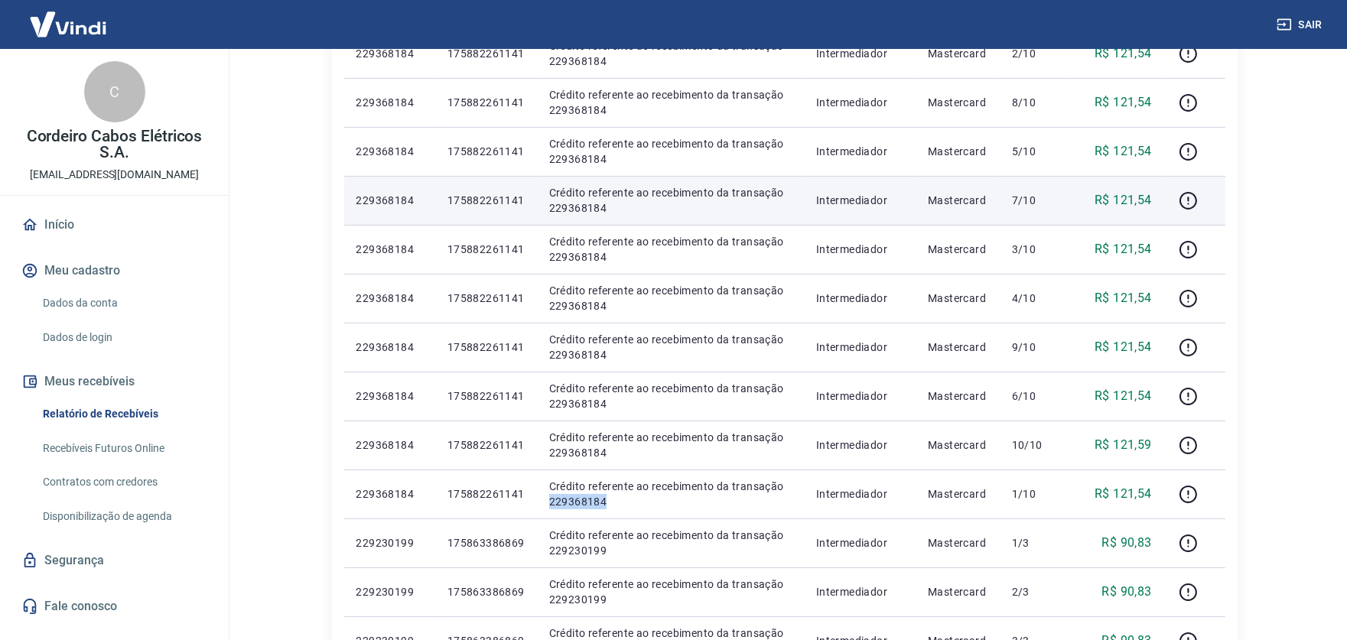
scroll to position [95, 0]
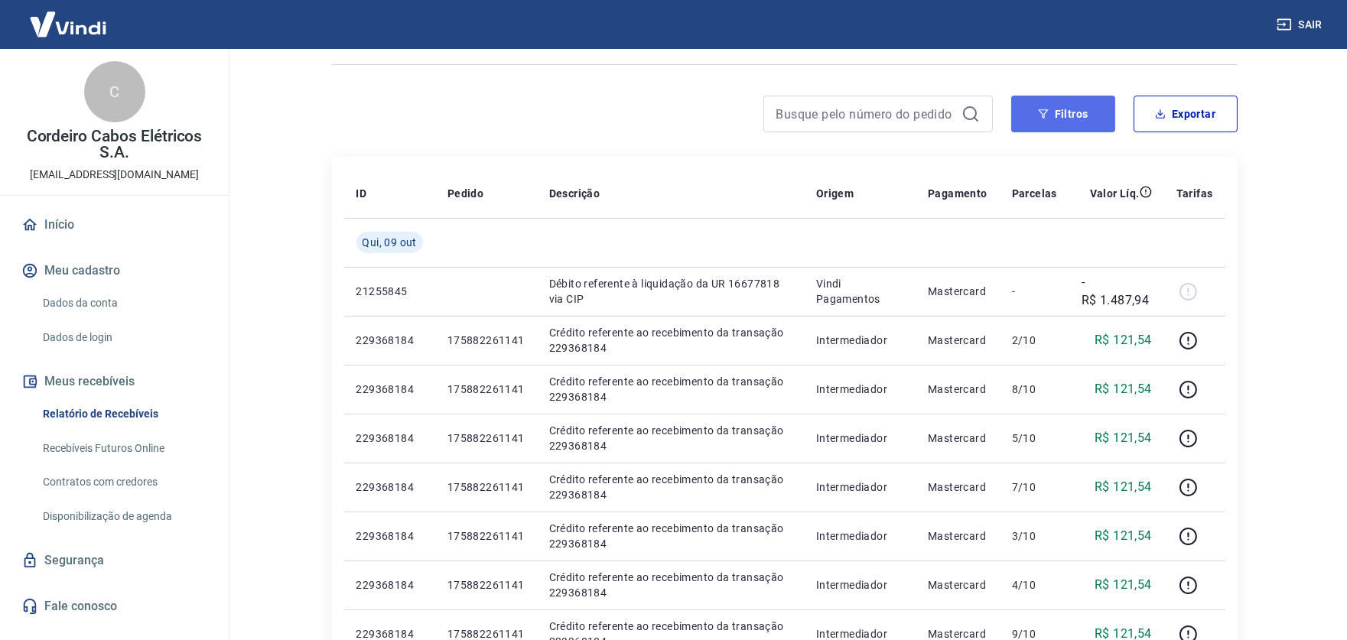
click at [1057, 119] on button "Filtros" at bounding box center [1063, 114] width 104 height 37
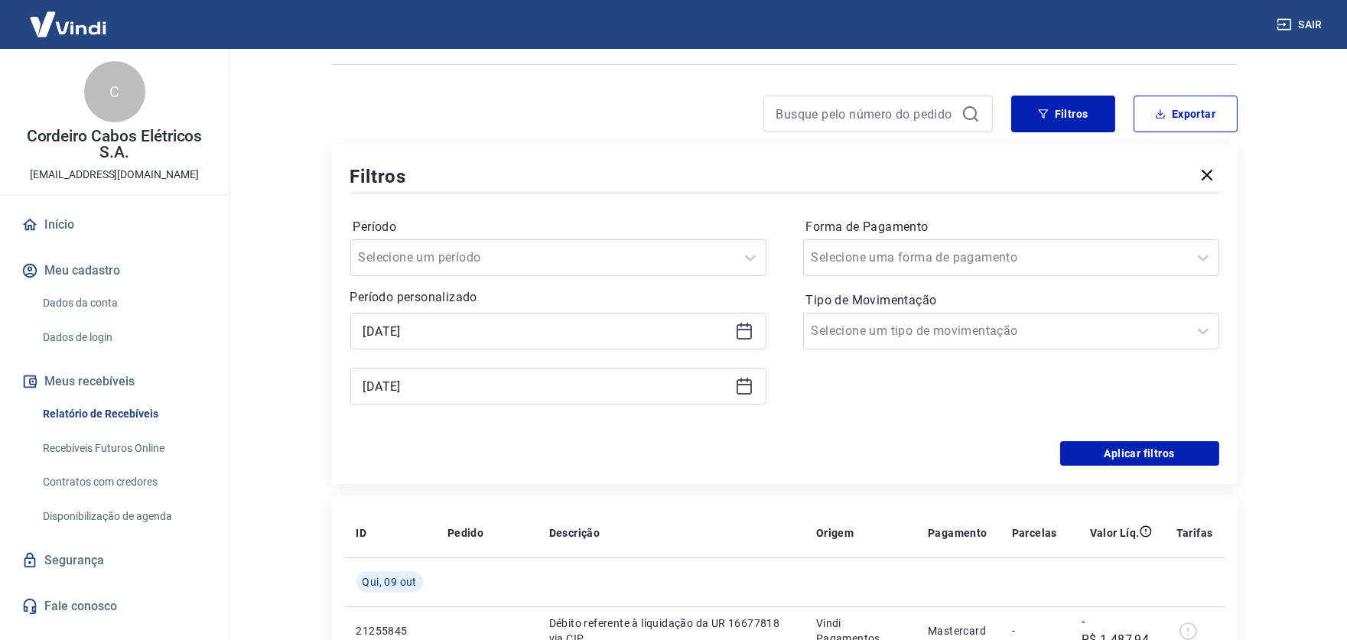
click at [746, 327] on icon at bounding box center [744, 331] width 18 height 18
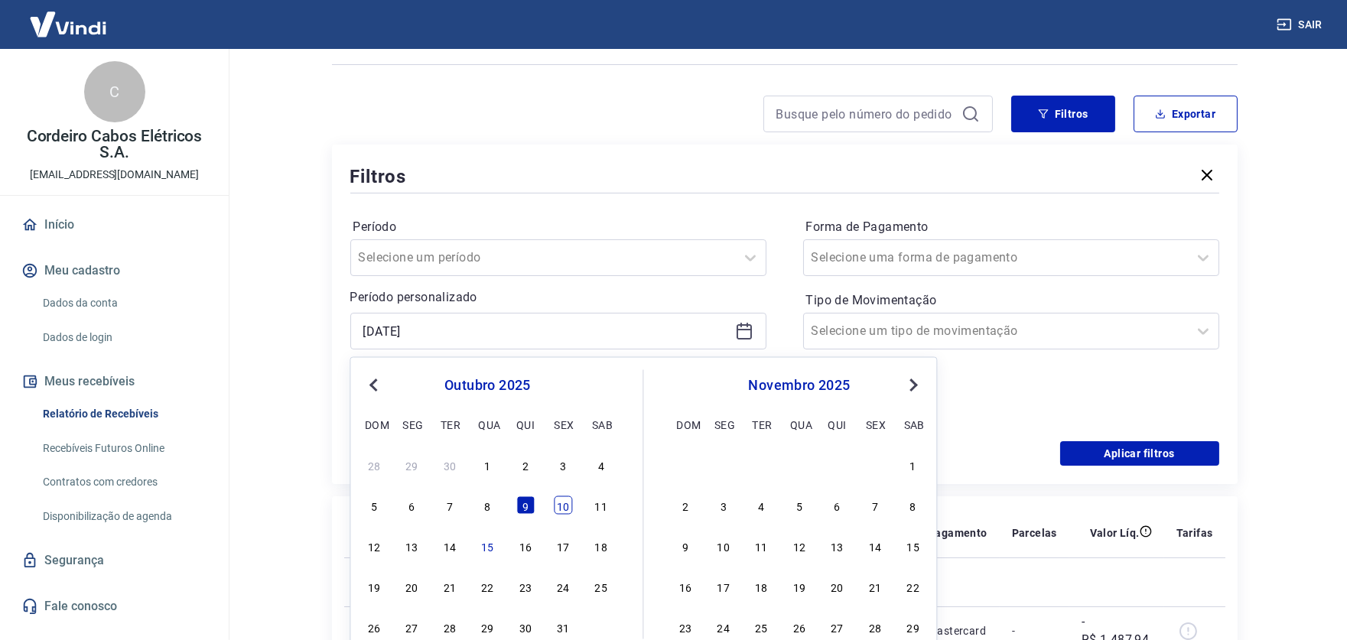
click at [568, 503] on div "10" at bounding box center [563, 506] width 18 height 18
type input "[DATE]"
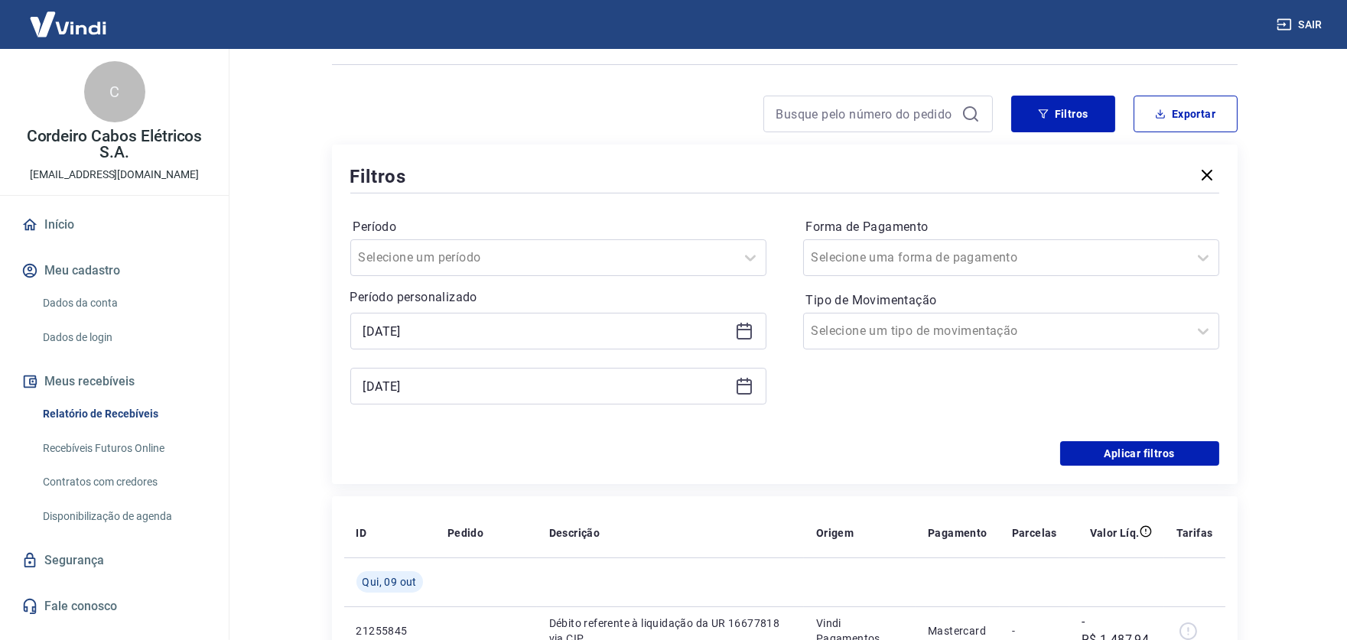
click at [751, 392] on icon at bounding box center [744, 386] width 18 height 18
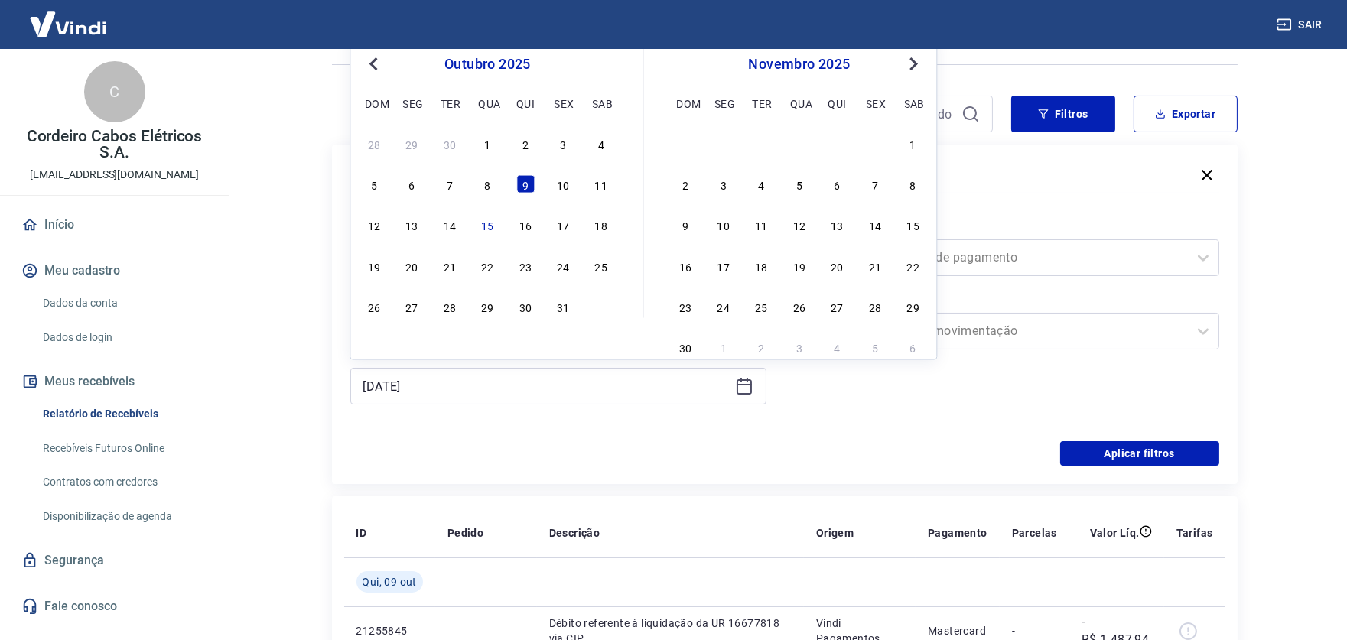
click at [564, 184] on div "10" at bounding box center [563, 184] width 18 height 18
type input "[DATE]"
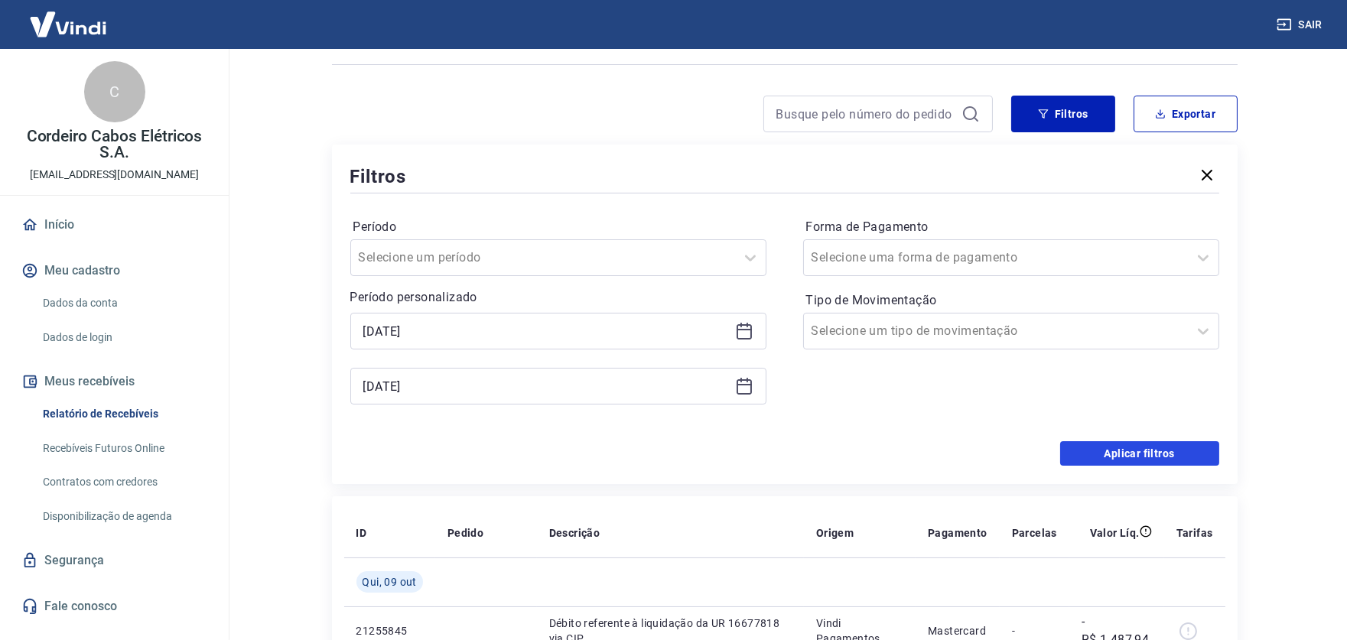
click at [1138, 451] on button "Aplicar filtros" at bounding box center [1139, 453] width 159 height 24
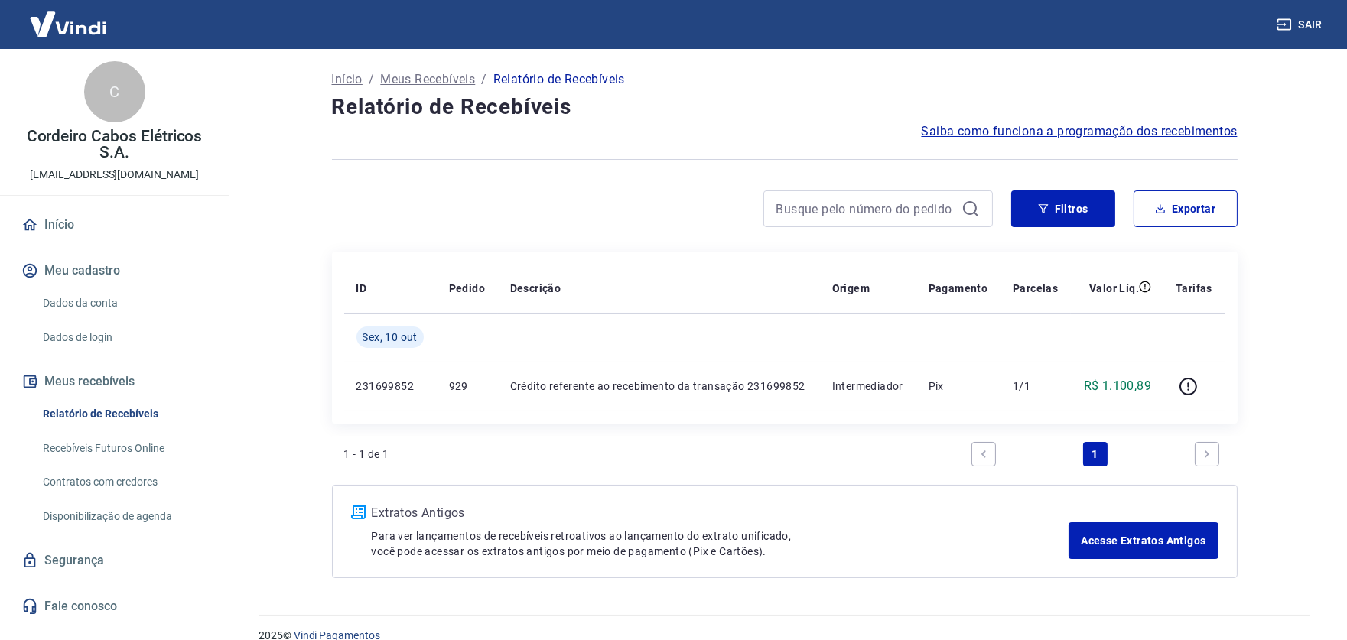
scroll to position [21, 0]
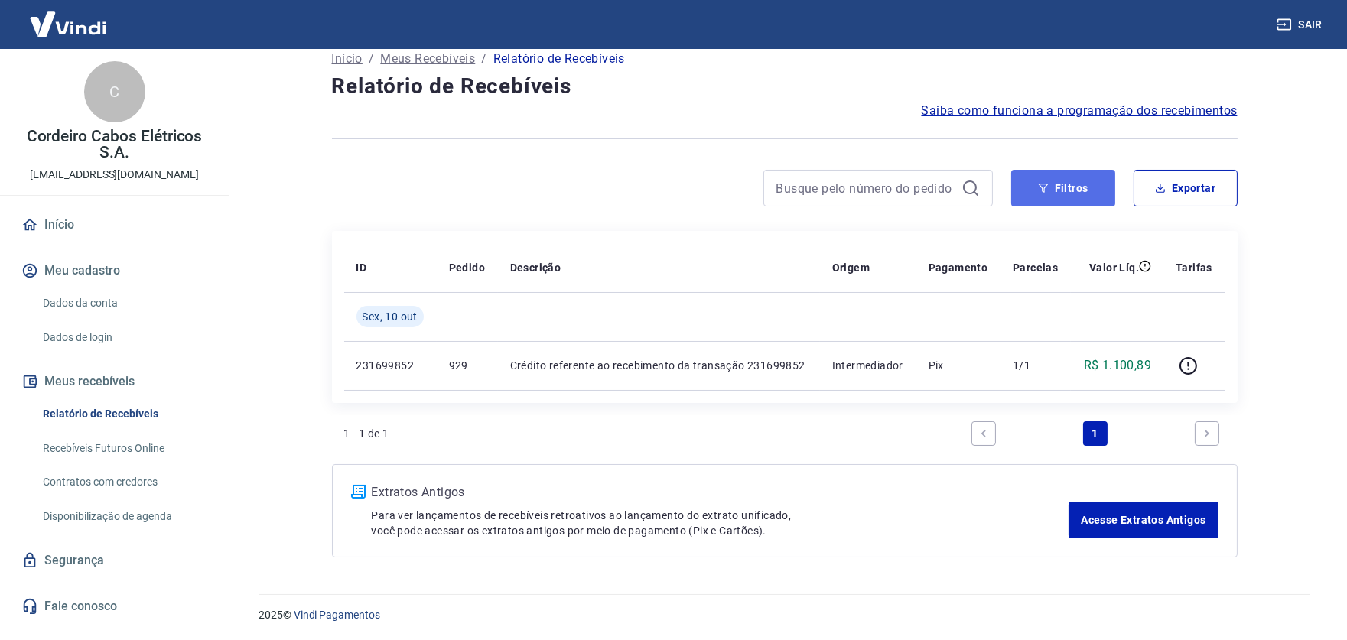
click at [1086, 188] on button "Filtros" at bounding box center [1063, 188] width 104 height 37
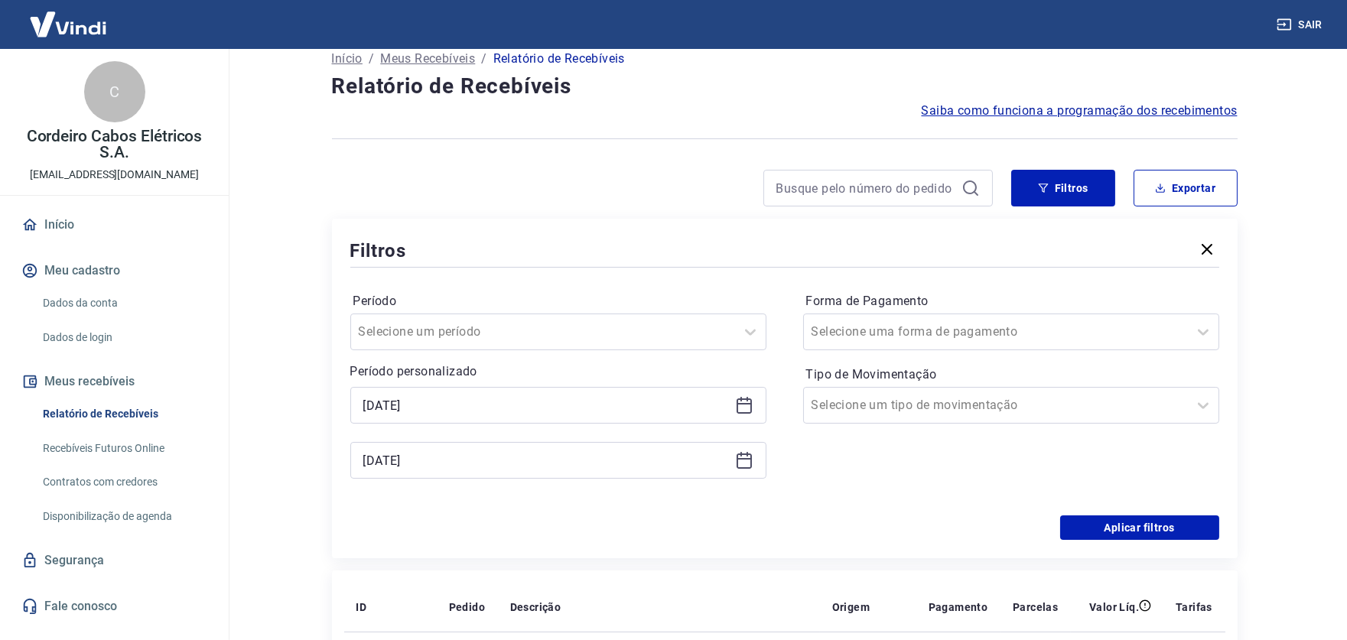
click at [749, 406] on icon at bounding box center [744, 405] width 18 height 18
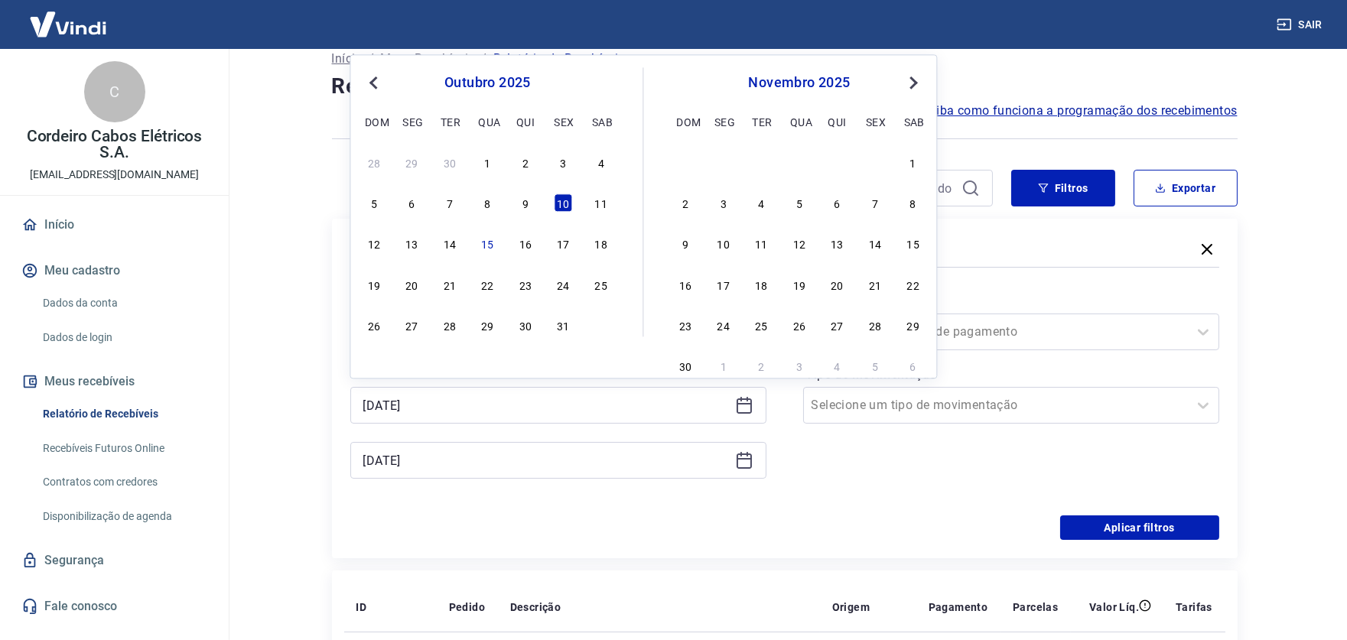
click at [516, 197] on div "5 6 7 8 9 10 11" at bounding box center [487, 203] width 249 height 22
click at [524, 197] on div "9" at bounding box center [525, 203] width 18 height 18
type input "[DATE]"
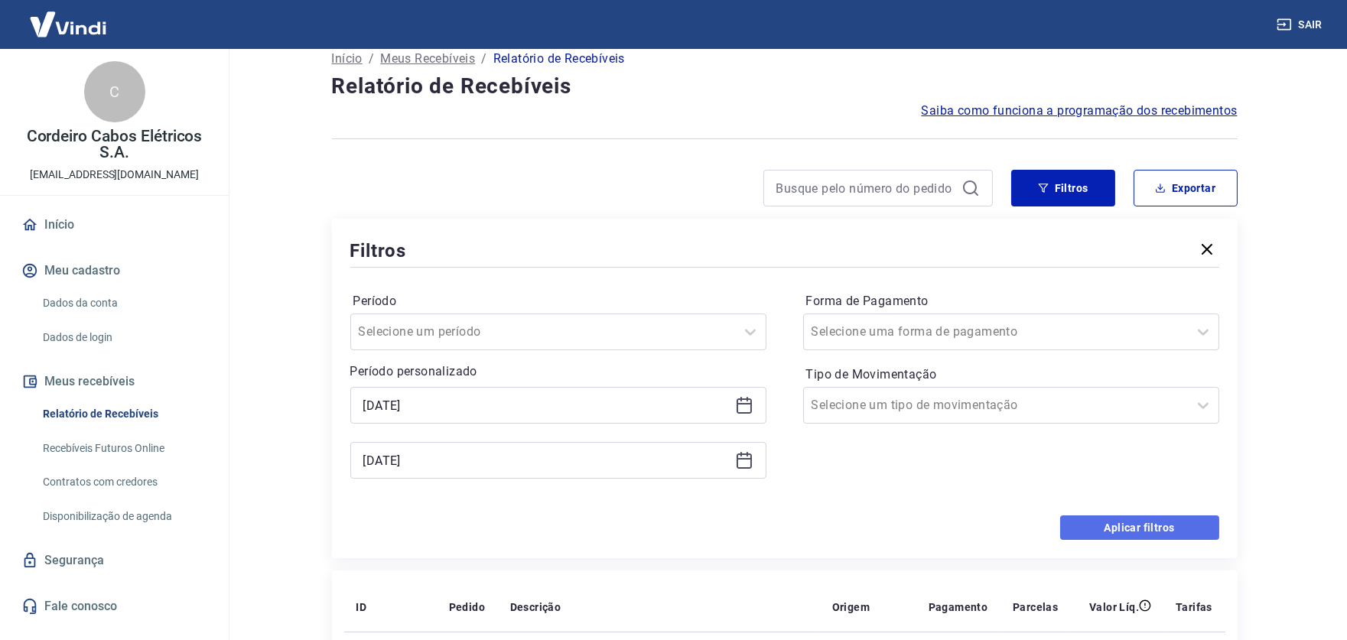
click at [1142, 528] on button "Aplicar filtros" at bounding box center [1139, 528] width 159 height 24
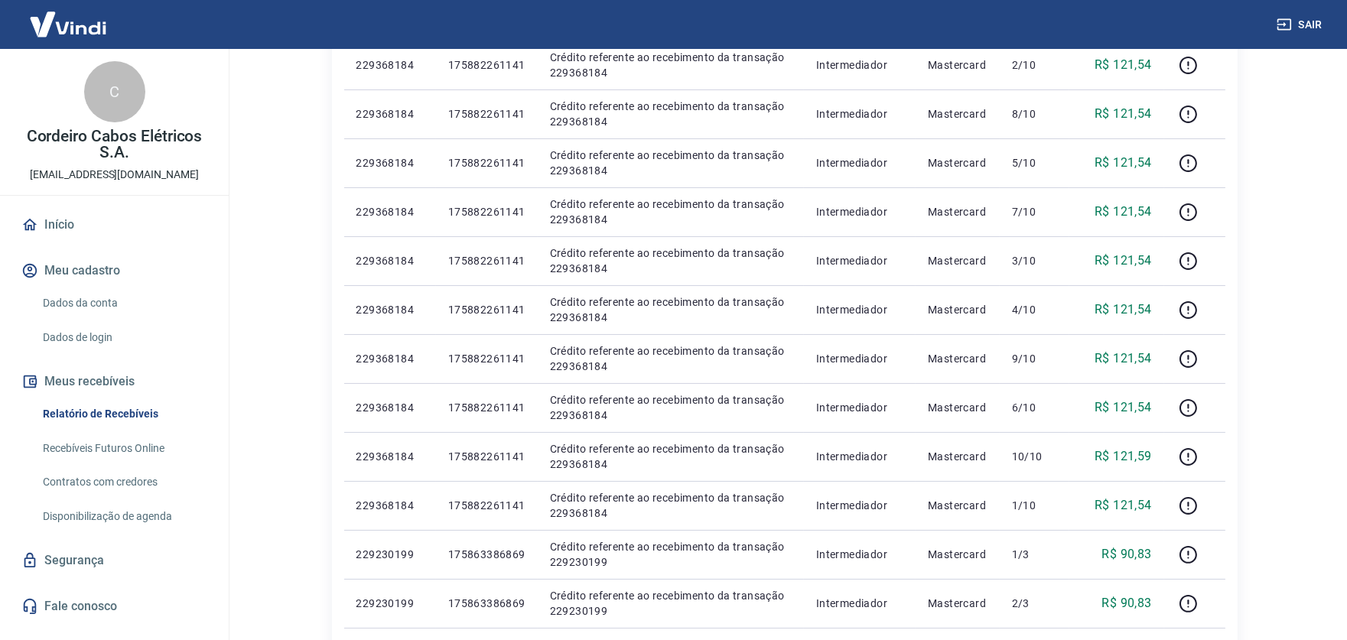
scroll to position [86, 0]
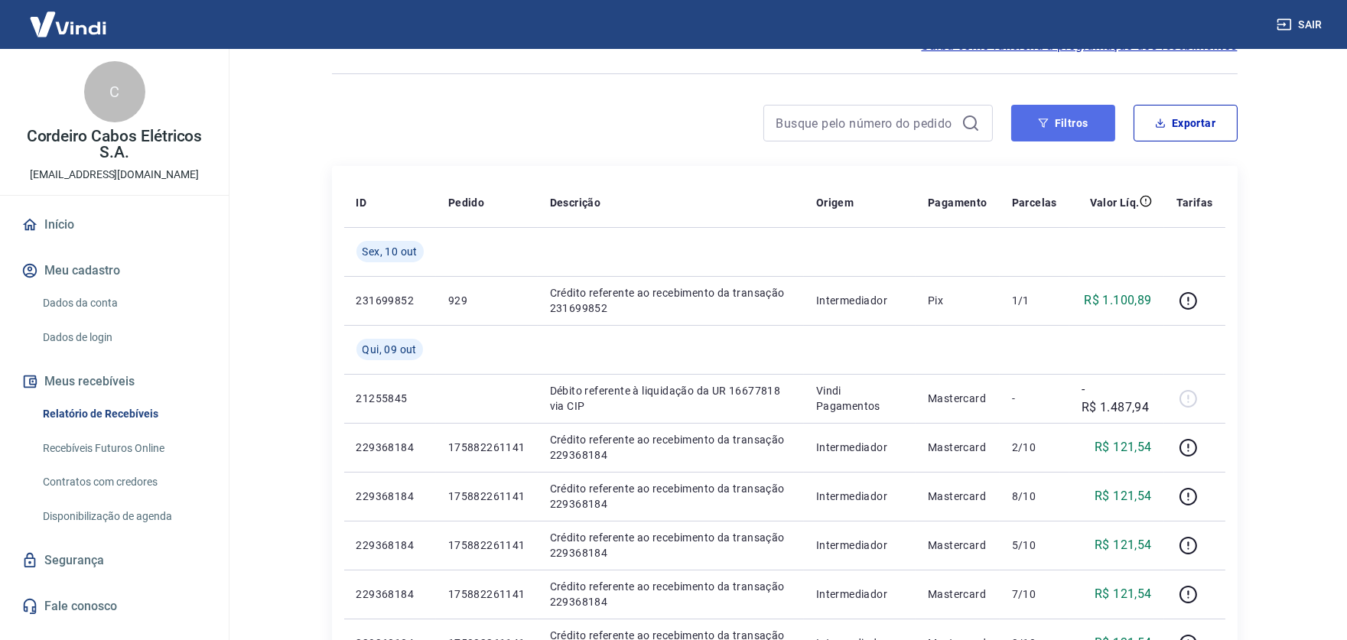
click at [1064, 115] on button "Filtros" at bounding box center [1063, 123] width 104 height 37
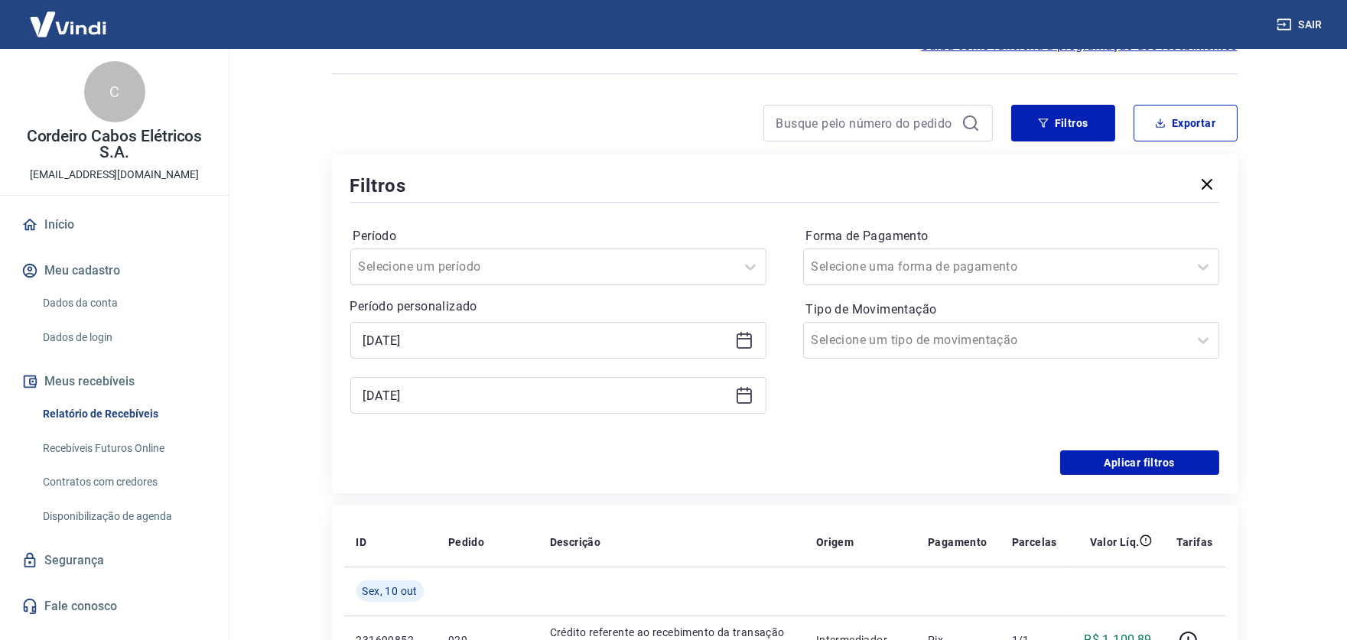
click at [746, 397] on icon at bounding box center [744, 395] width 18 height 18
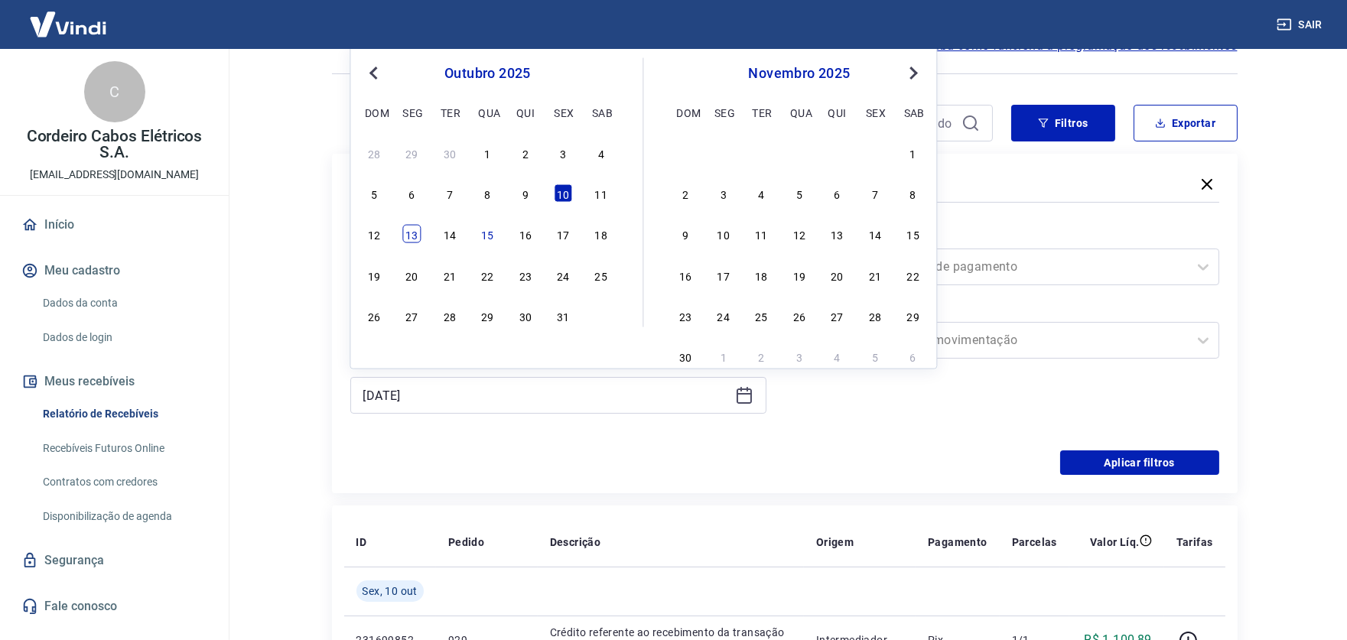
click at [420, 233] on div "13" at bounding box center [412, 234] width 18 height 18
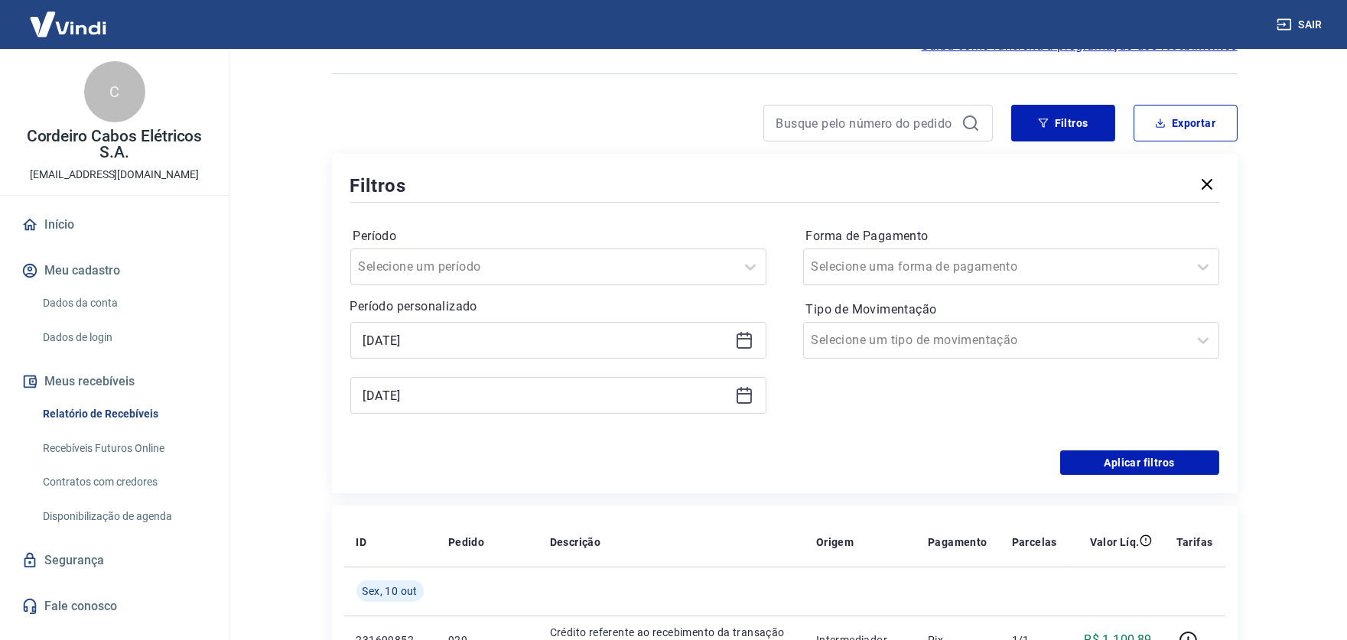
type input "[DATE]"
click at [1119, 459] on button "Aplicar filtros" at bounding box center [1139, 463] width 159 height 24
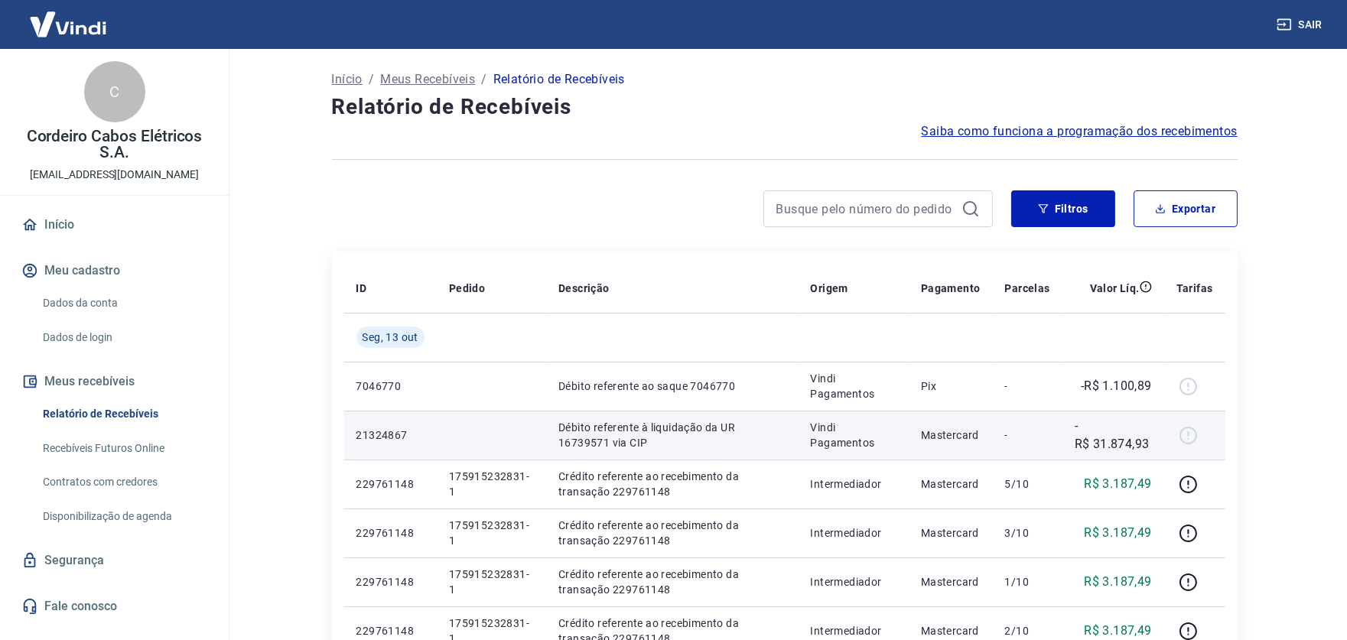
scroll to position [95, 0]
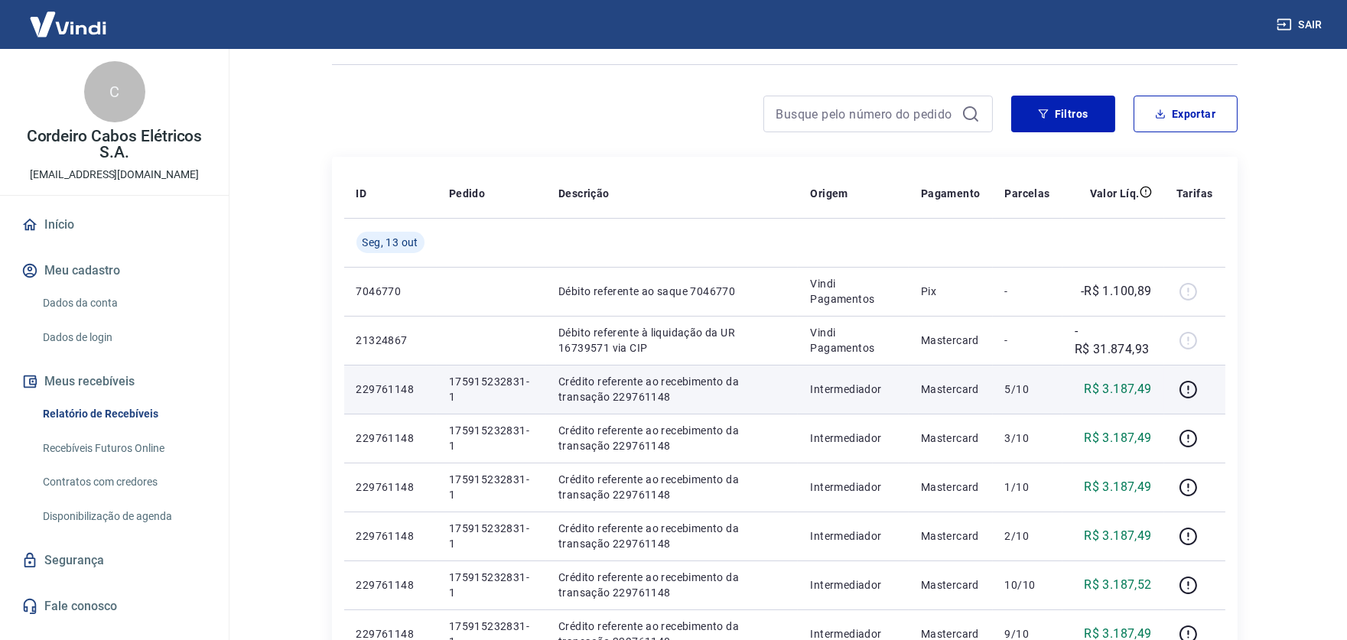
click at [650, 395] on p "Crédito referente ao recebimento da transação 229761148" at bounding box center [672, 389] width 227 height 31
copy p "229761148"
